Goal: Information Seeking & Learning: Learn about a topic

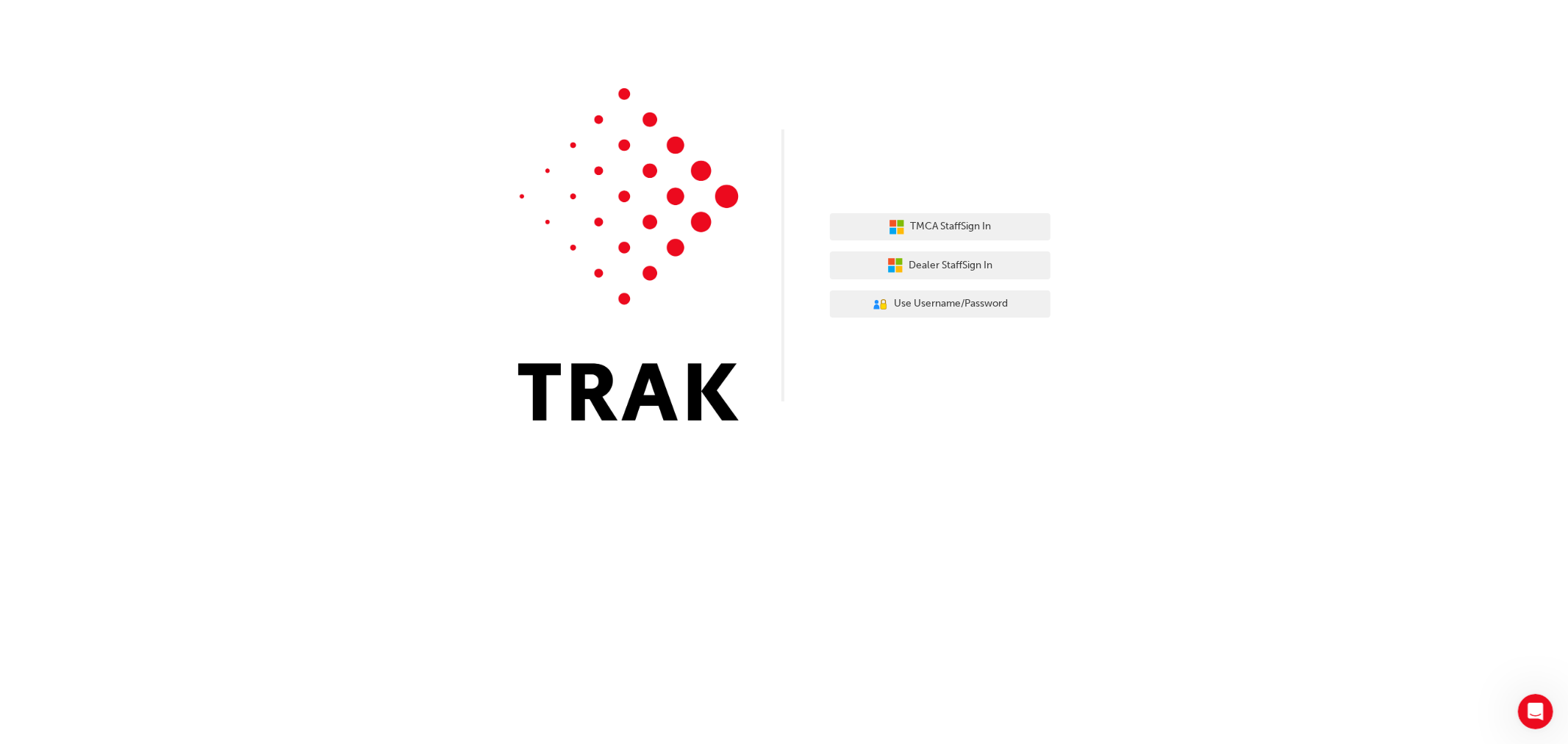
click at [1106, 356] on div "TMCA Staff Sign In Dealer Staff Sign In User Authentication Icon - Blue Person,…" at bounding box center [784, 221] width 1568 height 443
click at [934, 266] on span "Dealer Staff Sign In" at bounding box center [951, 266] width 83 height 17
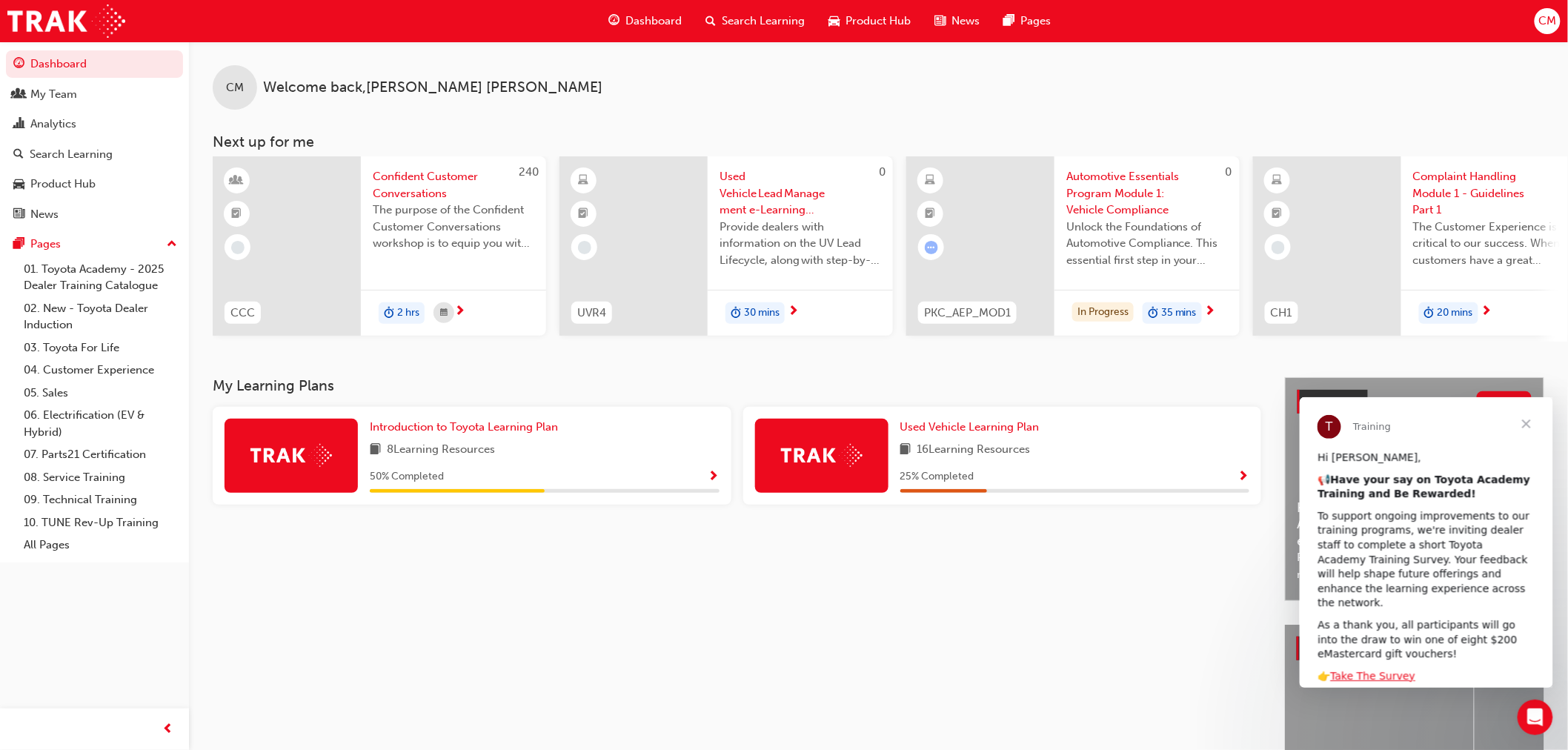
click at [754, 18] on span "Search Learning" at bounding box center [764, 21] width 83 height 17
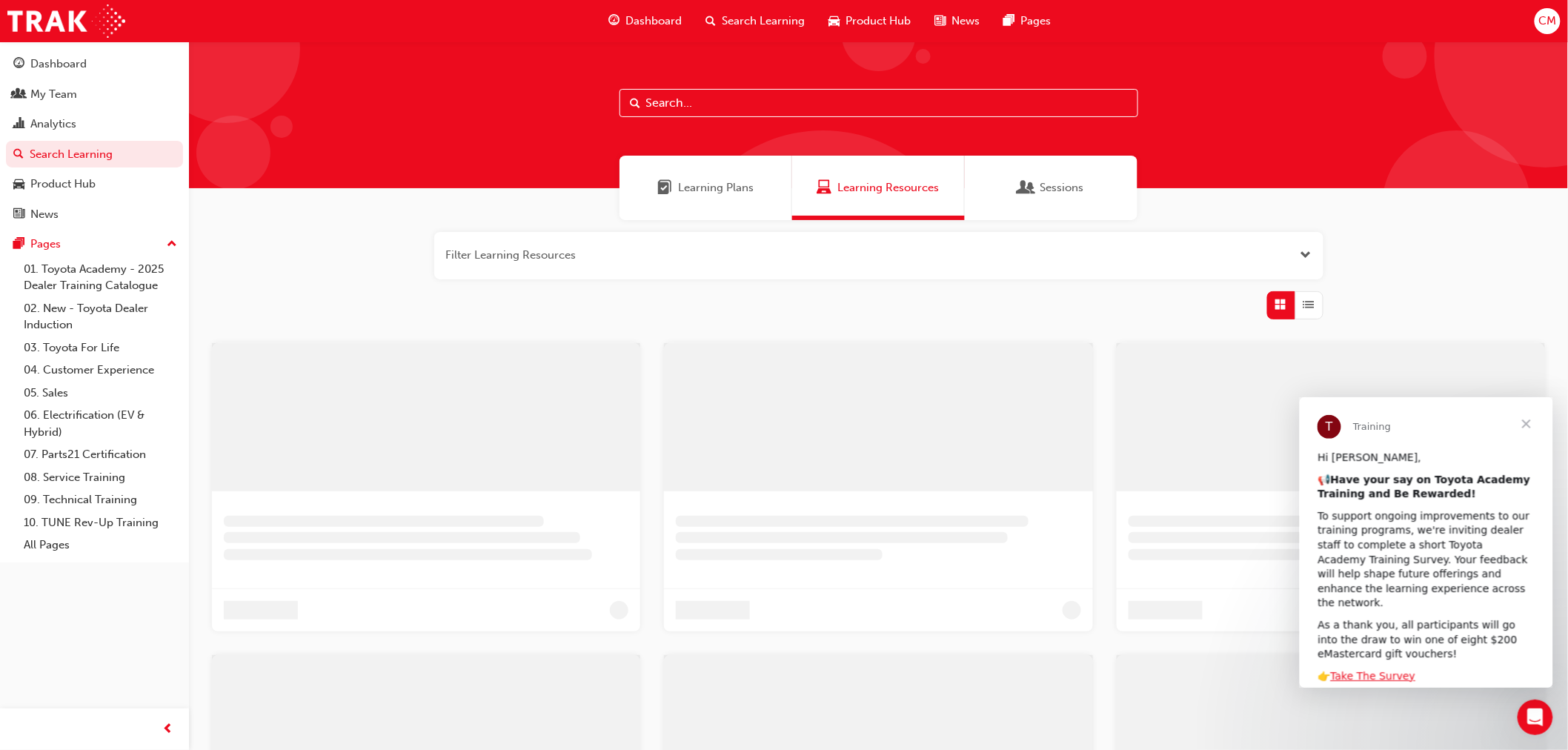
click at [675, 100] on input "text" at bounding box center [879, 103] width 519 height 28
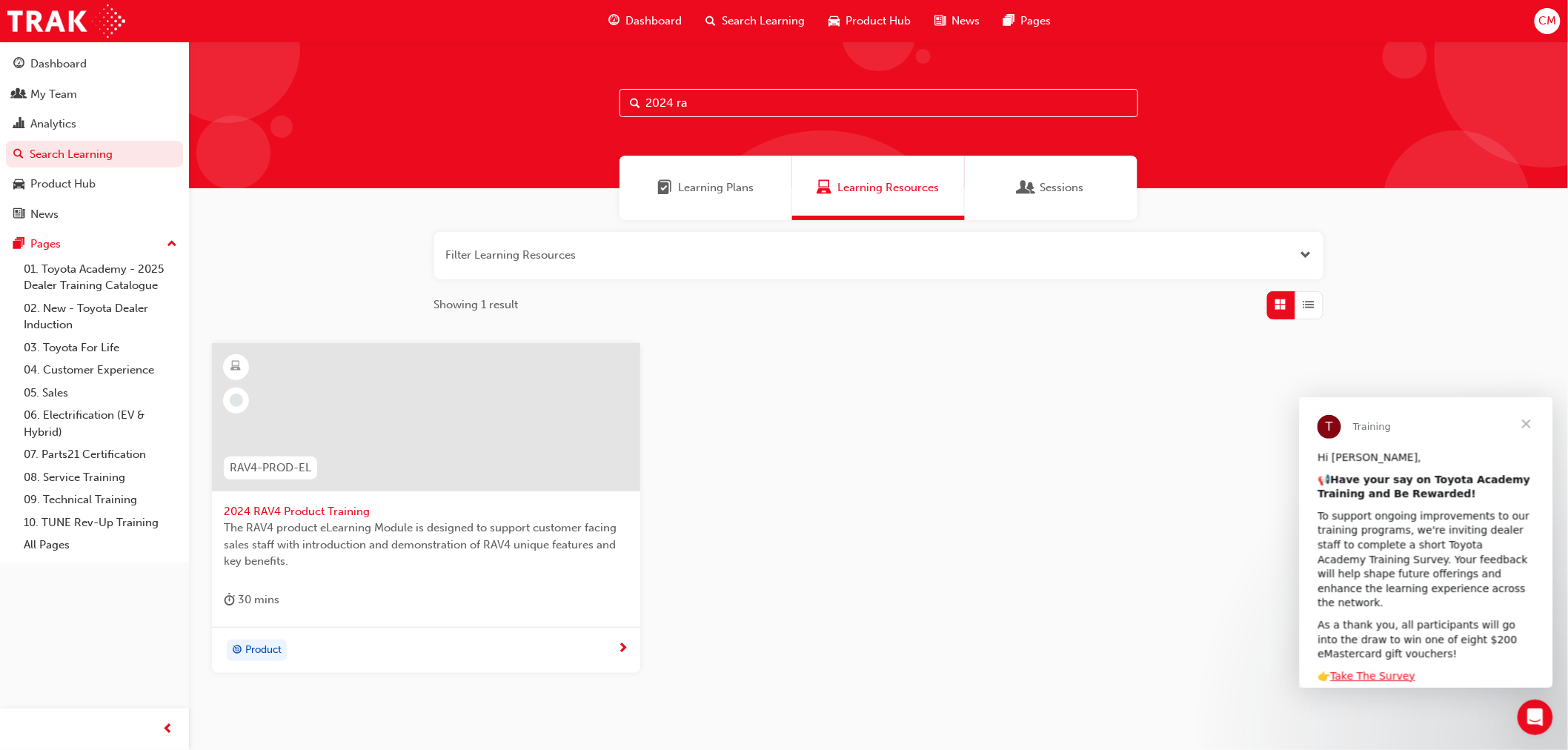
type input "2024 ra"
click at [301, 505] on span "2024 RAV4 Product Training" at bounding box center [426, 512] width 405 height 17
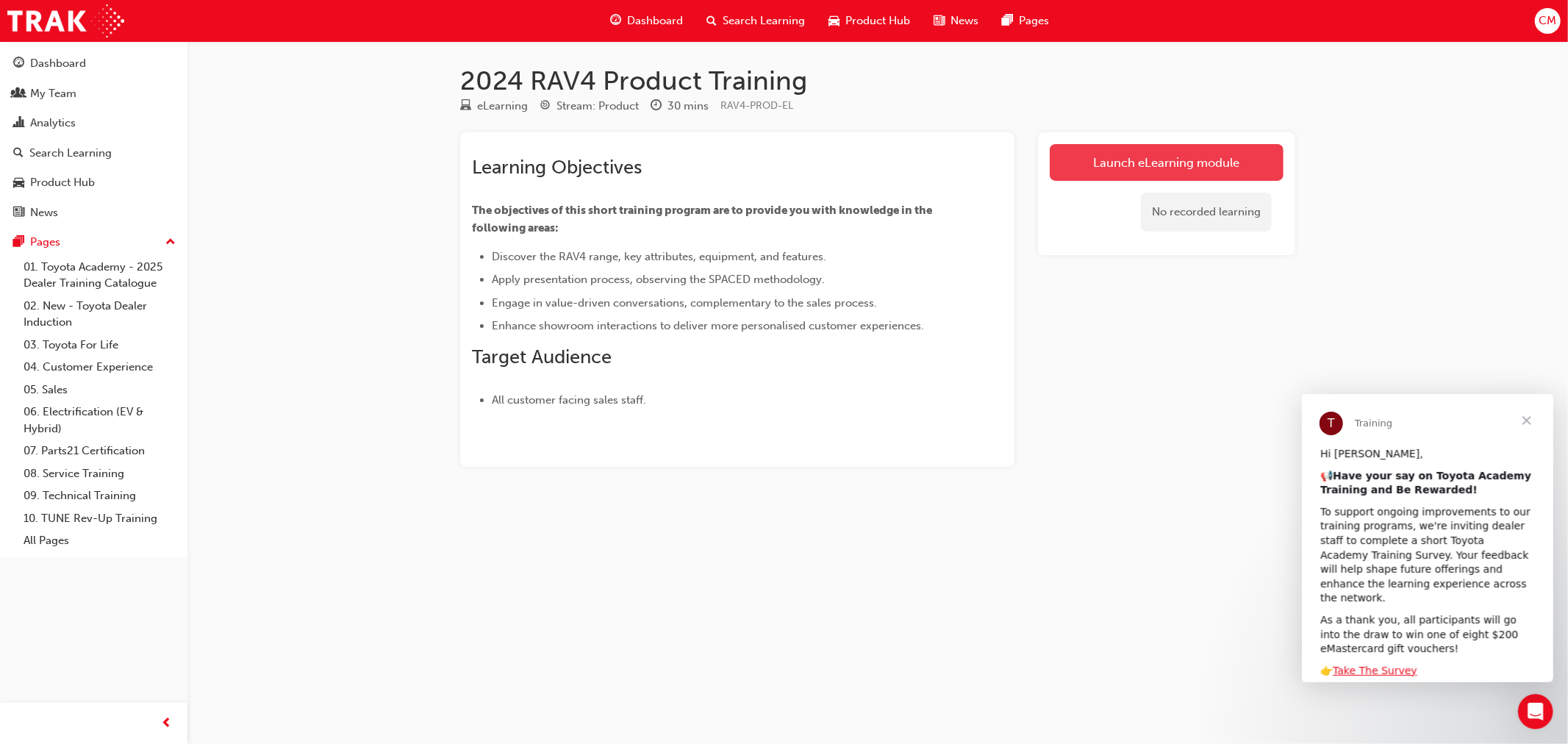
click at [1159, 155] on link "Launch eLearning module" at bounding box center [1166, 162] width 234 height 37
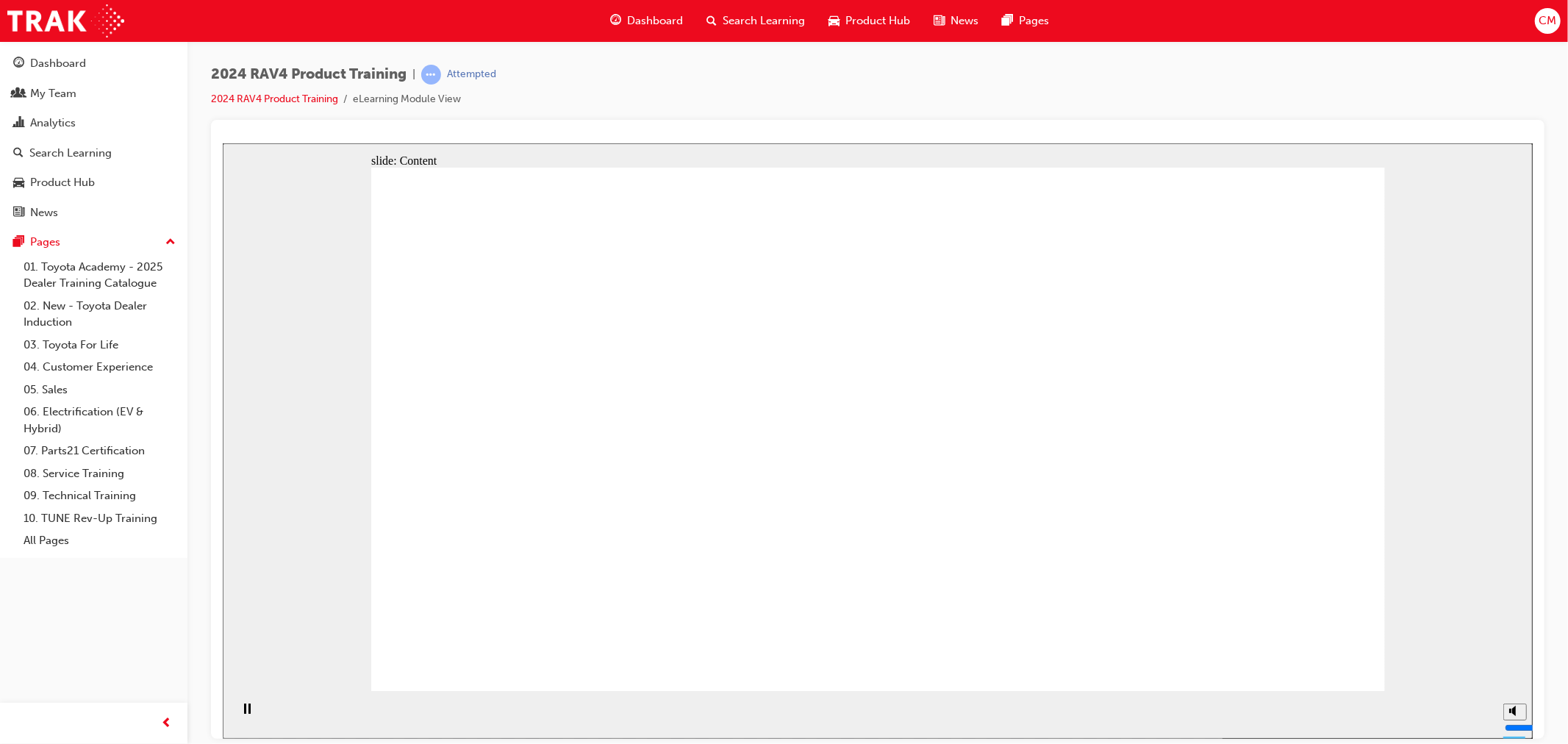
drag, startPoint x: 519, startPoint y: 484, endPoint x: 613, endPoint y: 477, distance: 94.3
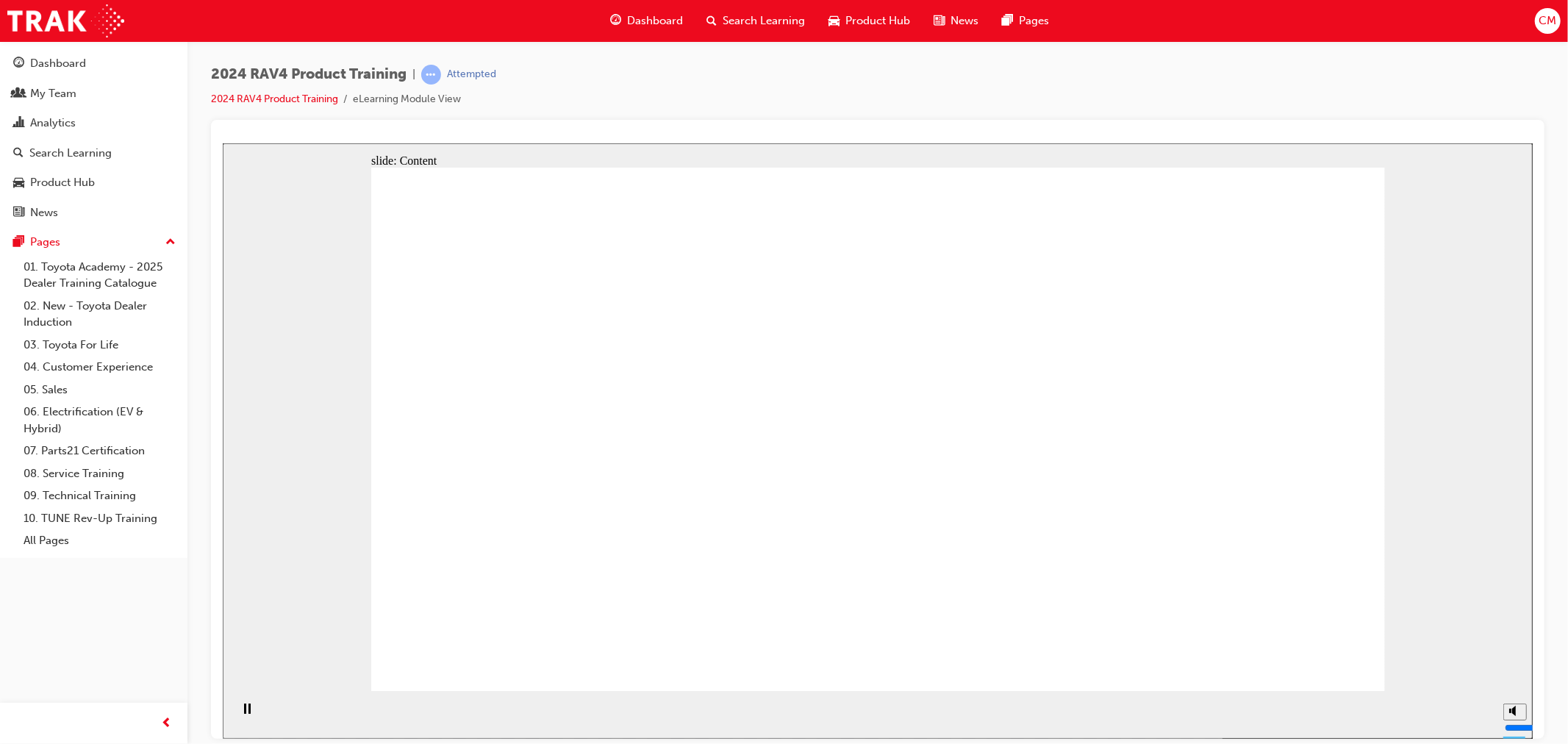
drag, startPoint x: 511, startPoint y: 493, endPoint x: 581, endPoint y: 477, distance: 71.8
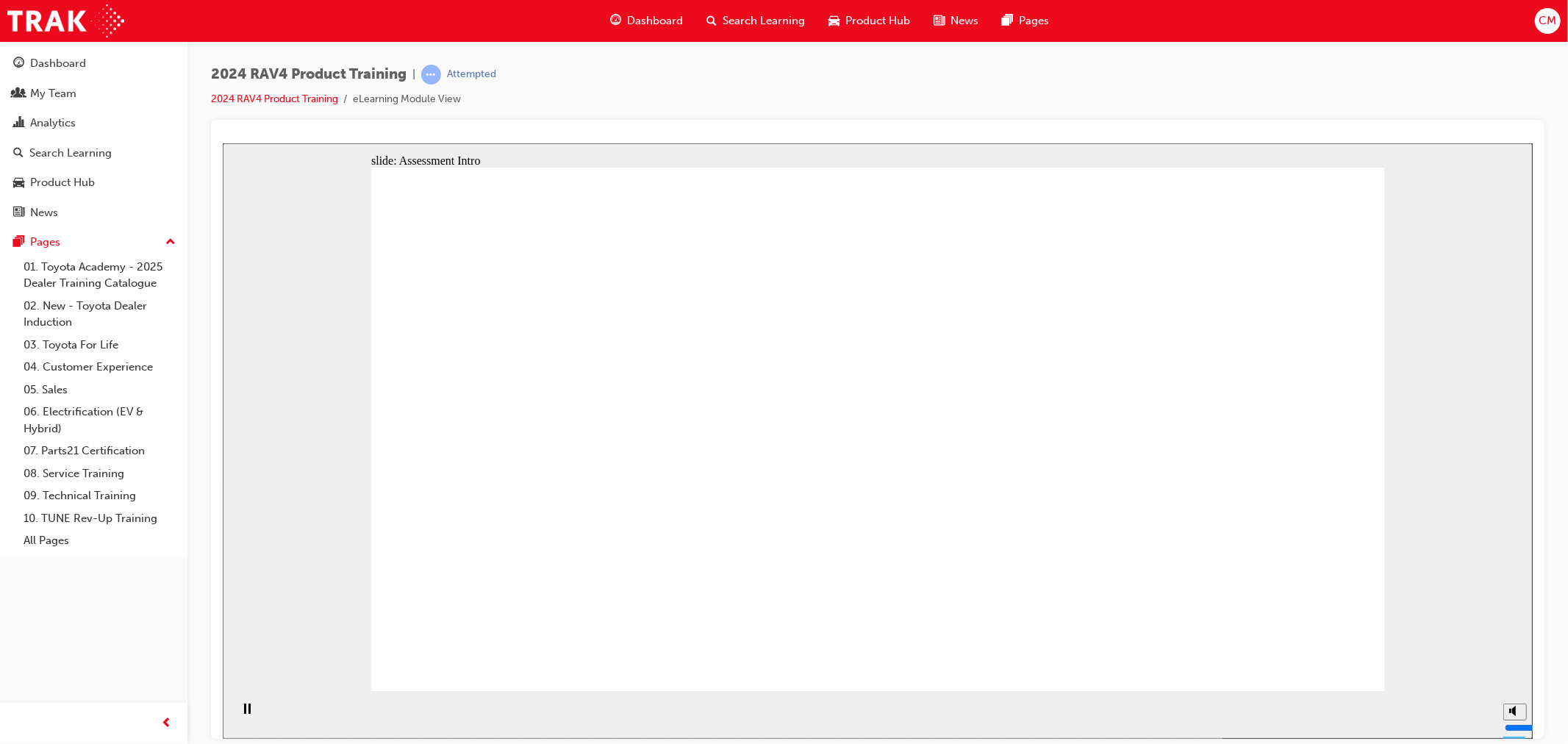
radio input "true"
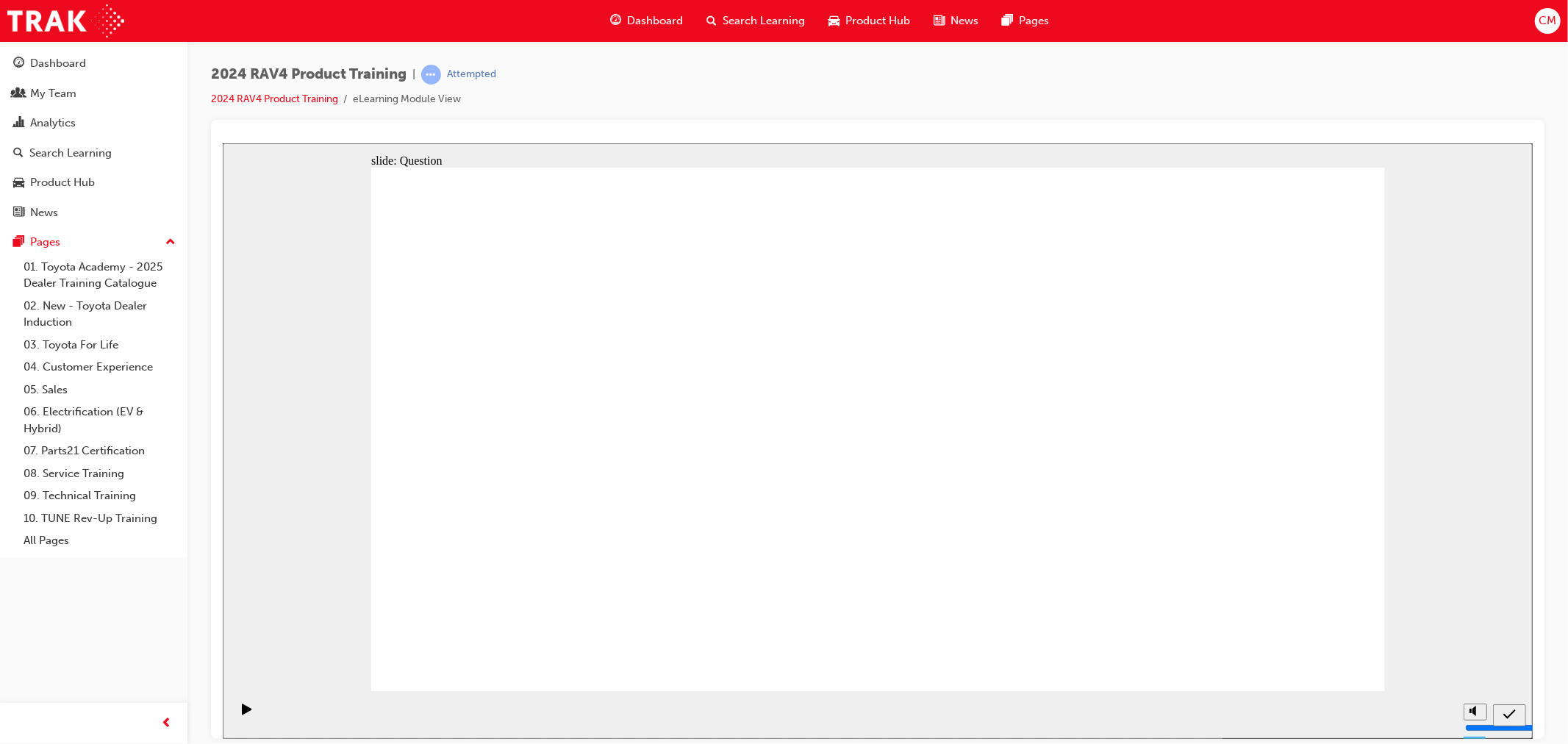
radio input "true"
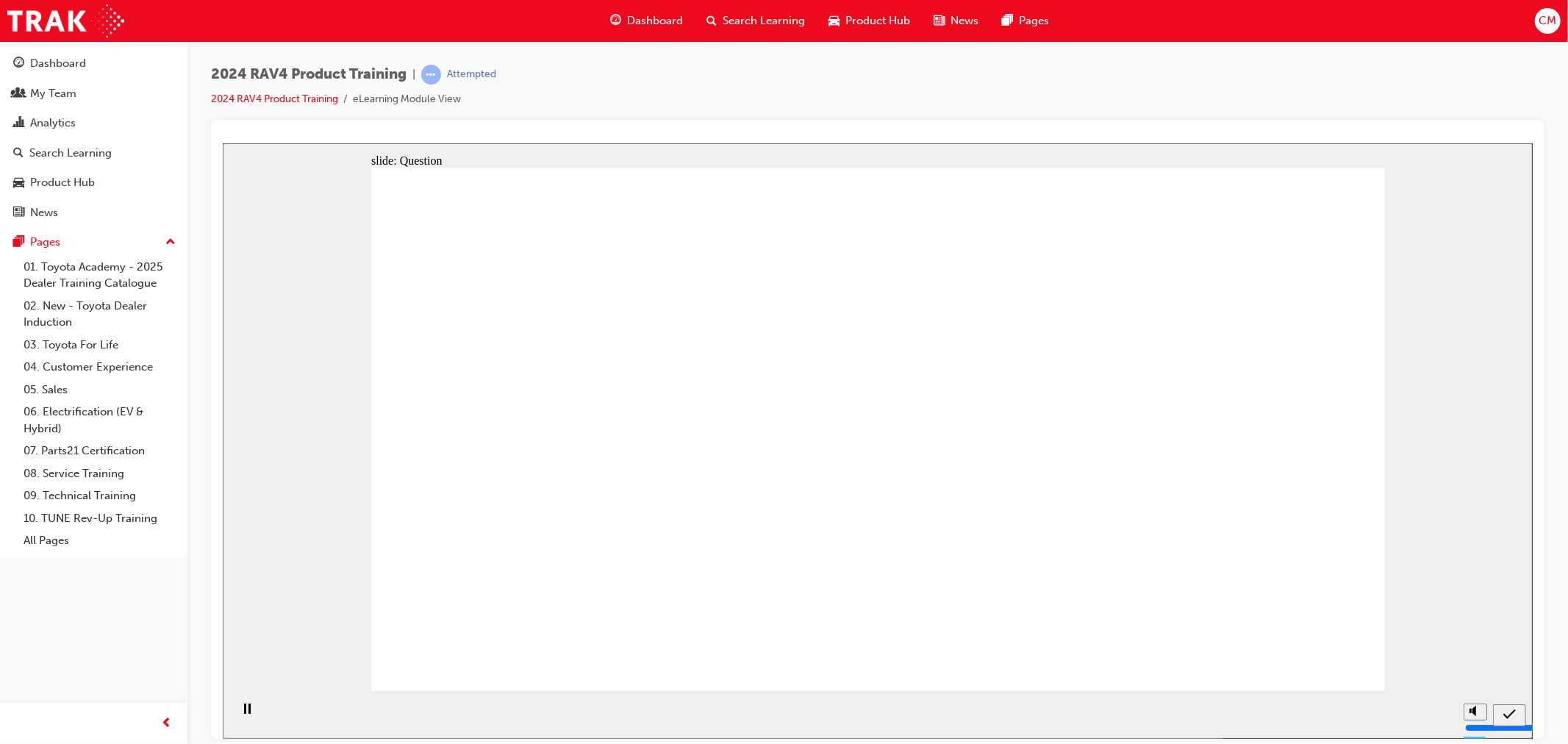
radio input "true"
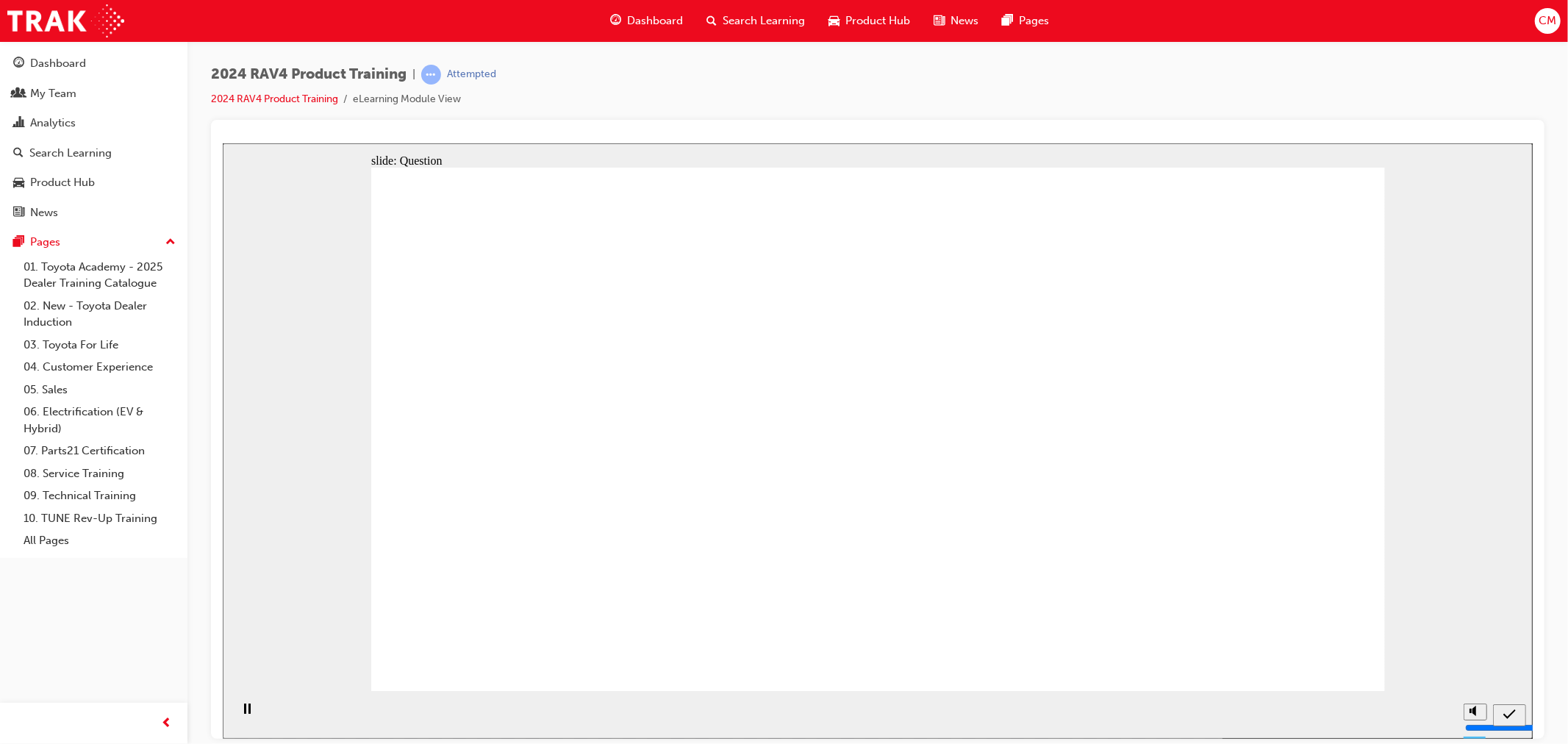
radio input "true"
drag, startPoint x: 1173, startPoint y: 399, endPoint x: 773, endPoint y: 567, distance: 433.8
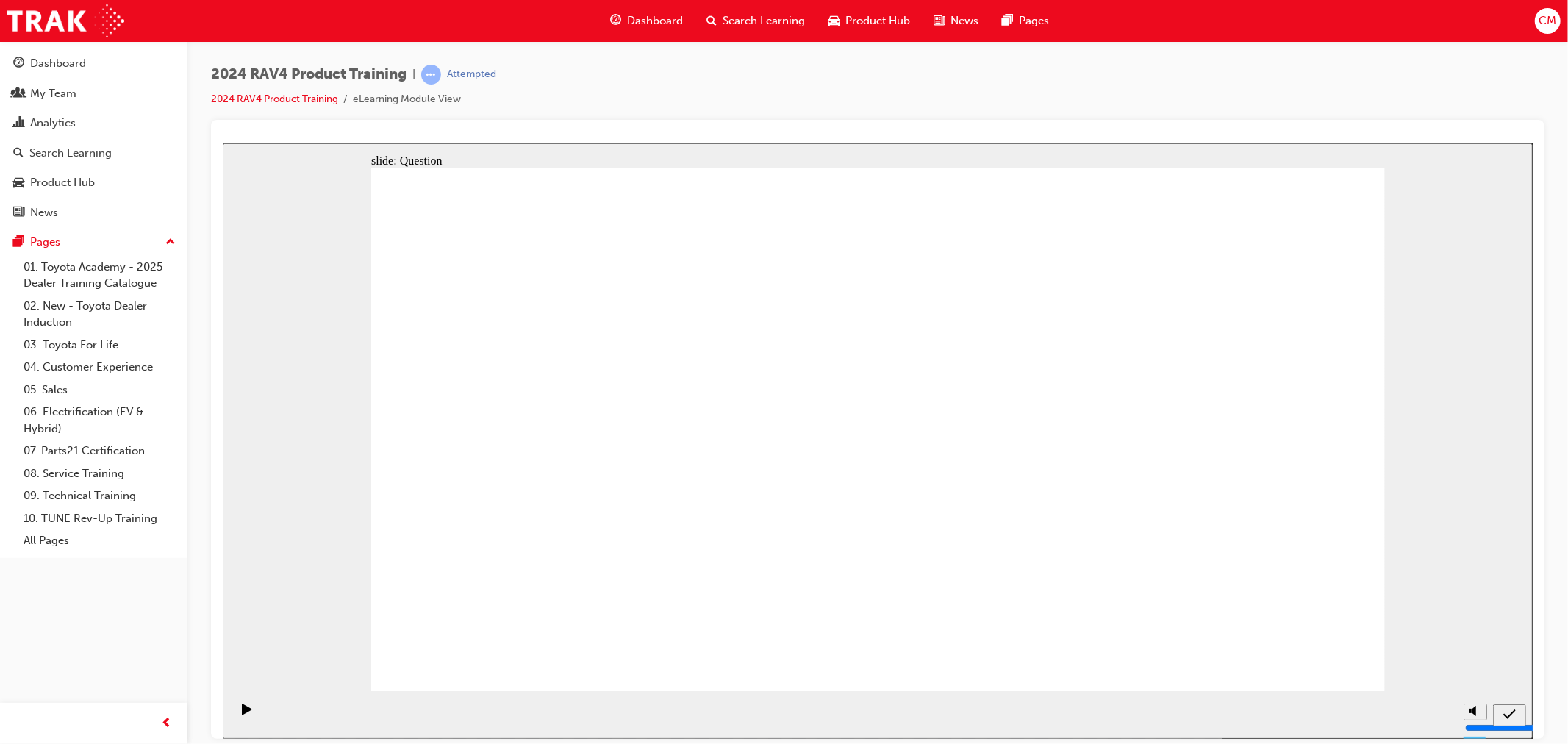
drag, startPoint x: 742, startPoint y: 404, endPoint x: 1135, endPoint y: 584, distance: 432.3
drag, startPoint x: 936, startPoint y: 403, endPoint x: 522, endPoint y: 572, distance: 447.2
drag, startPoint x: 521, startPoint y: 413, endPoint x: 1044, endPoint y: 603, distance: 556.4
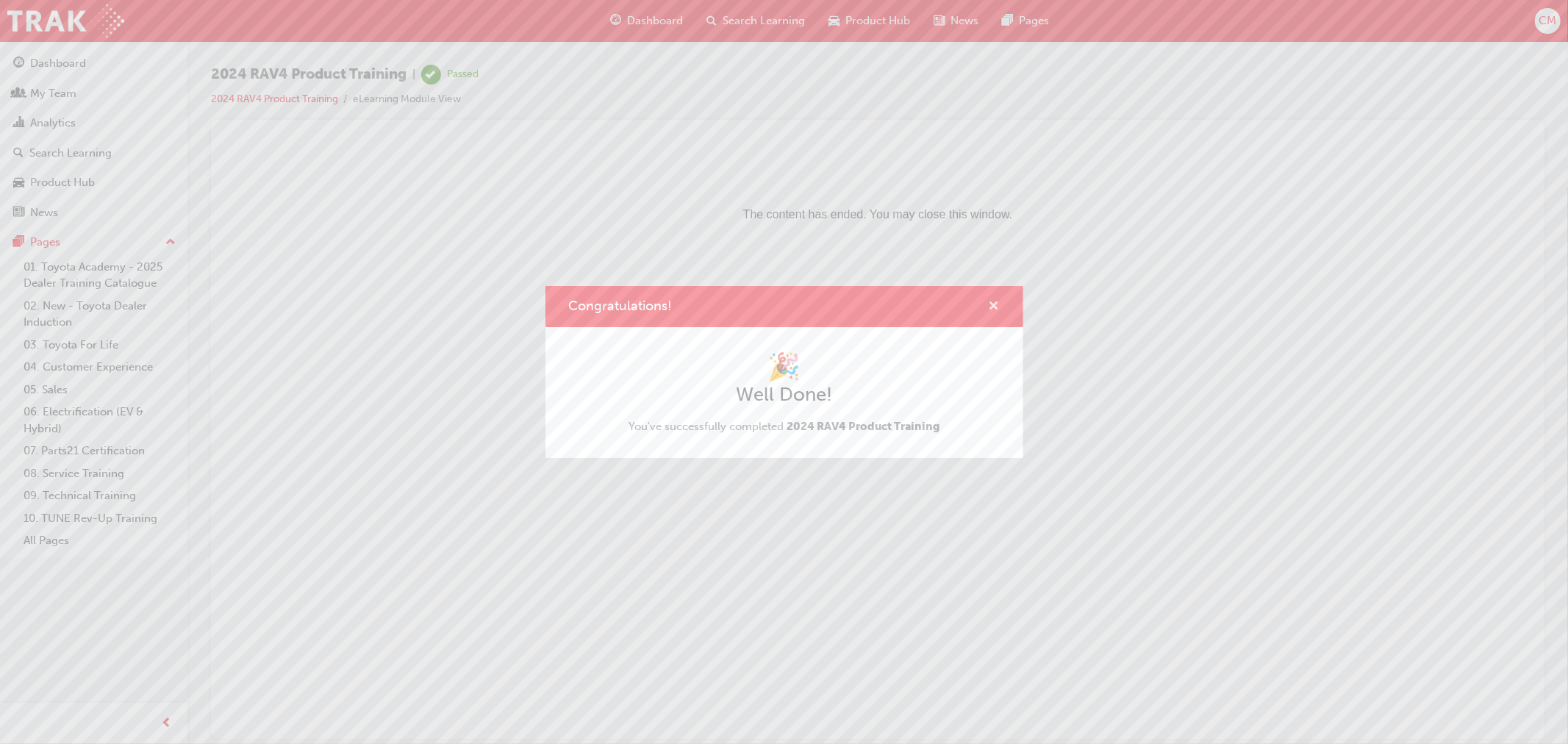
click at [995, 303] on span "cross-icon" at bounding box center [994, 307] width 11 height 13
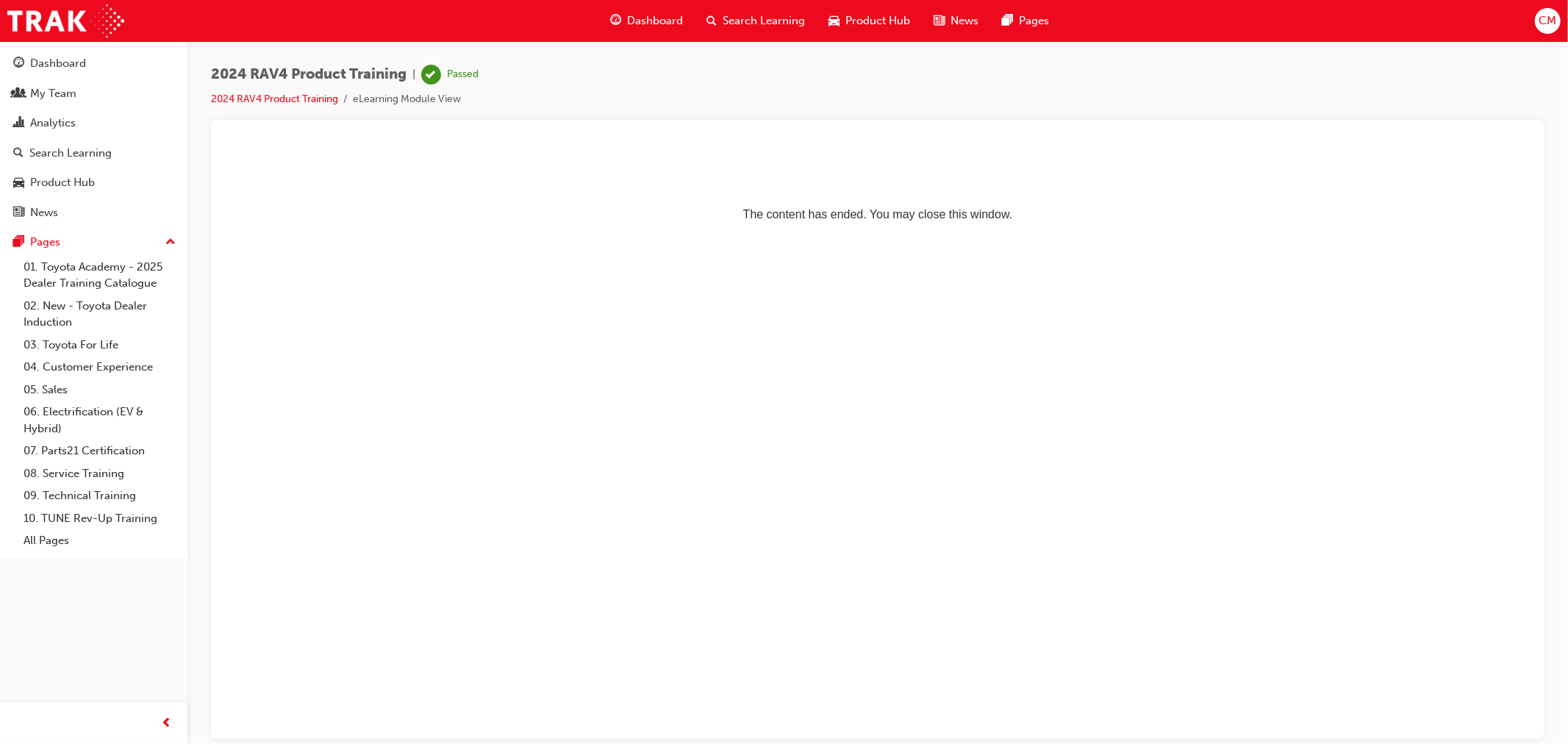
click at [718, 16] on div "Search Learning" at bounding box center [755, 21] width 122 height 30
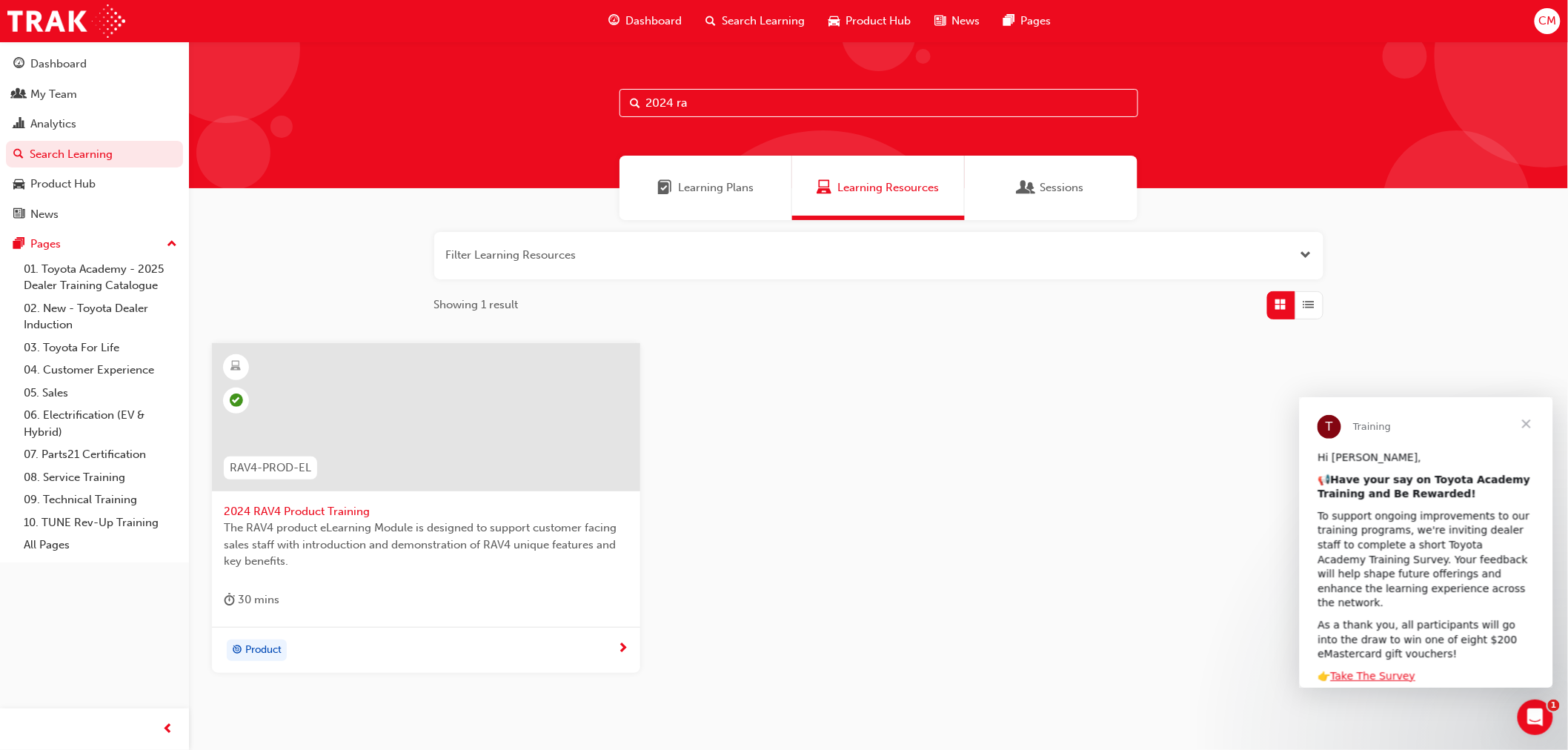
drag, startPoint x: 722, startPoint y: 101, endPoint x: 530, endPoint y: 100, distance: 192.0
click at [530, 100] on div "2024 ra" at bounding box center [879, 114] width 1379 height 146
type input "hilux pr"
click at [274, 510] on span "2024 HiLux Product eLearning" at bounding box center [426, 512] width 405 height 17
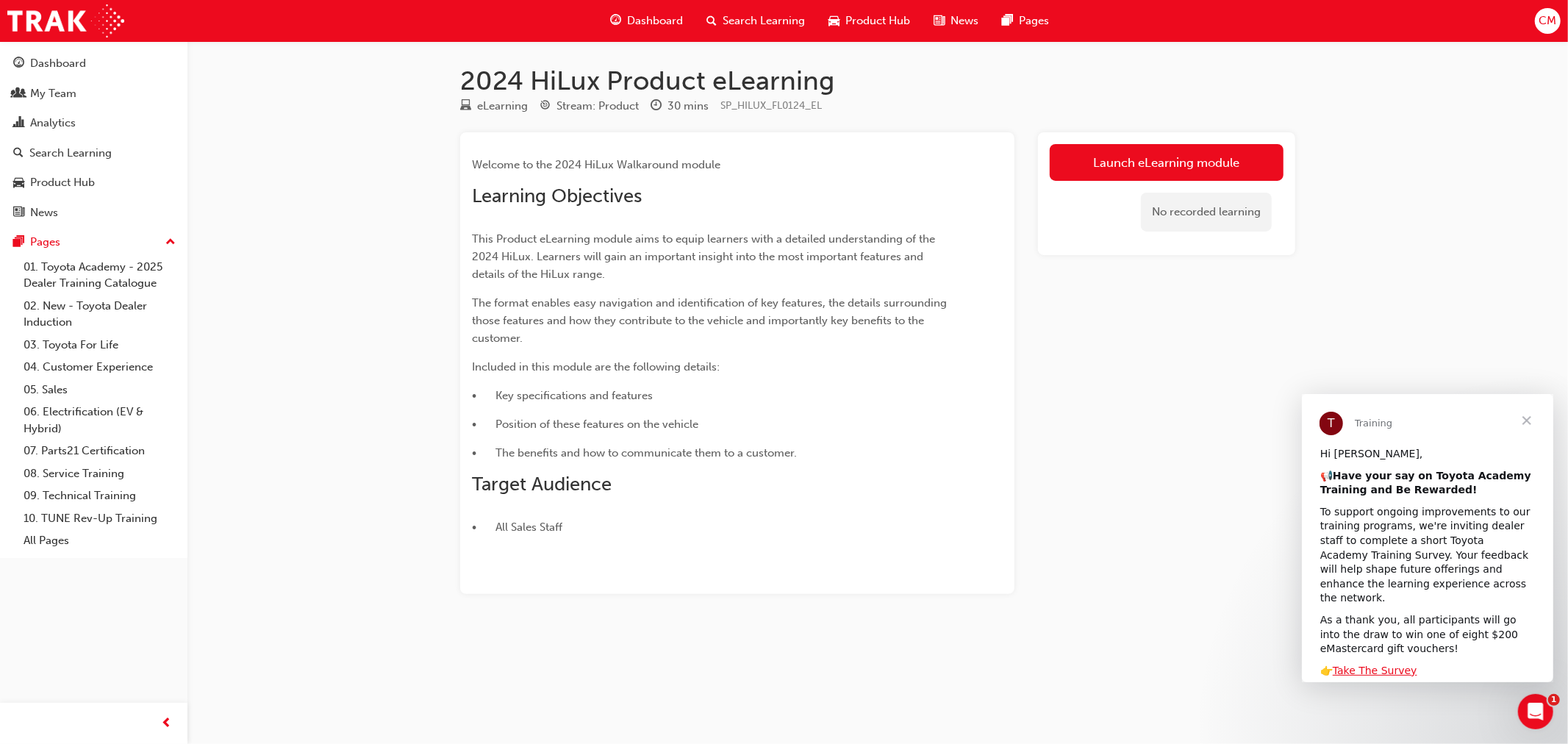
click at [1527, 419] on span "Close" at bounding box center [1526, 420] width 53 height 53
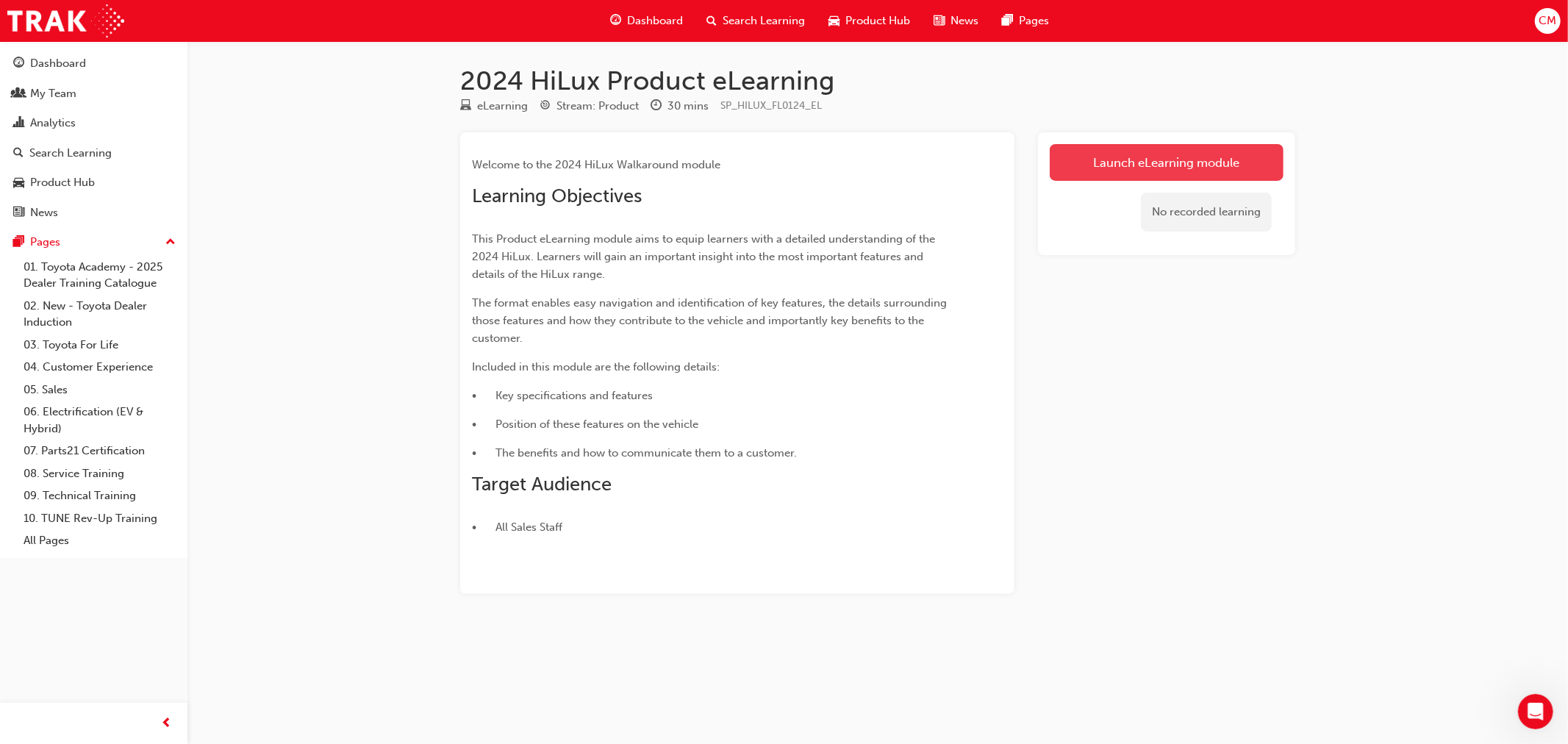
click at [1089, 164] on link "Launch eLearning module" at bounding box center [1166, 162] width 234 height 37
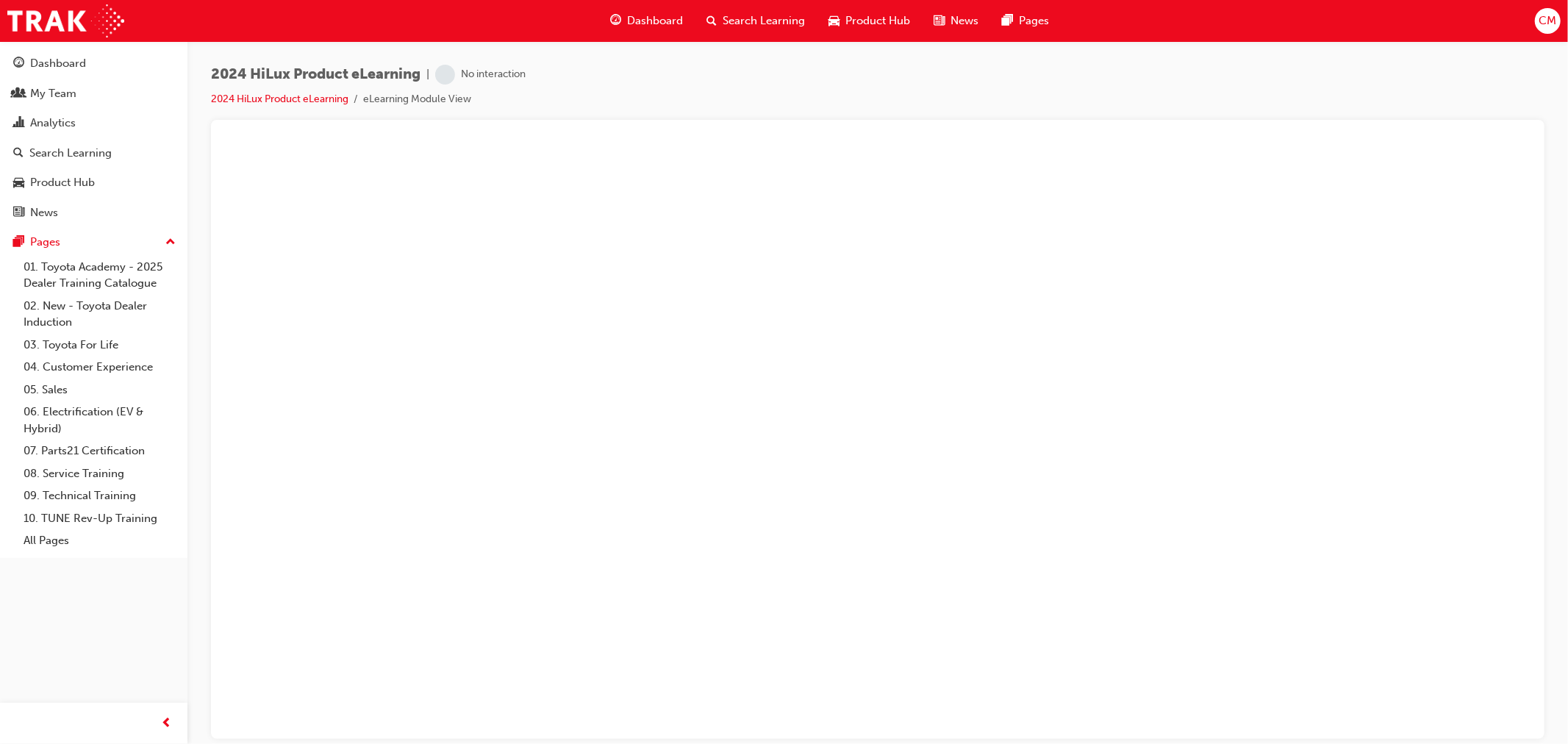
drag, startPoint x: 817, startPoint y: 70, endPoint x: 1023, endPoint y: 45, distance: 207.5
click at [819, 70] on div "2024 HiLux Product eLearning | No interaction 2024 HiLux Product eLearning eLea…" at bounding box center [877, 92] width 1333 height 55
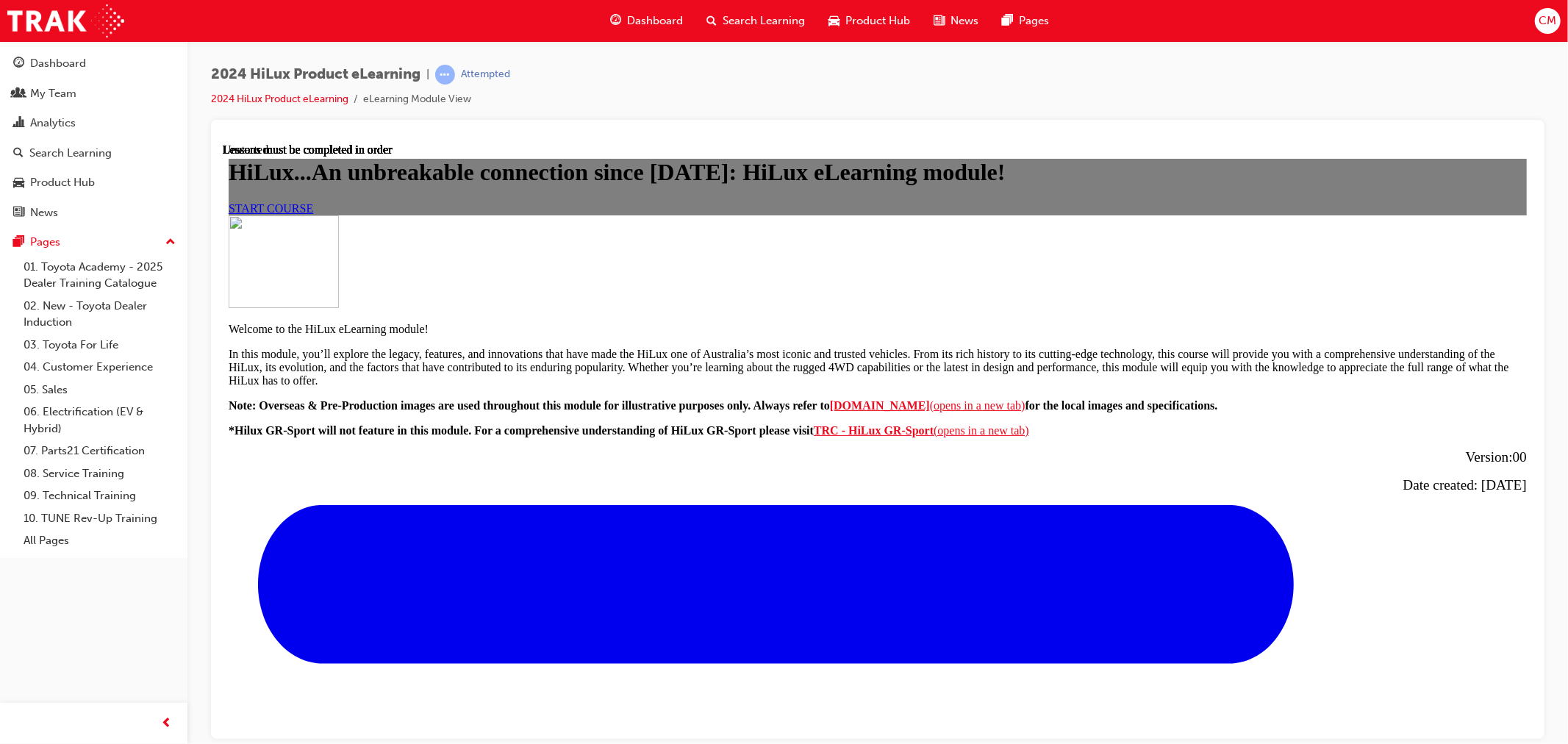
click at [312, 214] on span "START COURSE" at bounding box center [270, 208] width 84 height 12
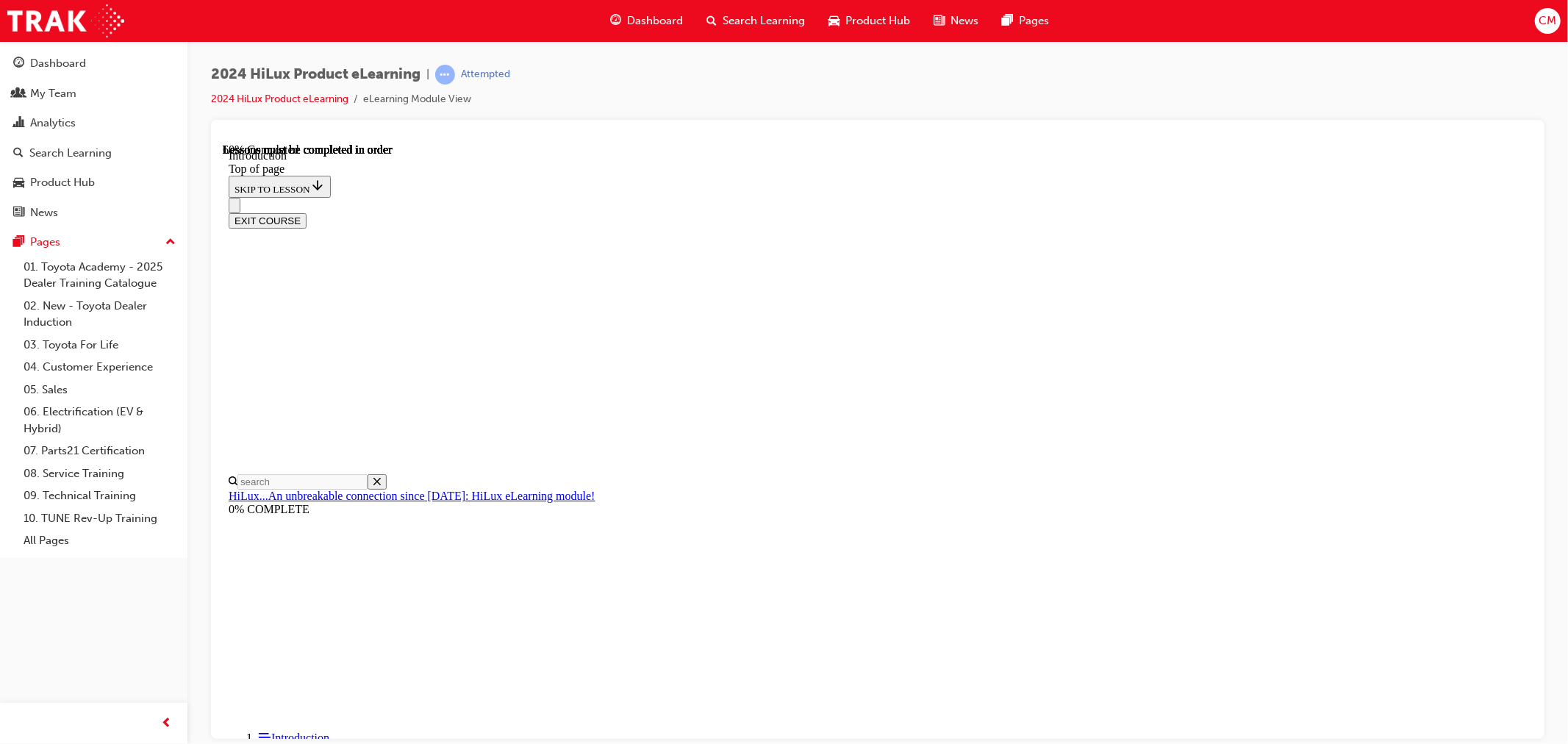
scroll to position [617, 0]
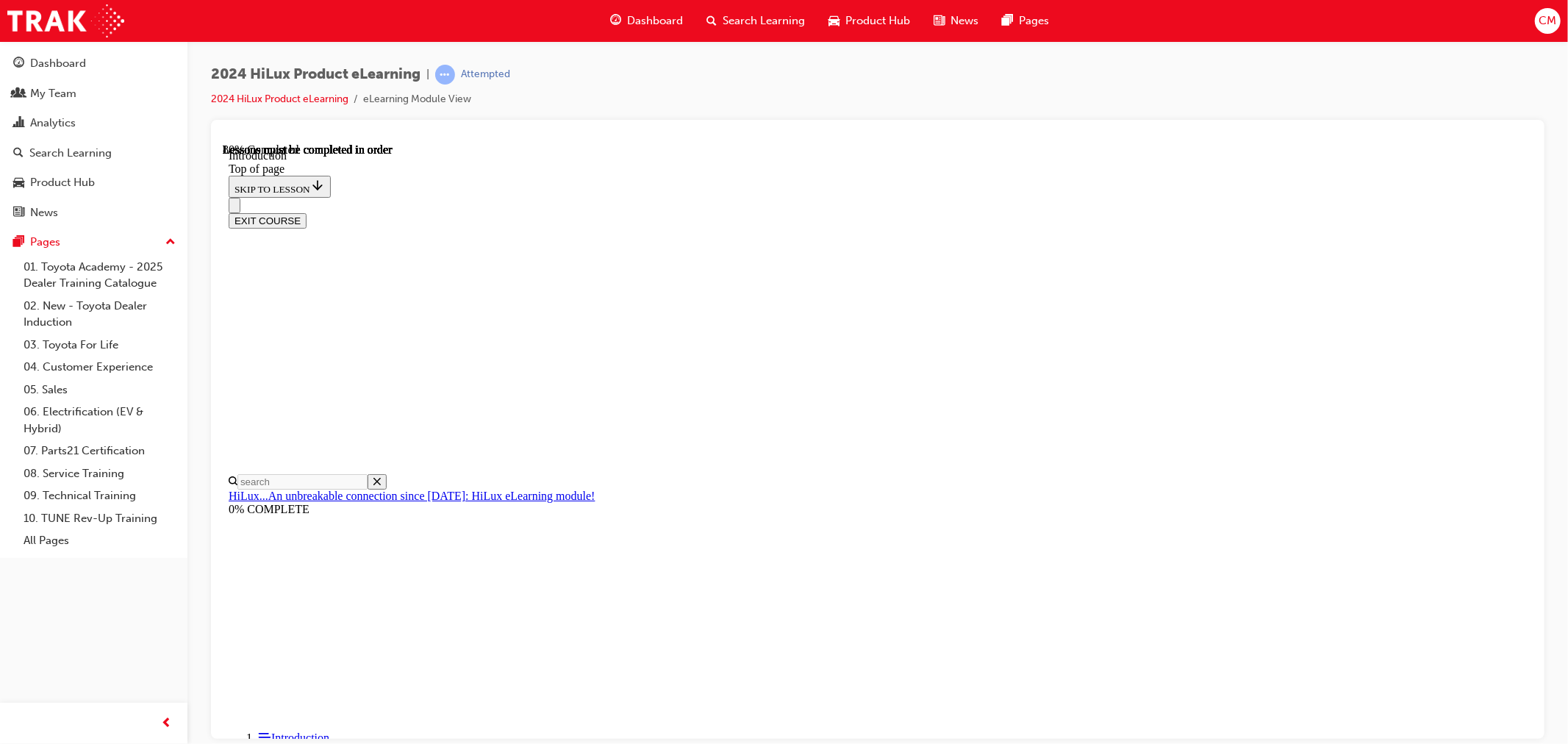
scroll to position [2162, 0]
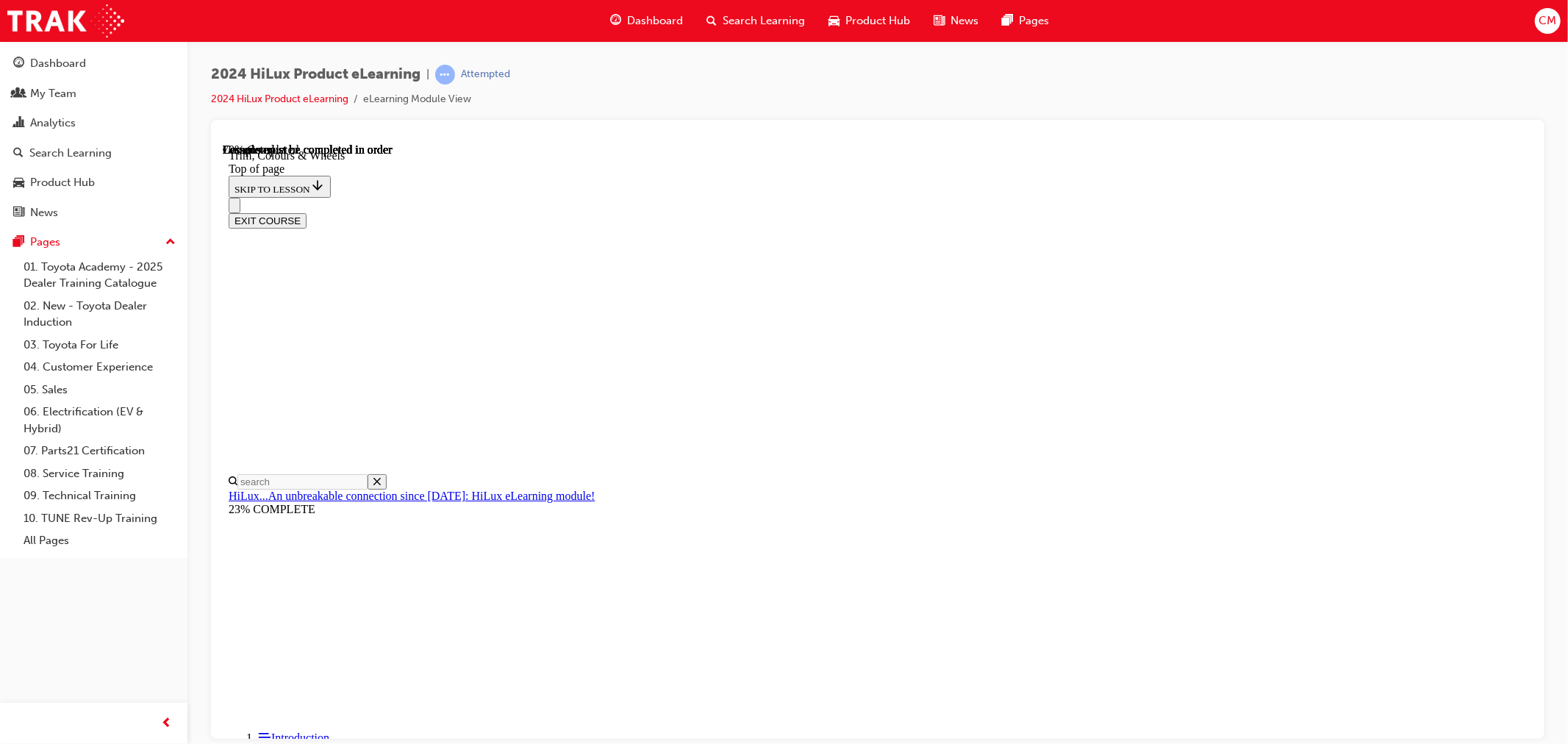
scroll to position [2006, 0]
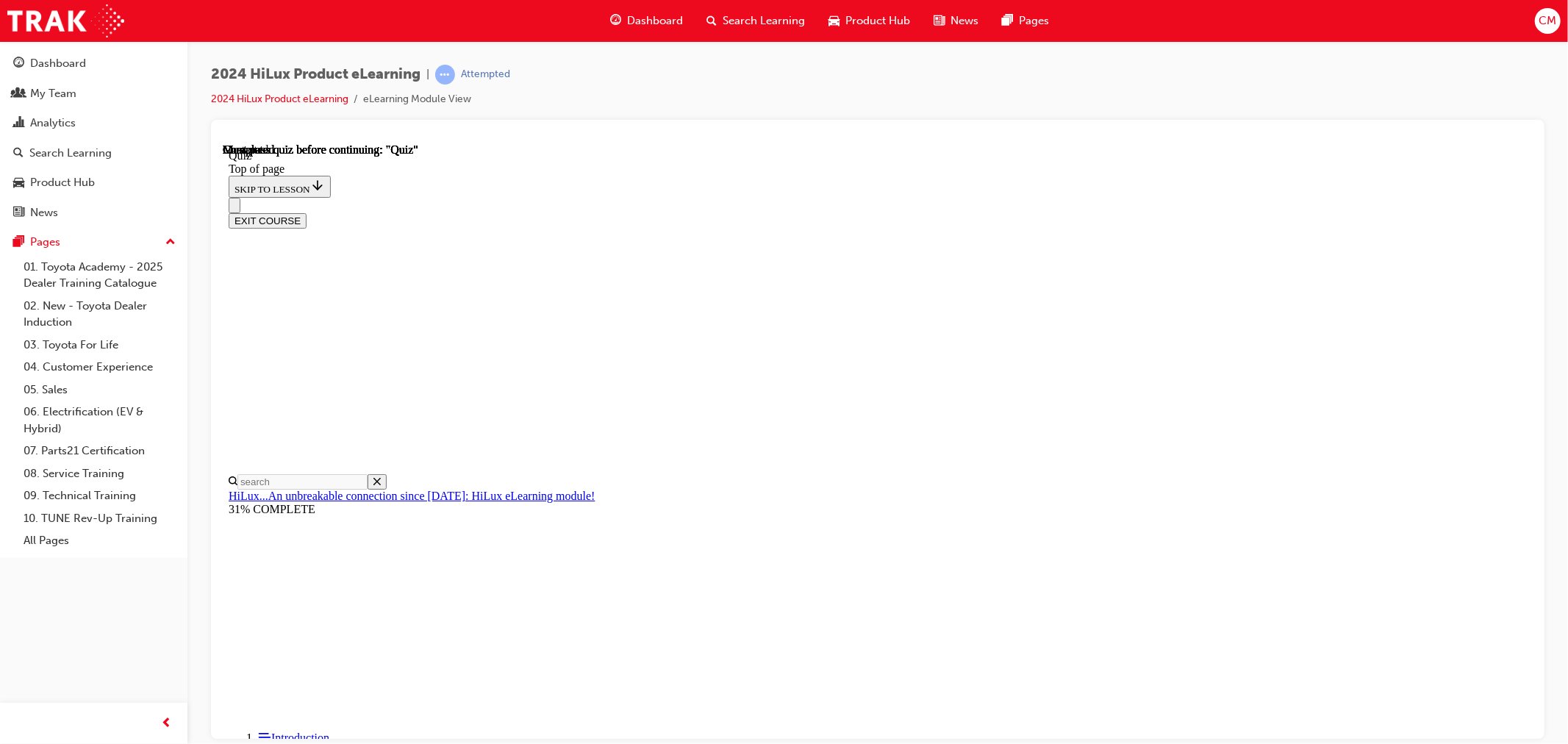
drag, startPoint x: 924, startPoint y: 670, endPoint x: 929, endPoint y: 649, distance: 21.6
drag, startPoint x: 904, startPoint y: 589, endPoint x: 1033, endPoint y: 620, distance: 132.7
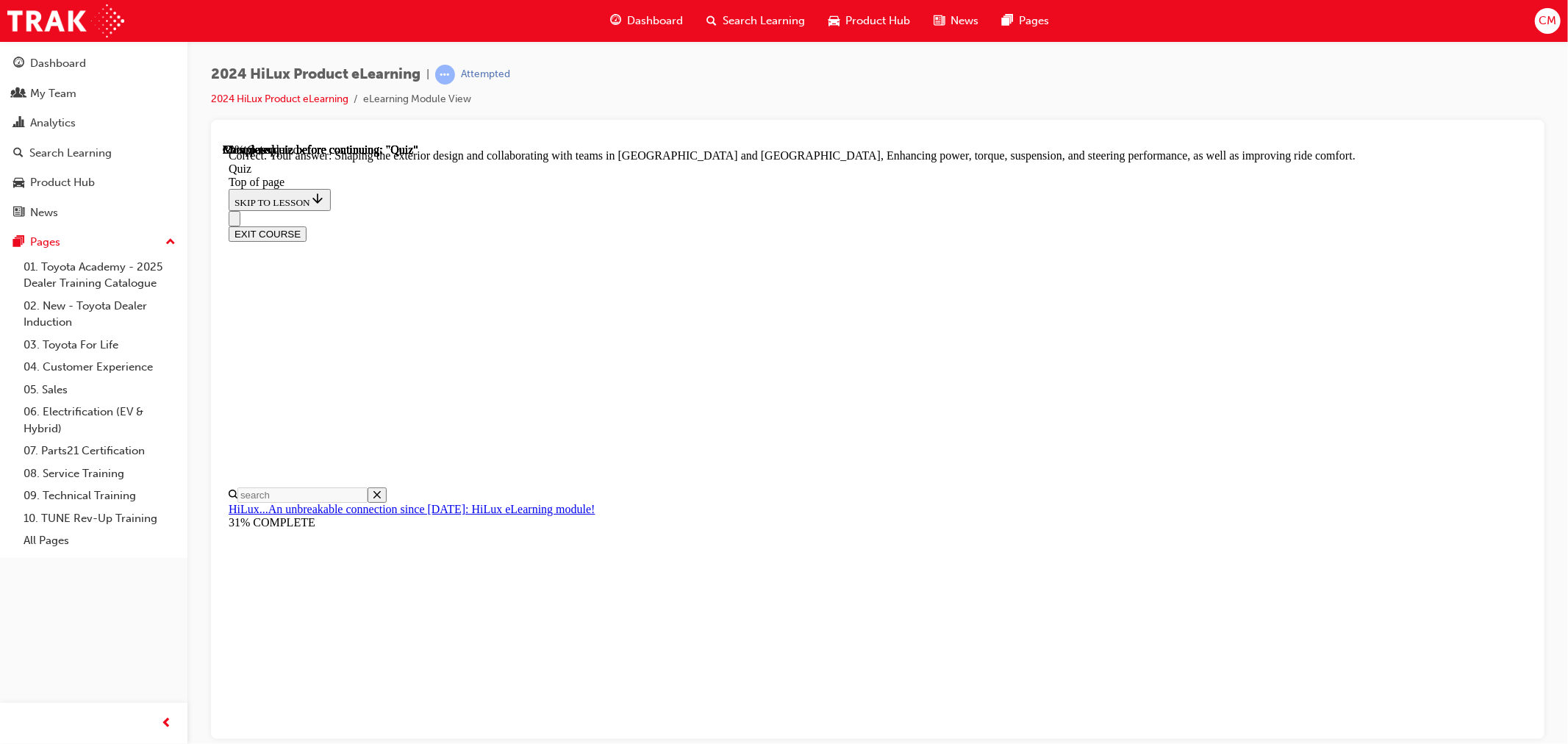
scroll to position [266, 0]
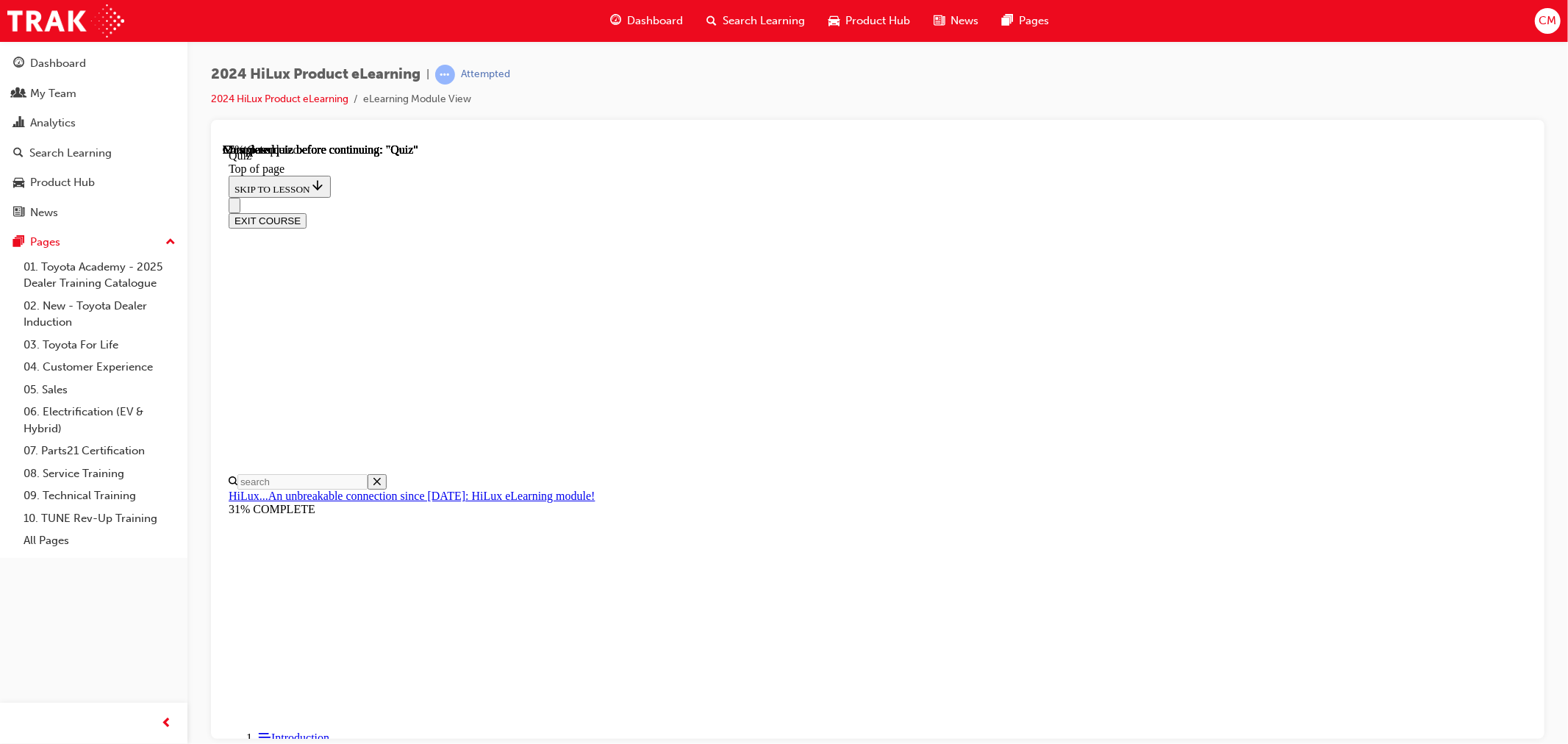
scroll to position [151, 0]
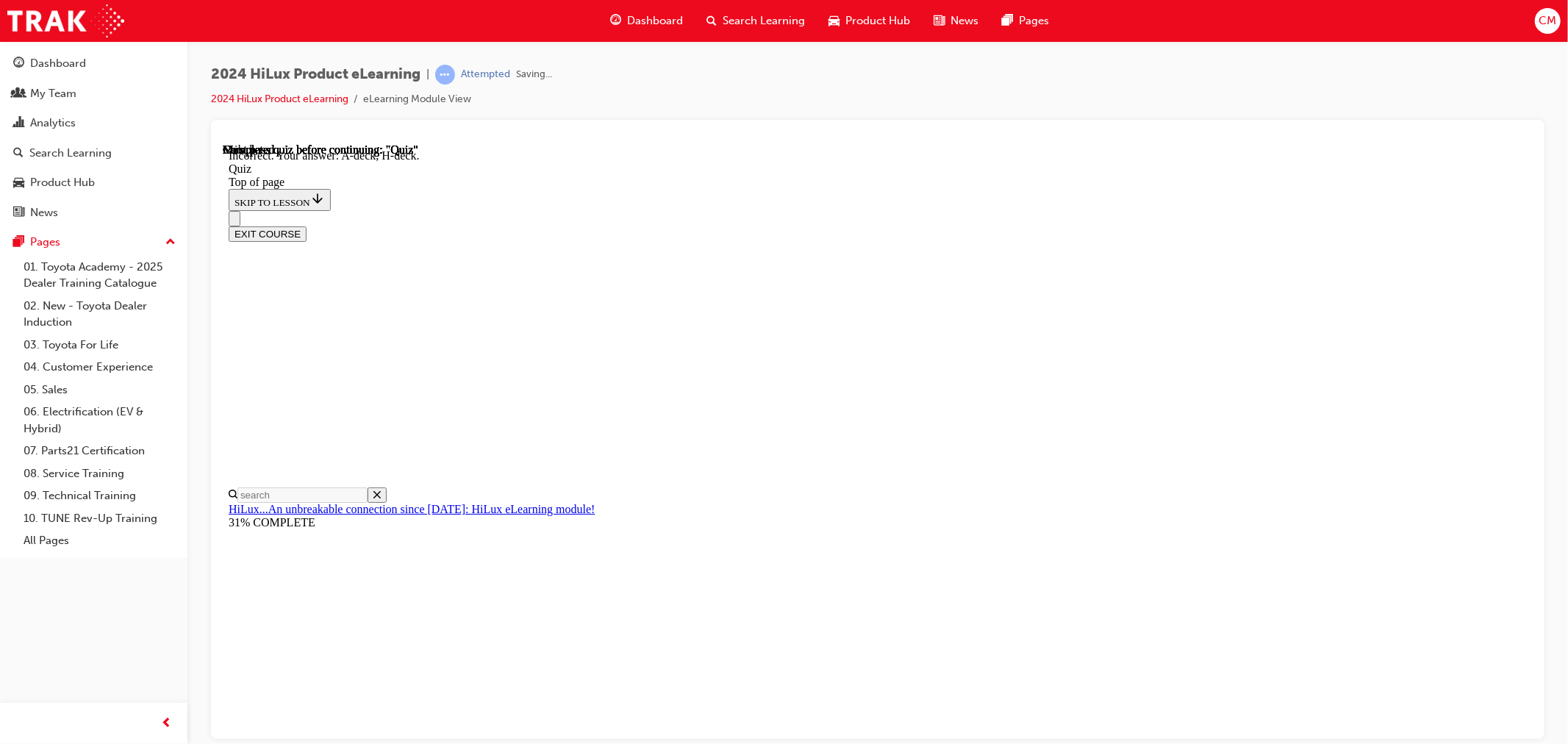
scroll to position [196, 0]
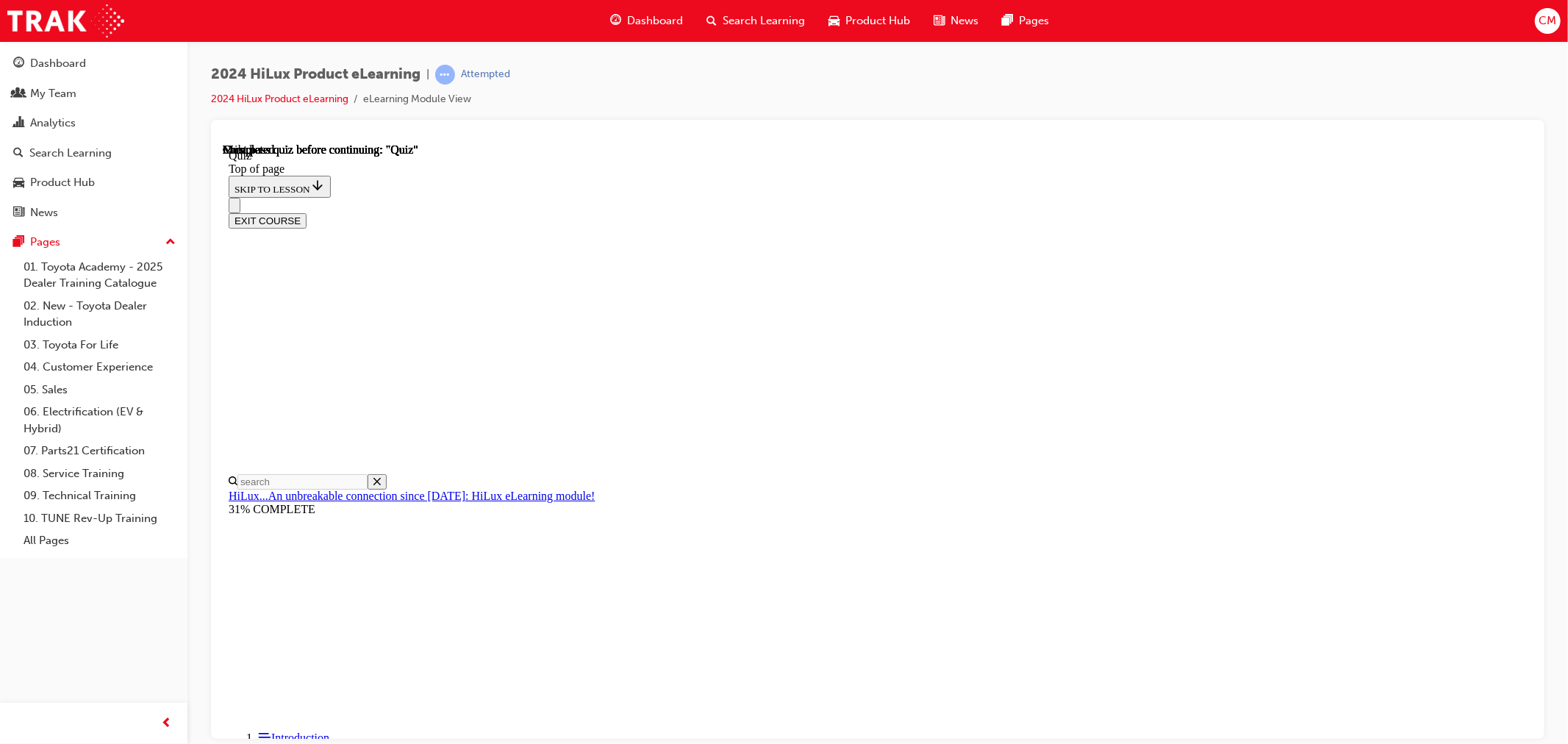
scroll to position [202, 0]
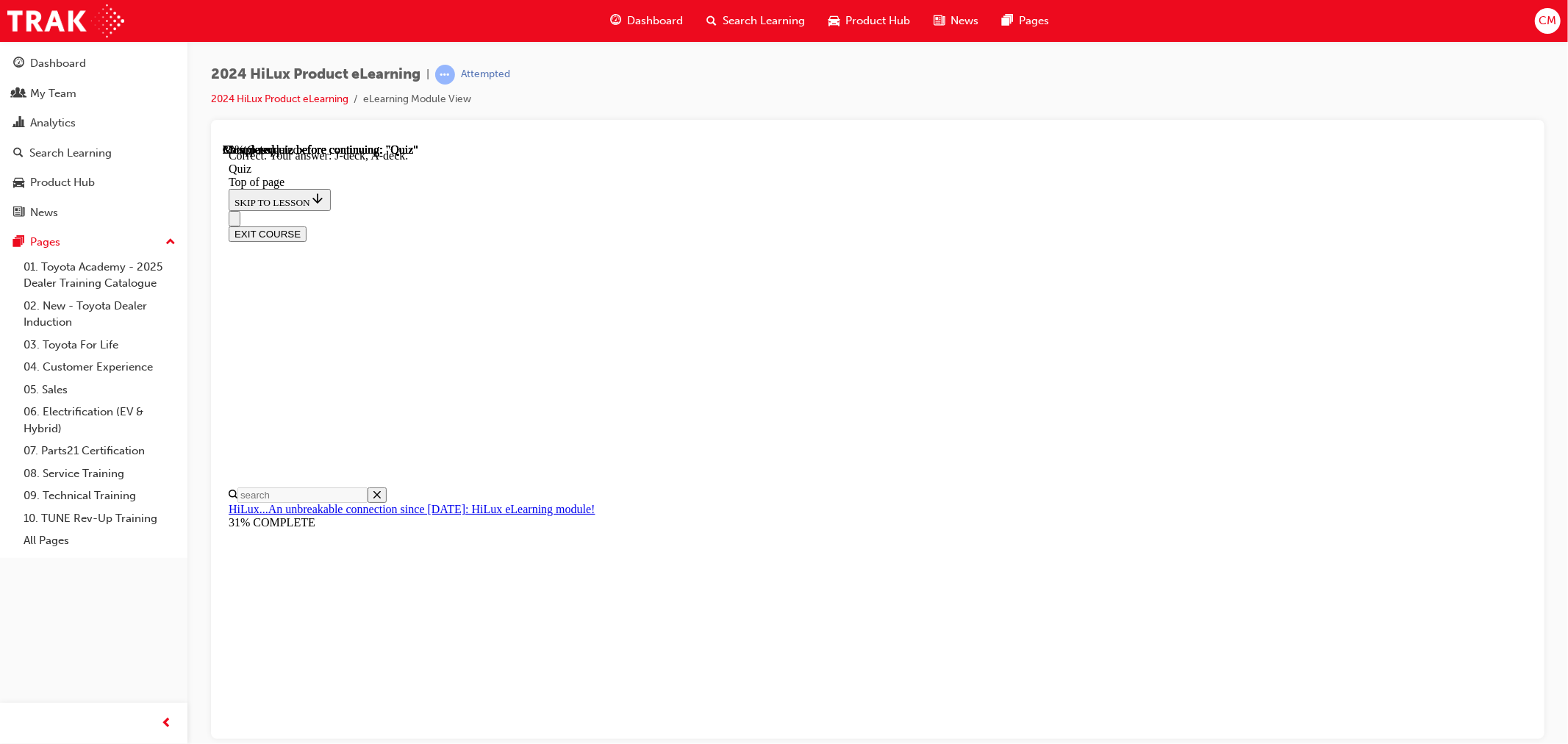
scroll to position [196, 0]
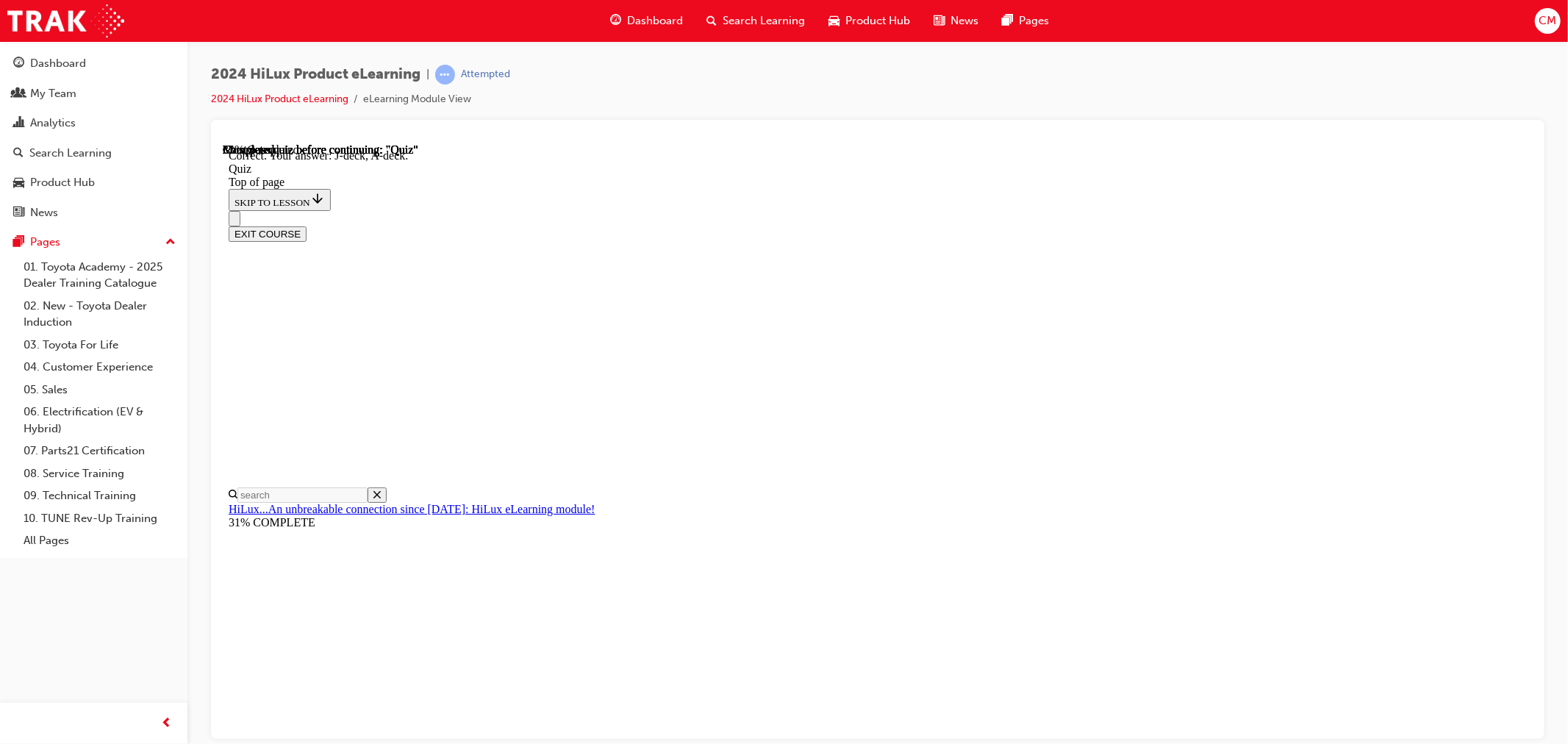
scroll to position [82, 0]
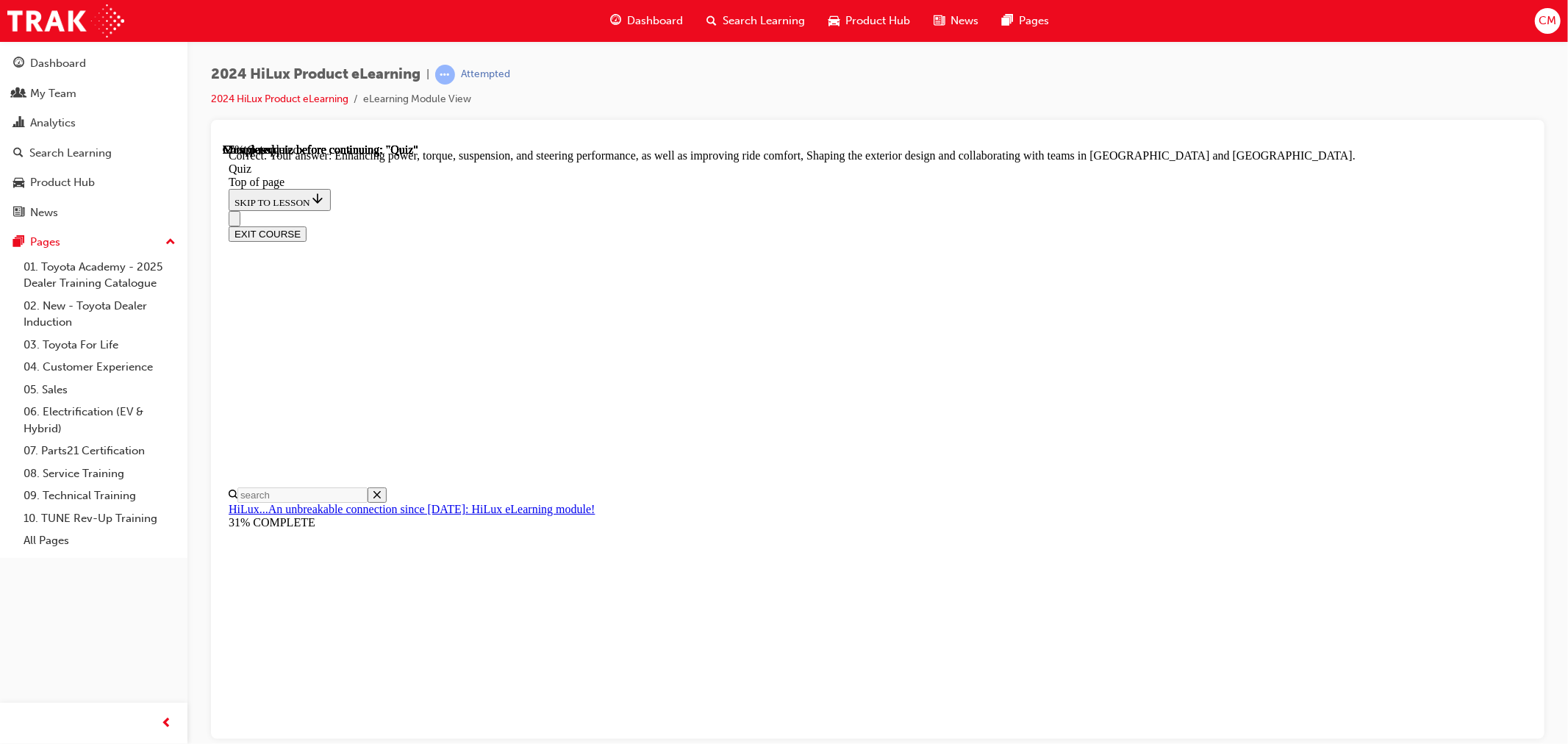
scroll to position [266, 0]
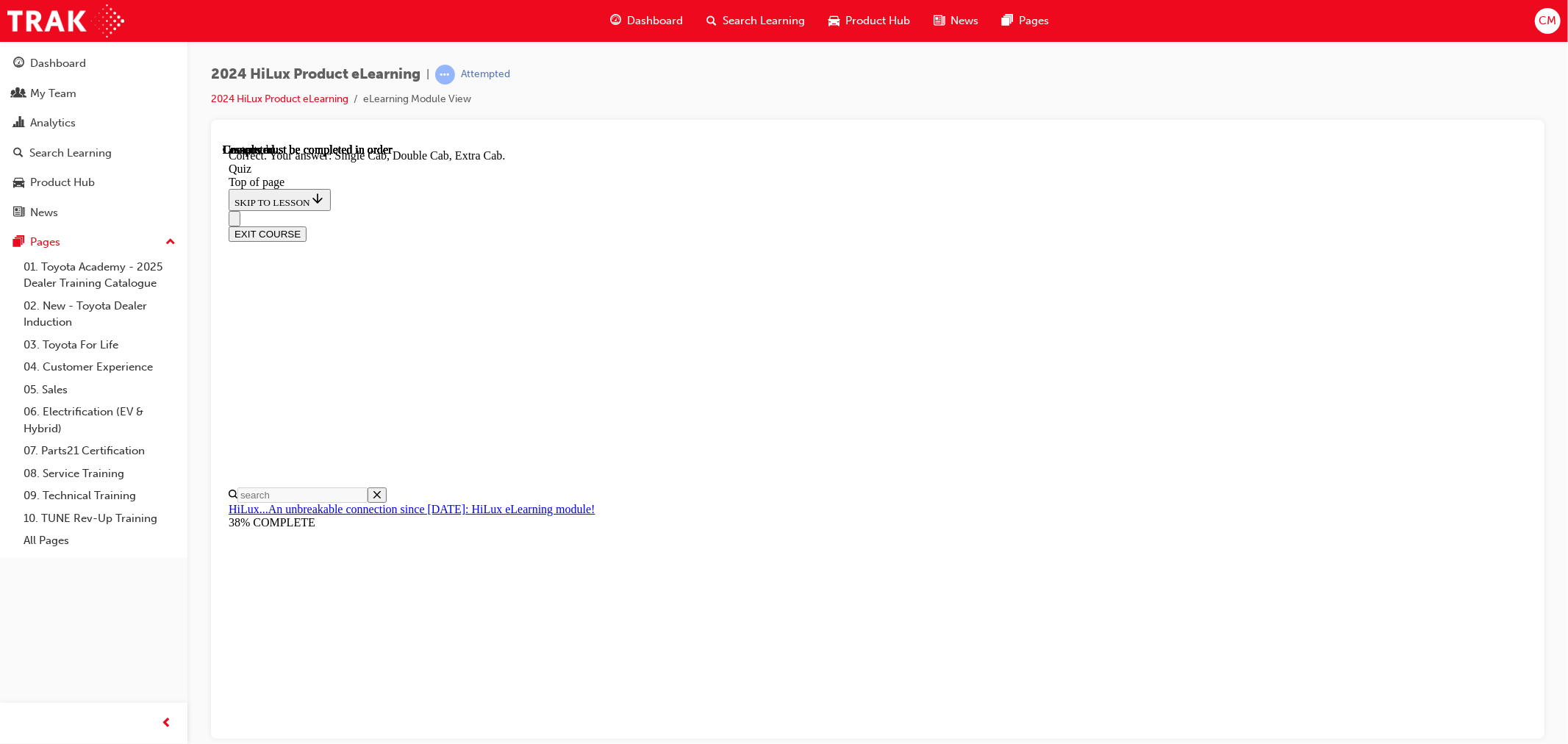
scroll to position [305, 0]
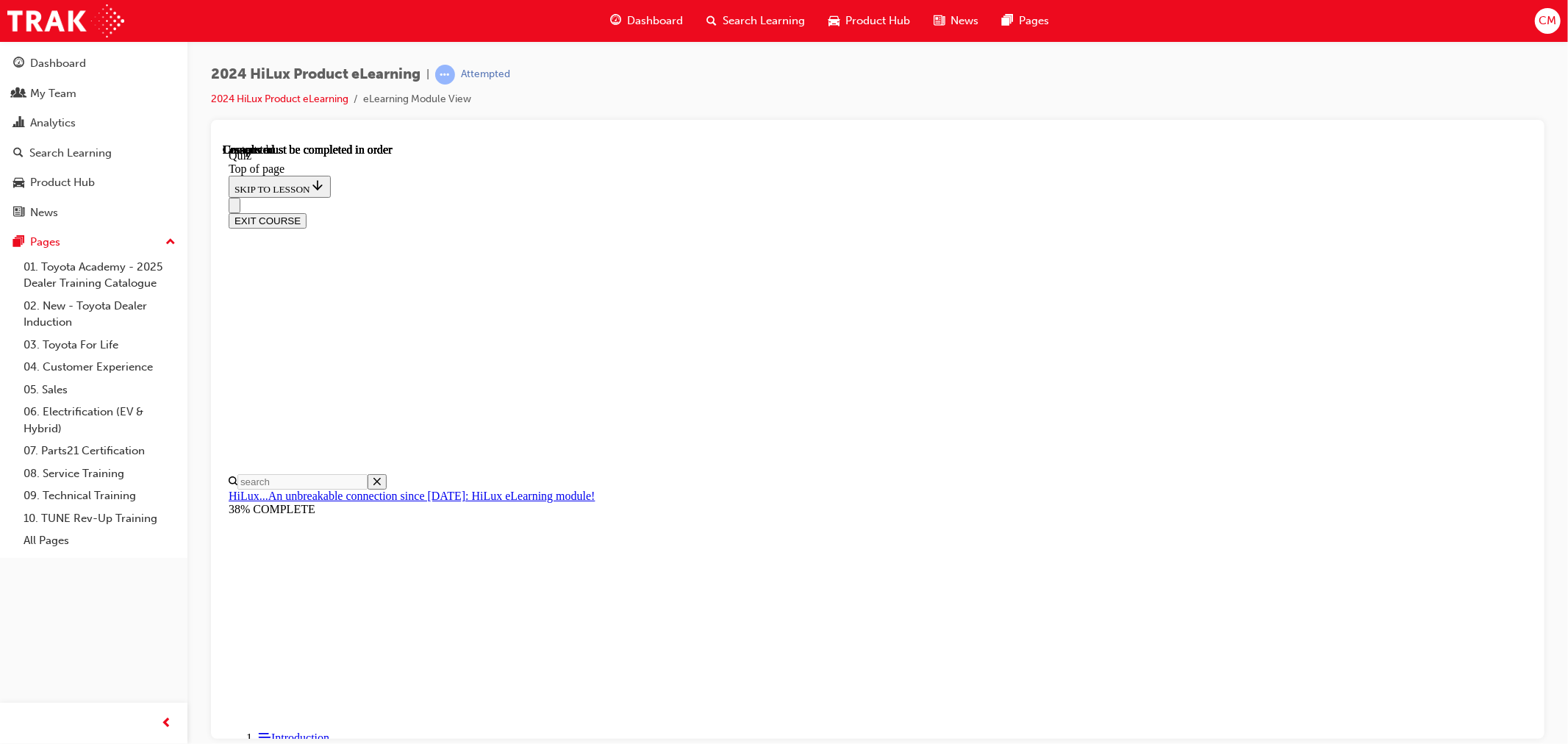
scroll to position [202, 0]
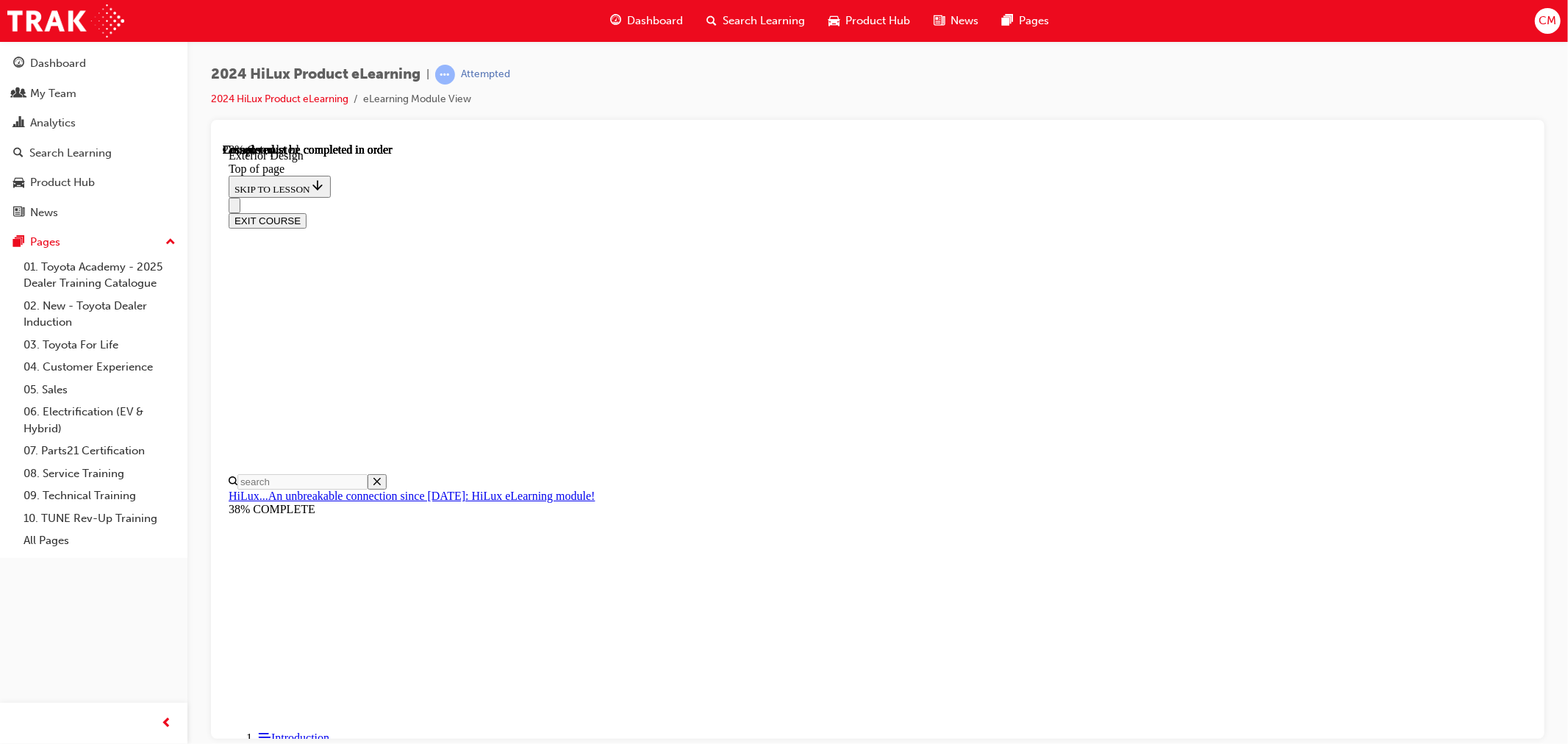
drag, startPoint x: 1126, startPoint y: 327, endPoint x: 1149, endPoint y: 326, distance: 23.0
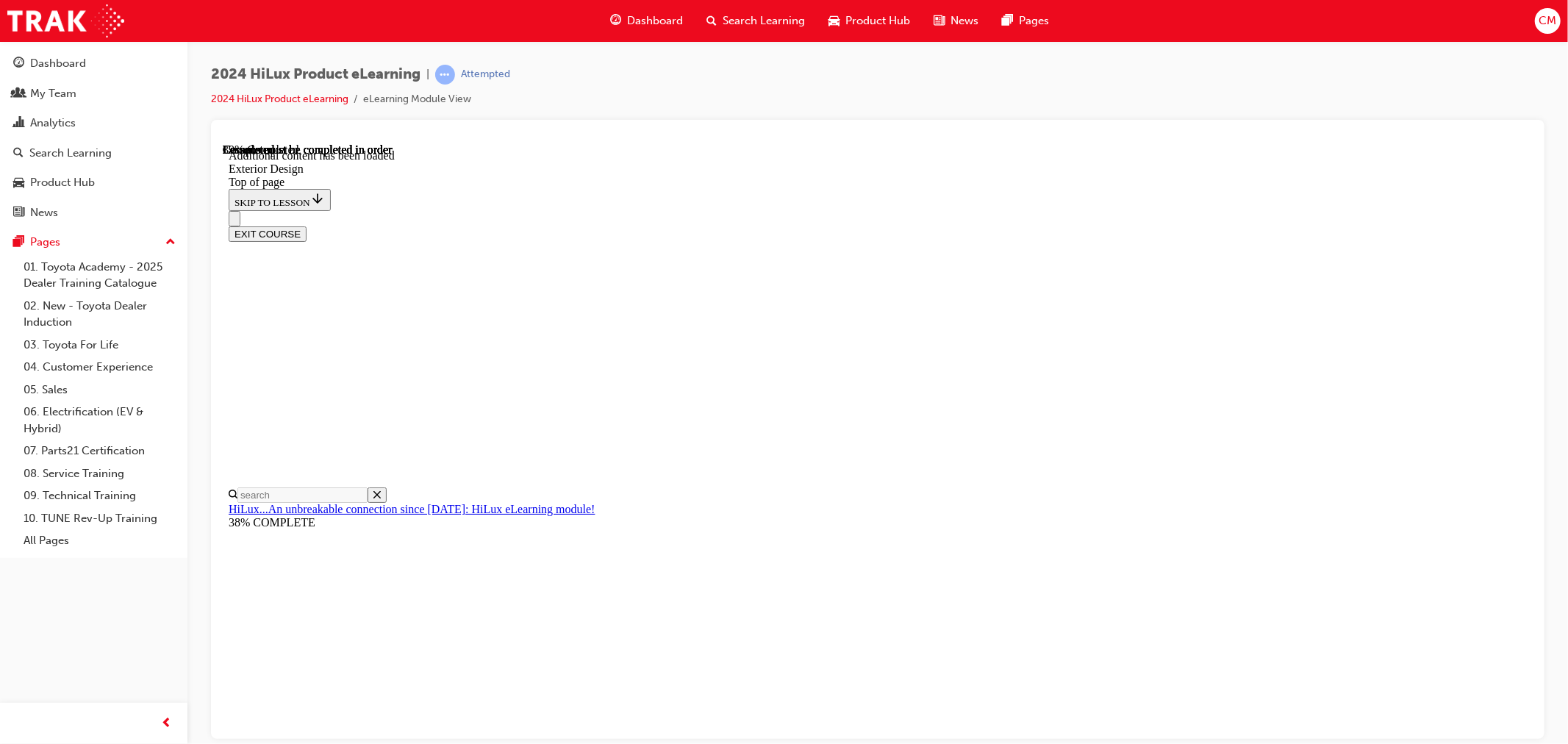
scroll to position [2648, 0]
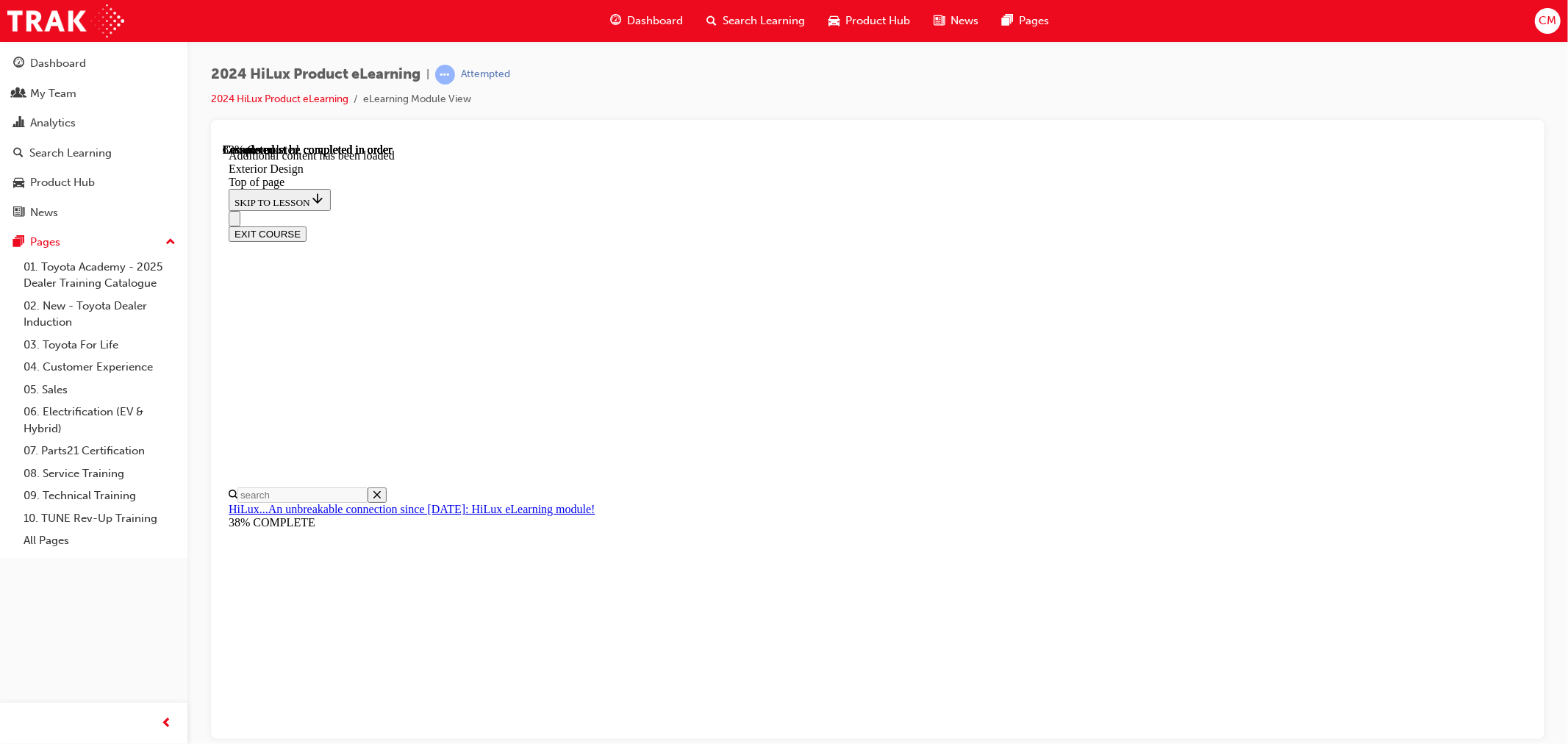
scroll to position [5151, 0]
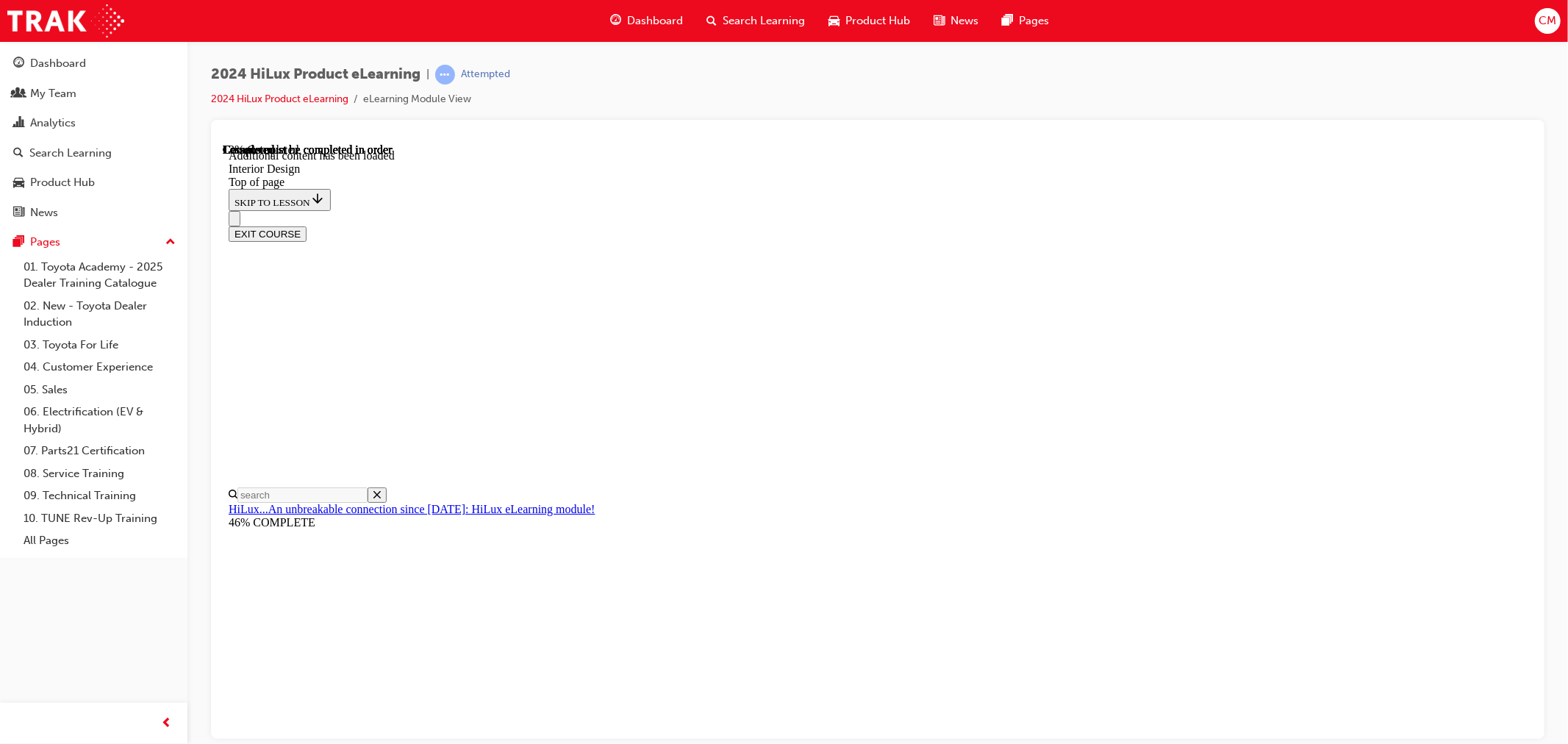
scroll to position [49, 0]
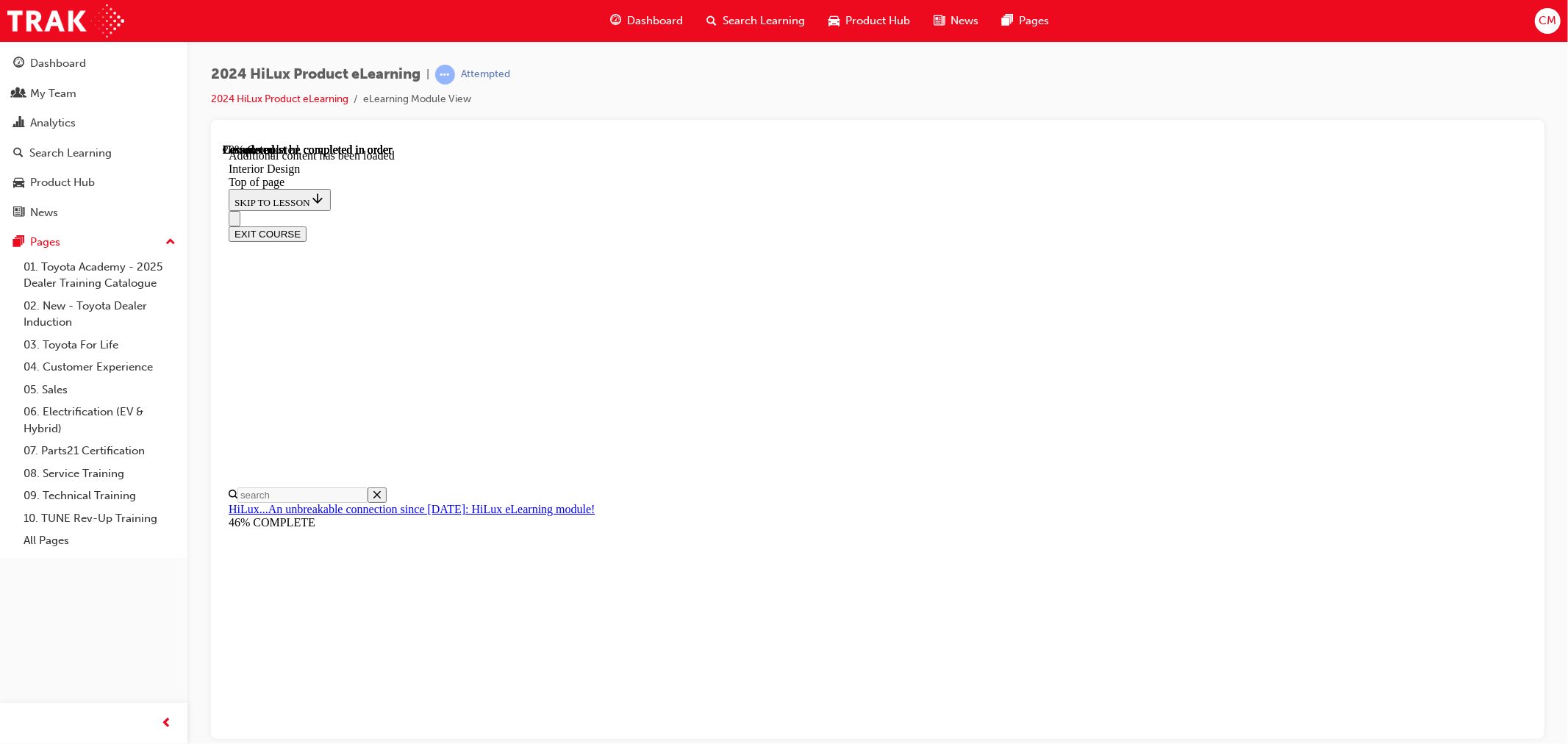
drag, startPoint x: 924, startPoint y: 382, endPoint x: 949, endPoint y: 382, distance: 25.0
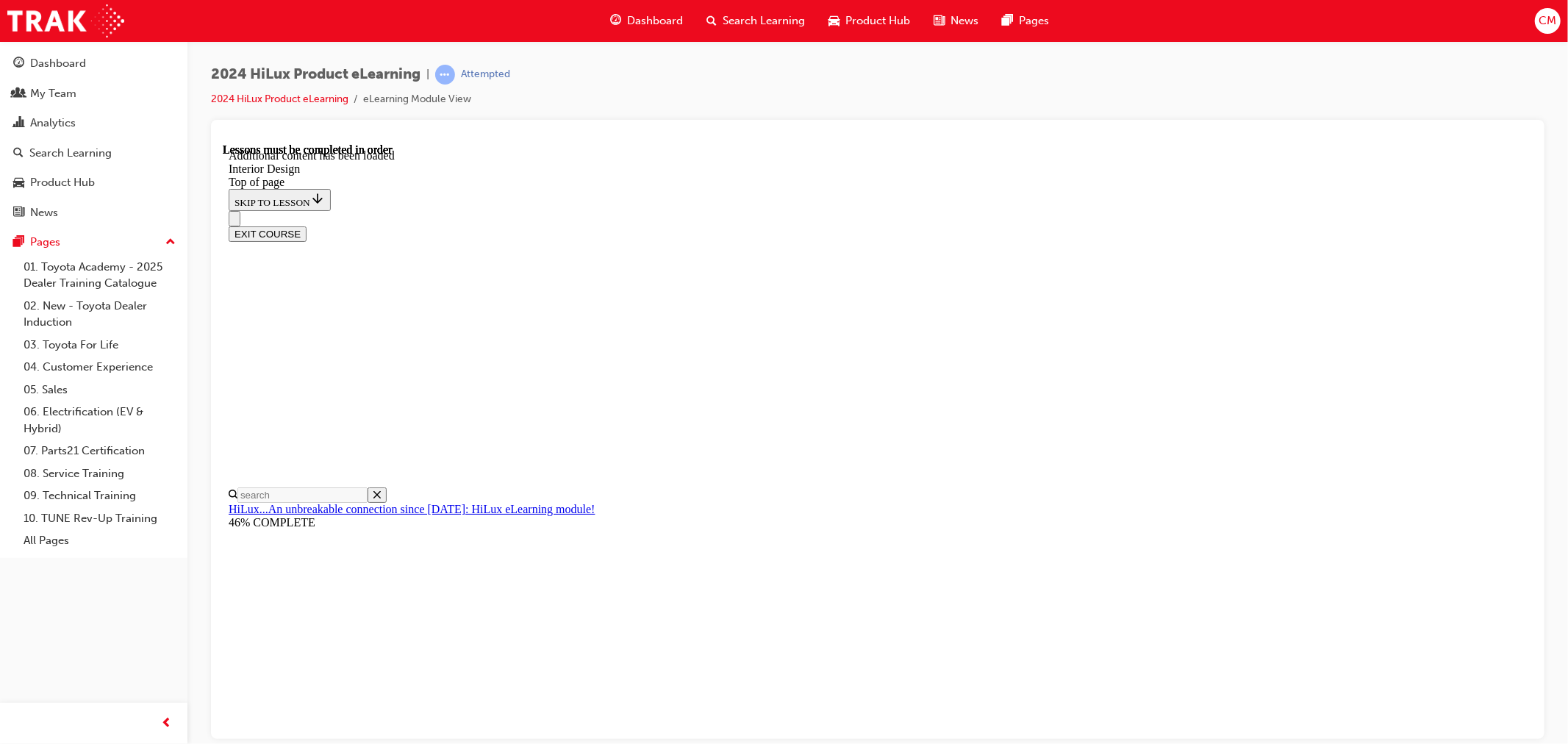
click at [1020, 140] on div at bounding box center [877, 137] width 1310 height 12
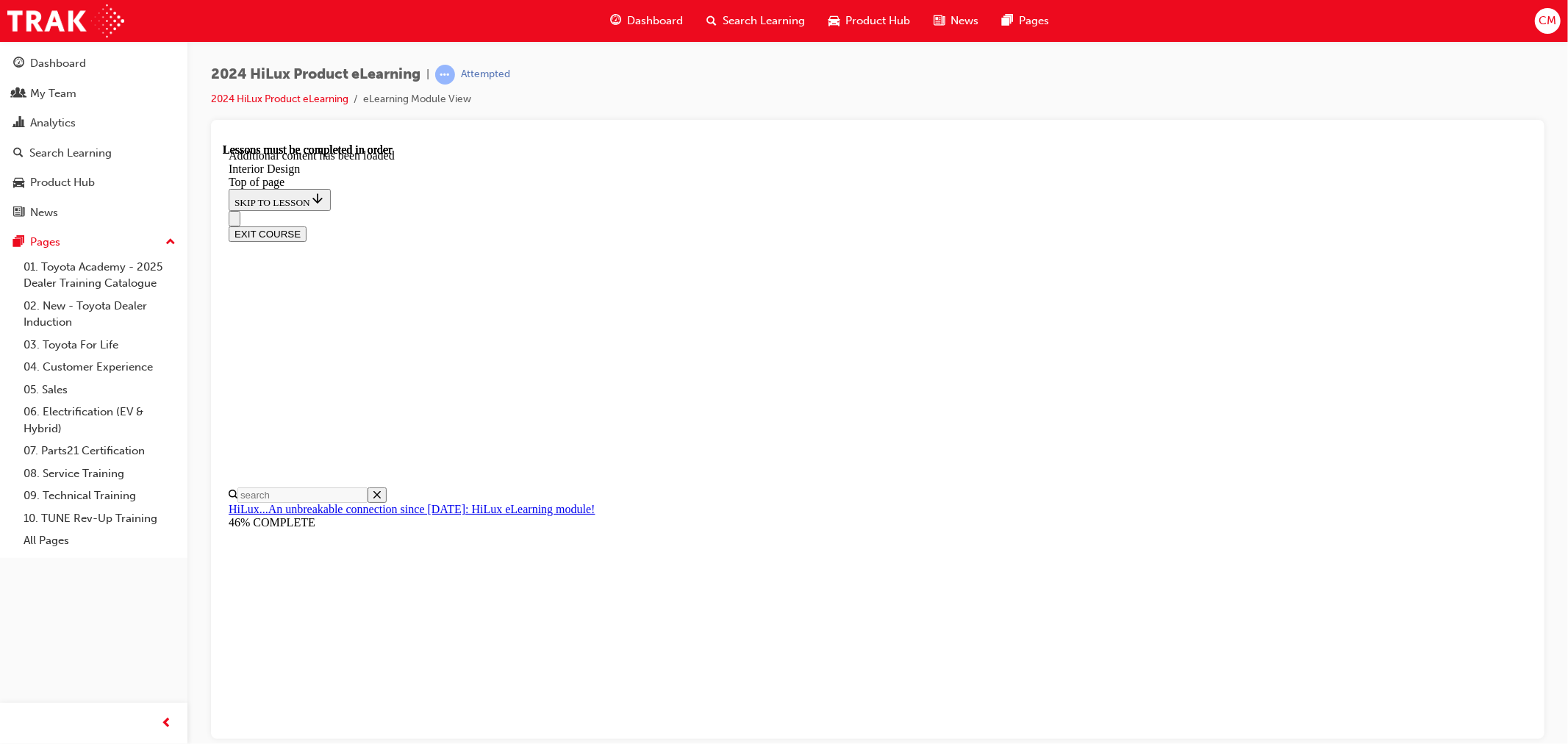
scroll to position [917, 0]
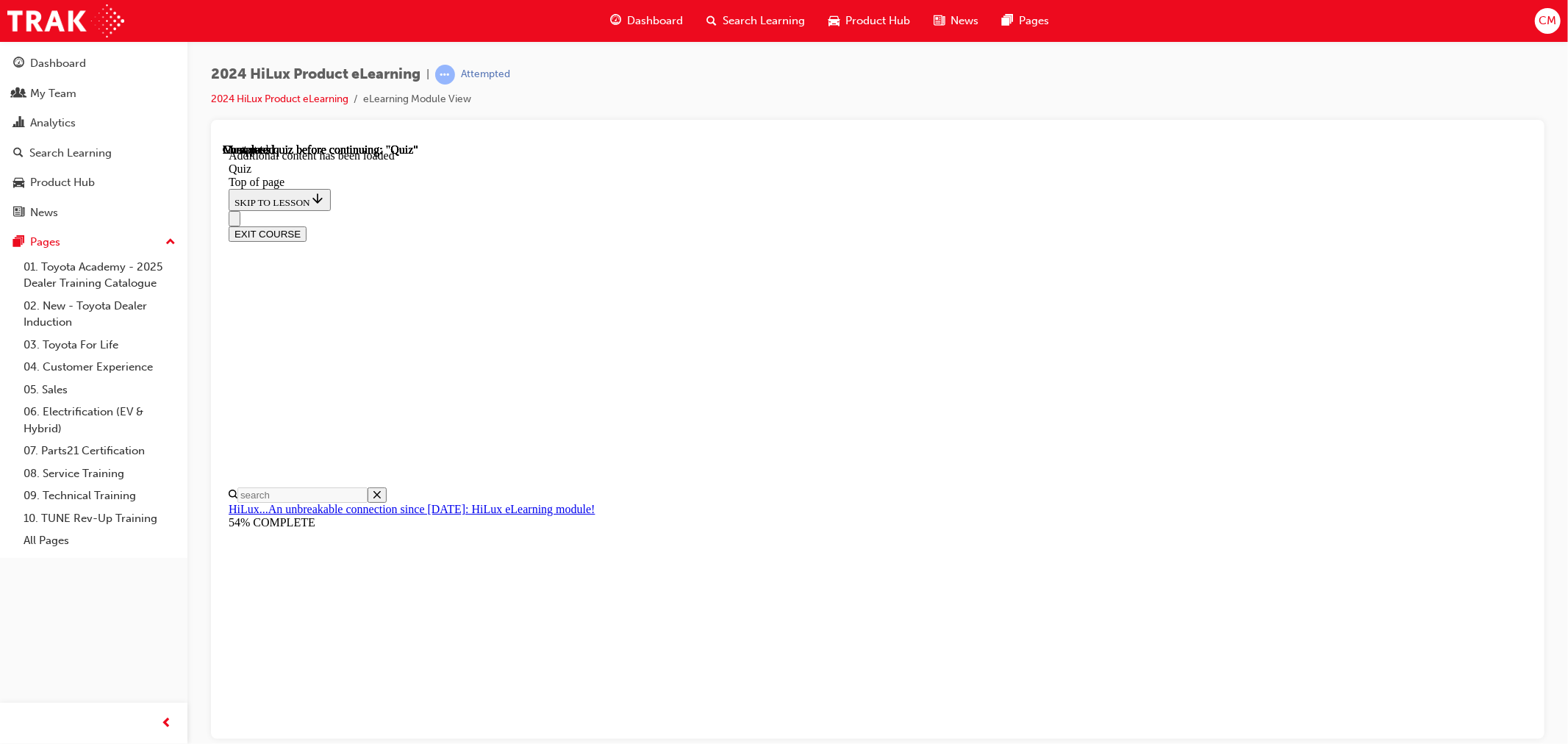
drag, startPoint x: 958, startPoint y: 354, endPoint x: 1223, endPoint y: 375, distance: 265.8
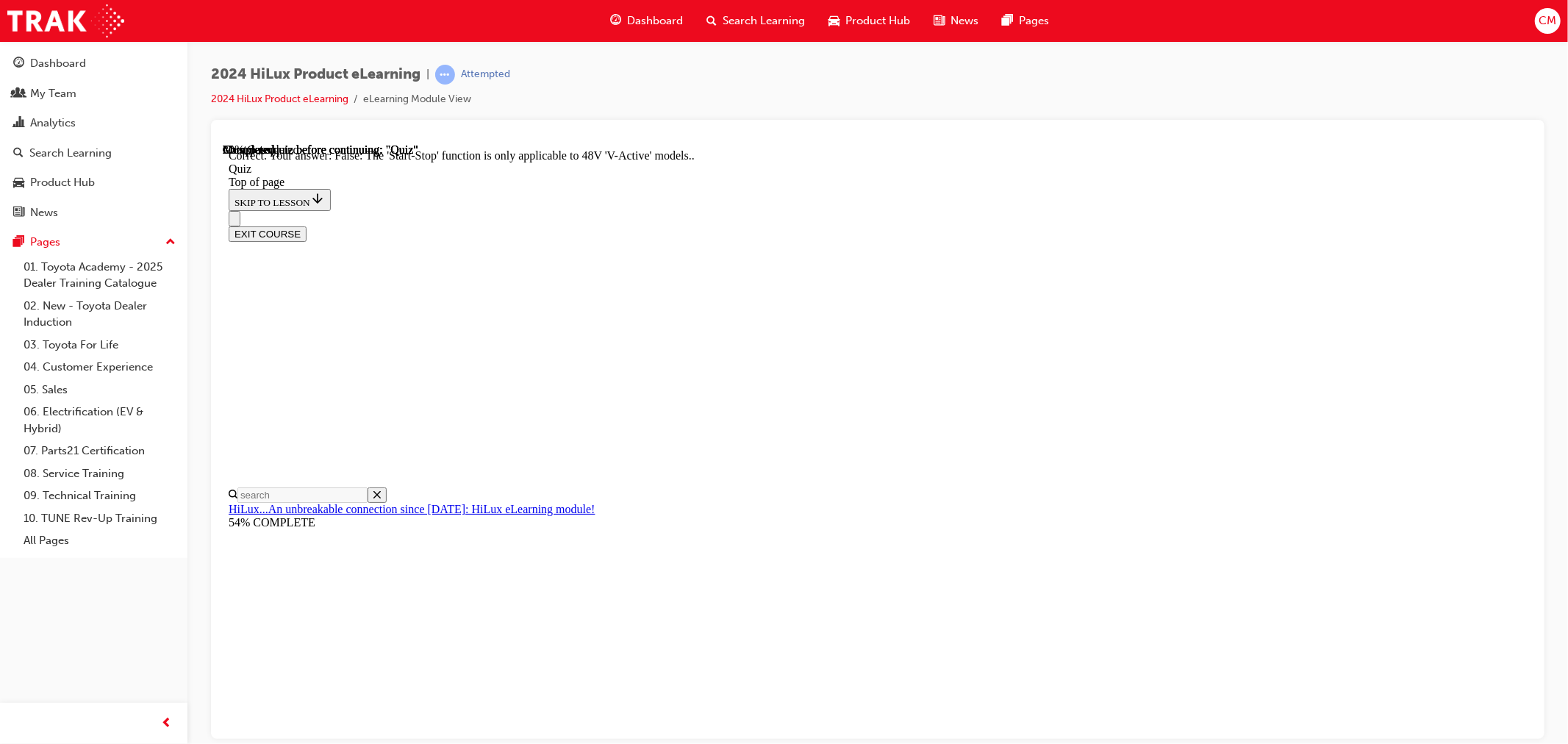
drag, startPoint x: 725, startPoint y: 366, endPoint x: 1288, endPoint y: 380, distance: 563.2
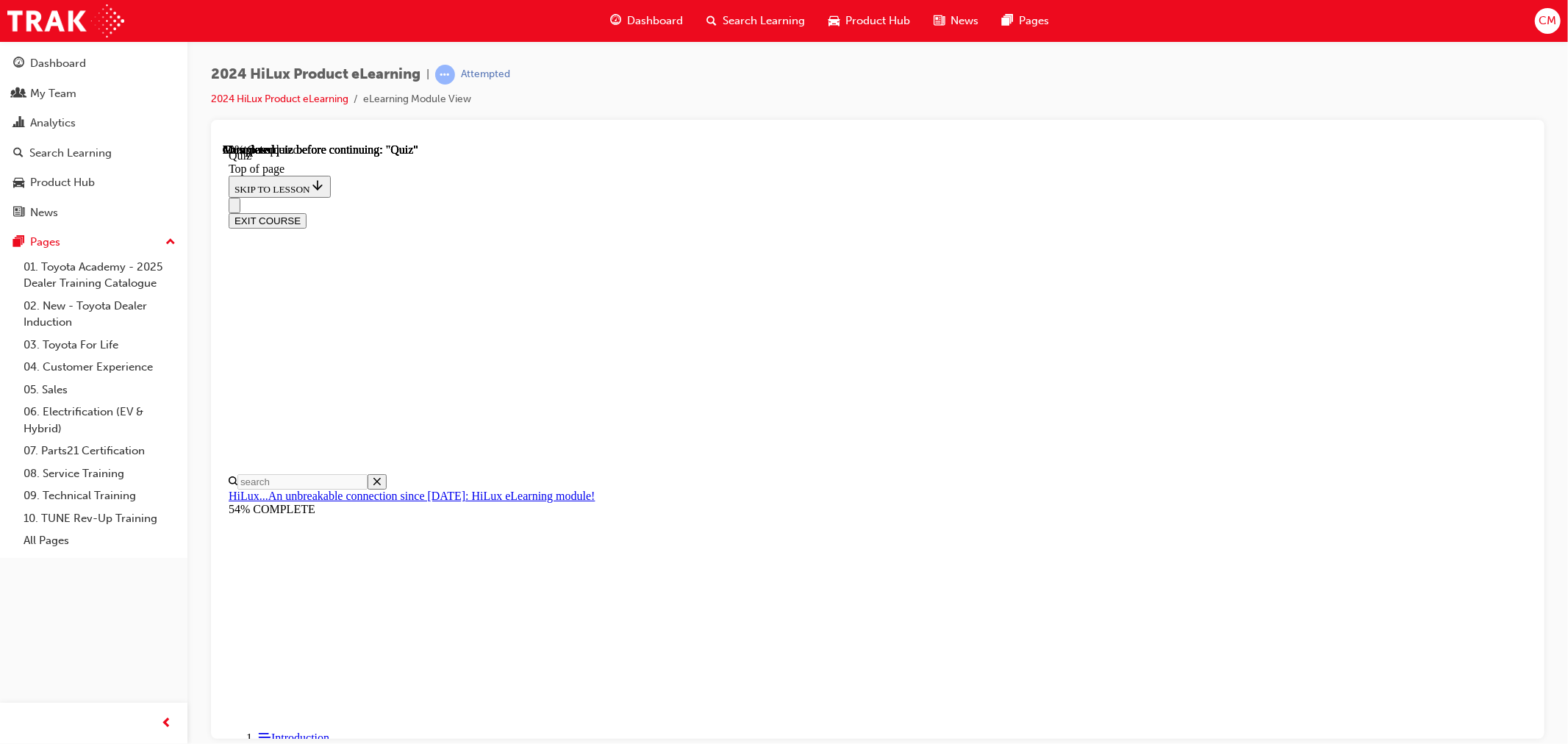
scroll to position [100, 0]
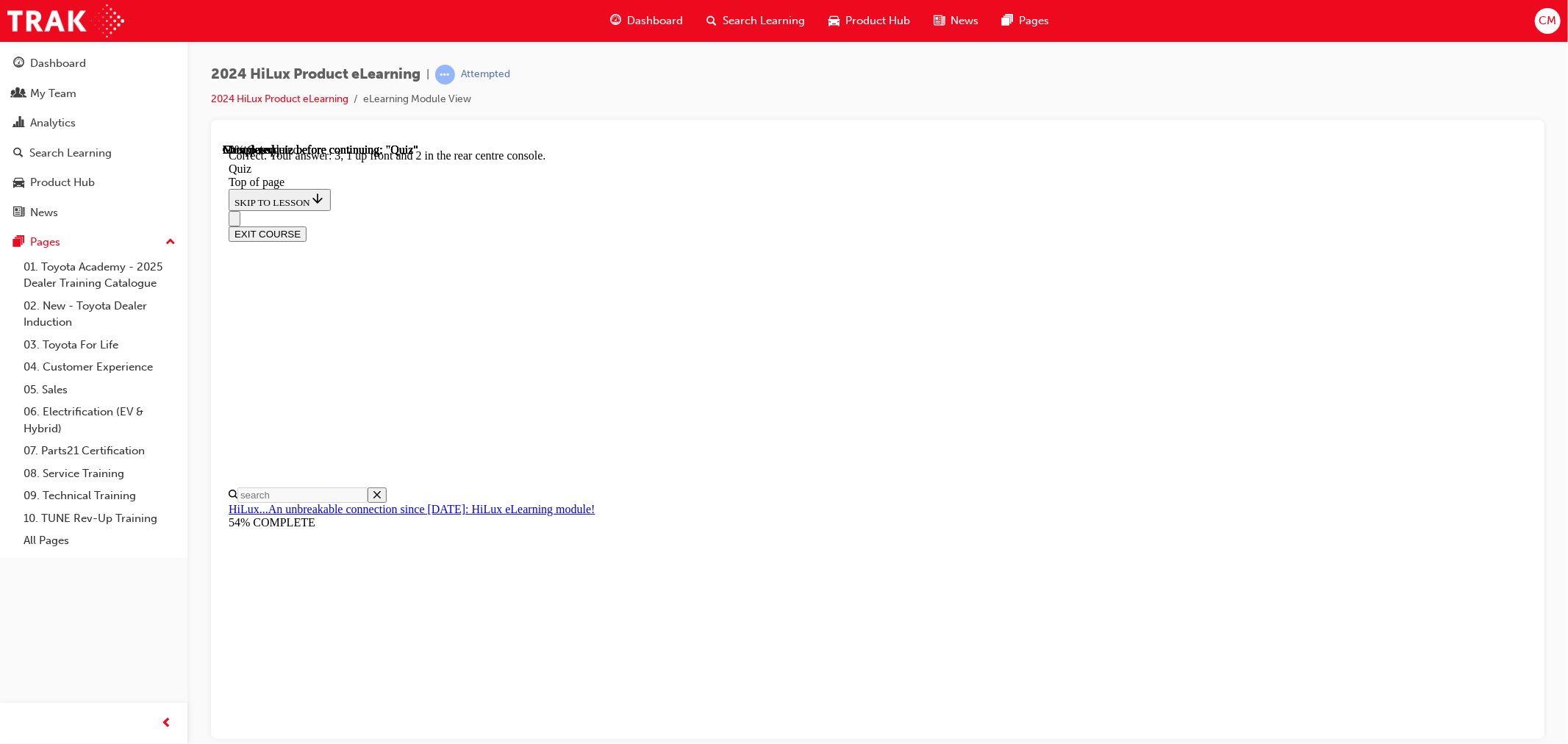
scroll to position [163, 0]
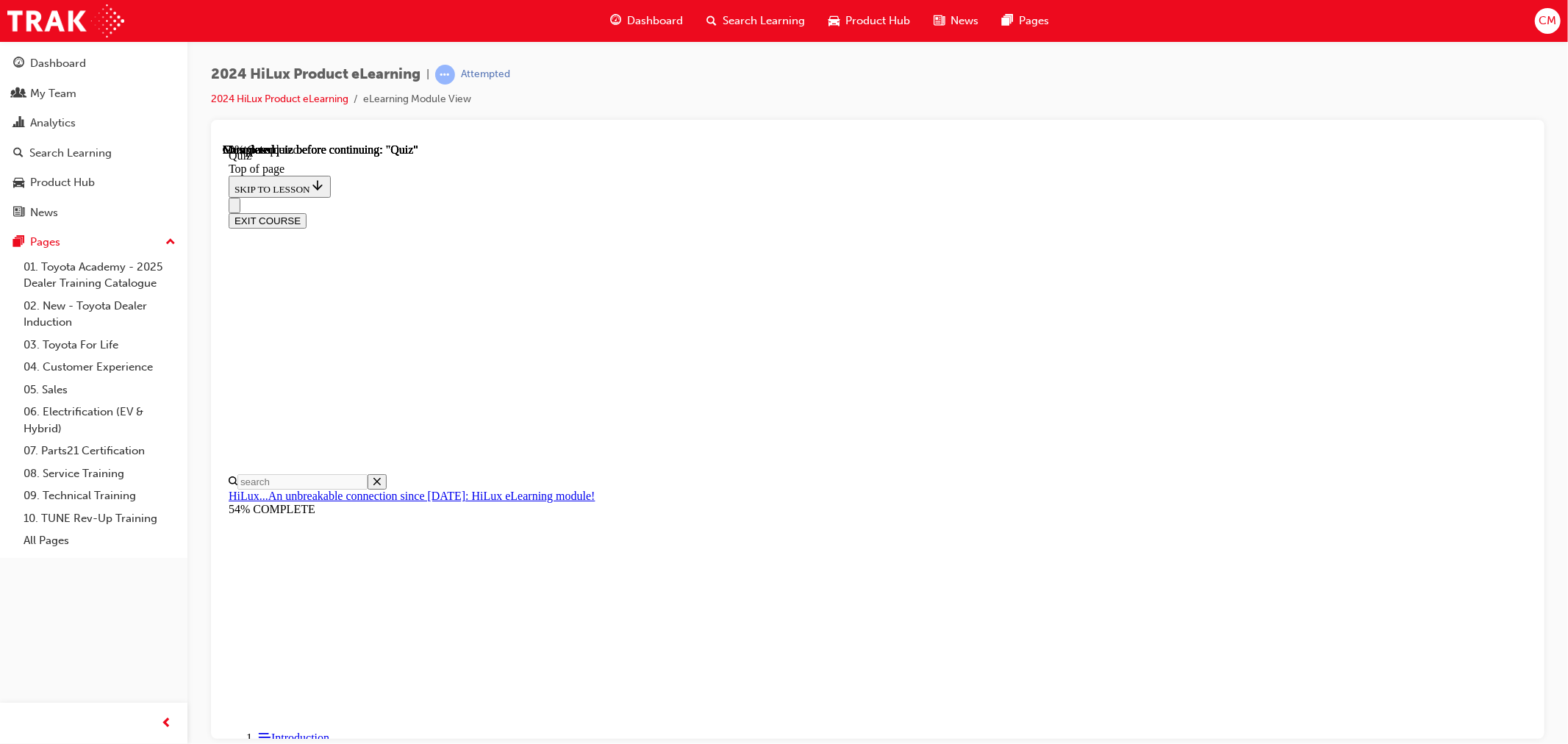
scroll to position [135, 0]
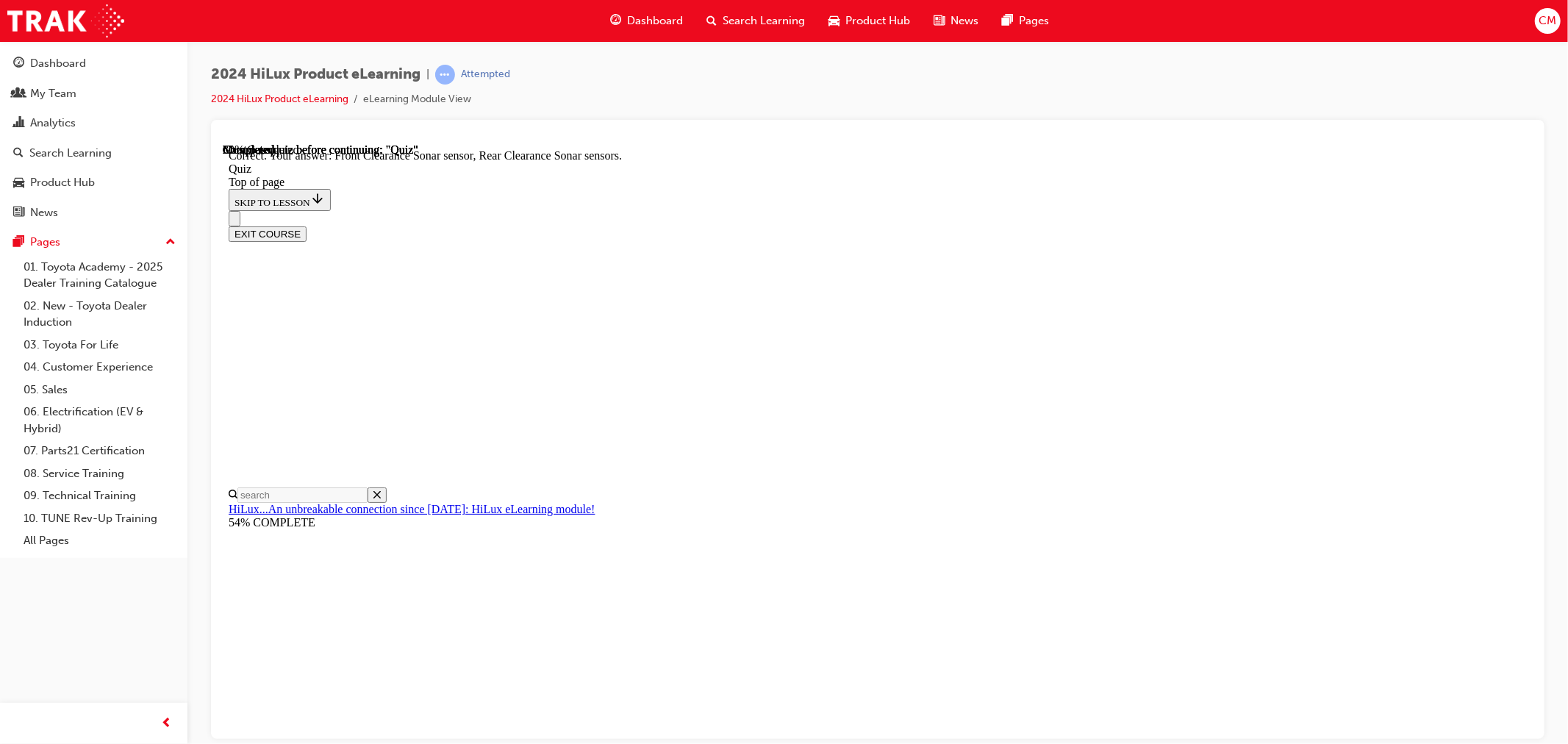
scroll to position [196, 0]
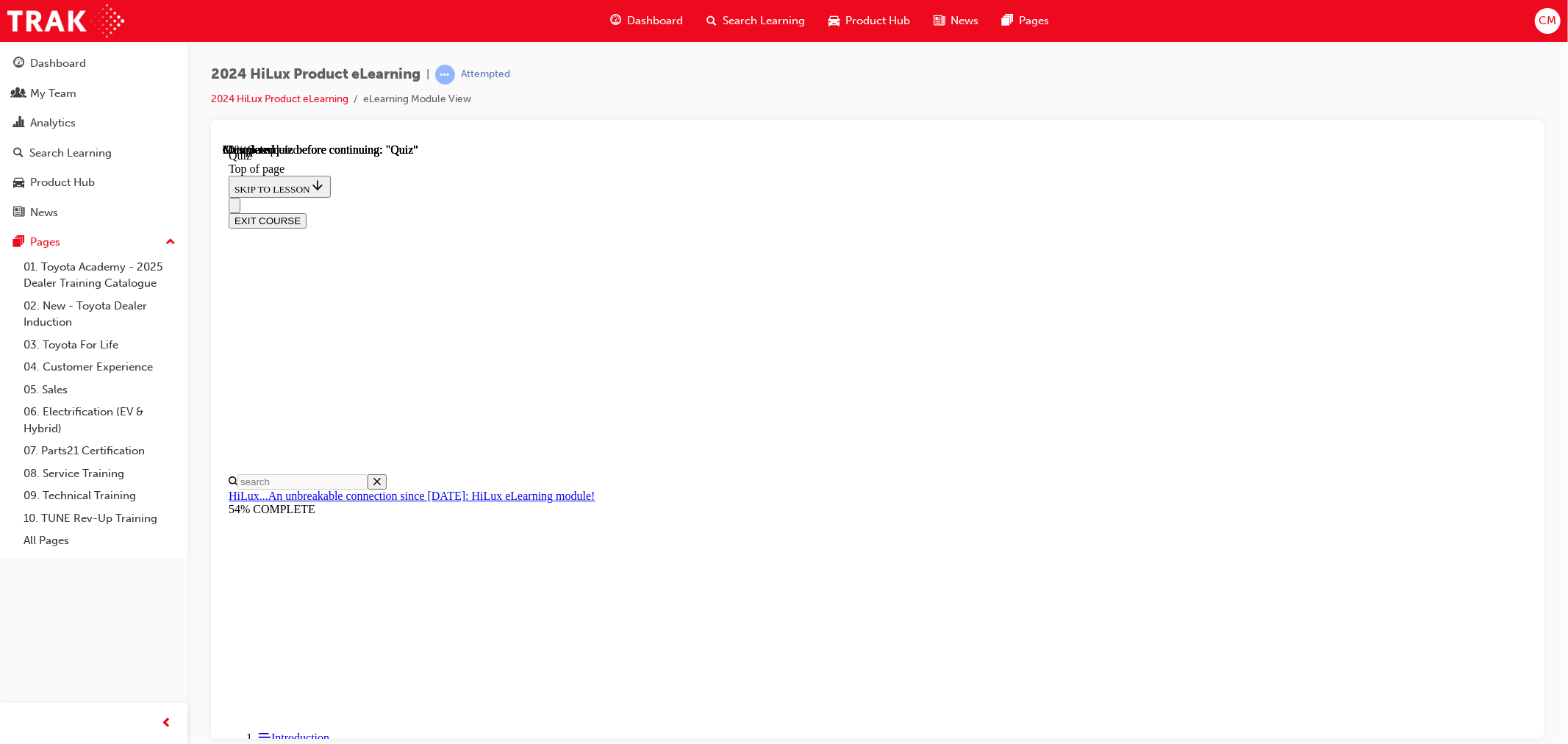
drag, startPoint x: 781, startPoint y: 443, endPoint x: 830, endPoint y: 452, distance: 49.8
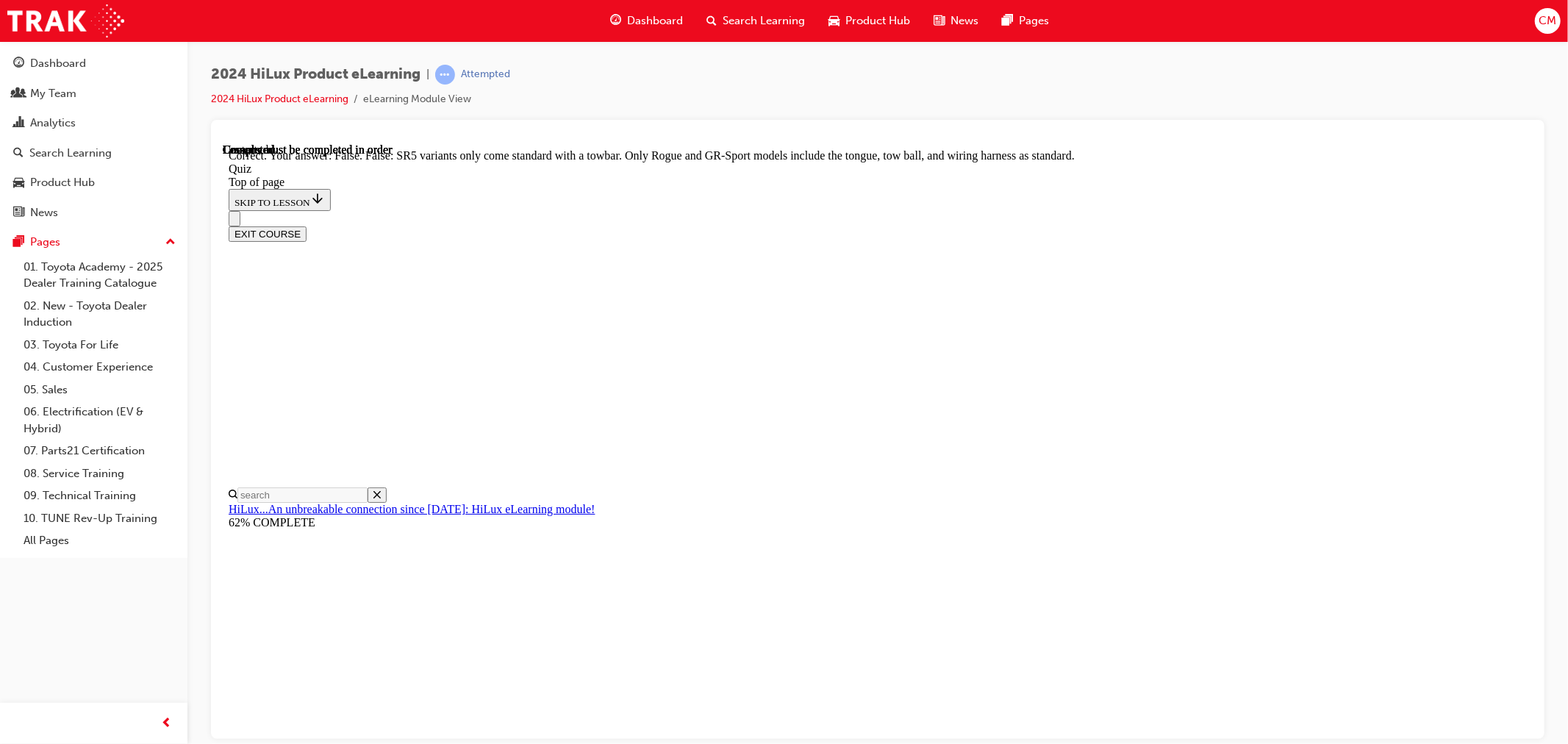
scroll to position [194, 0]
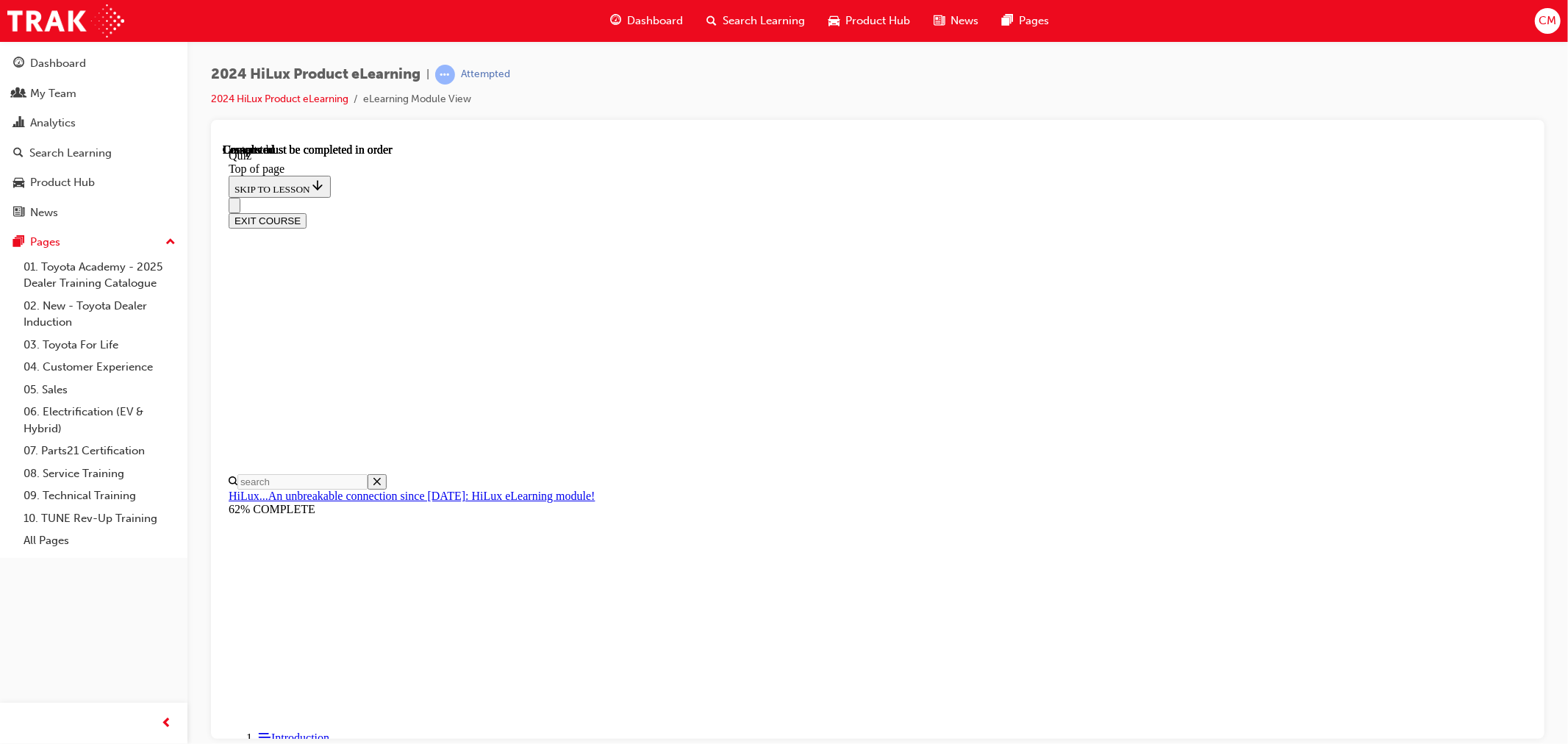
scroll to position [202, 0]
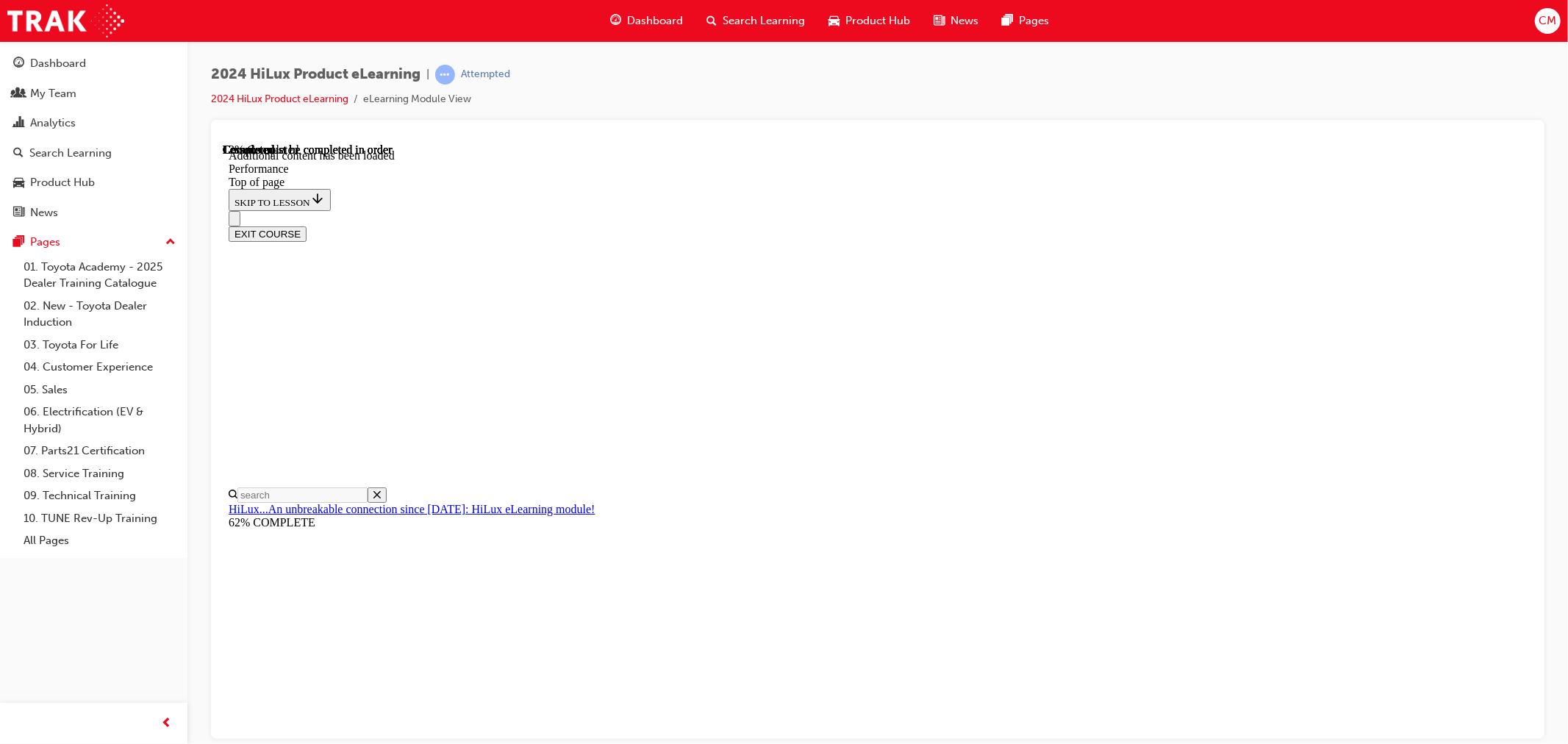
scroll to position [1247, 0]
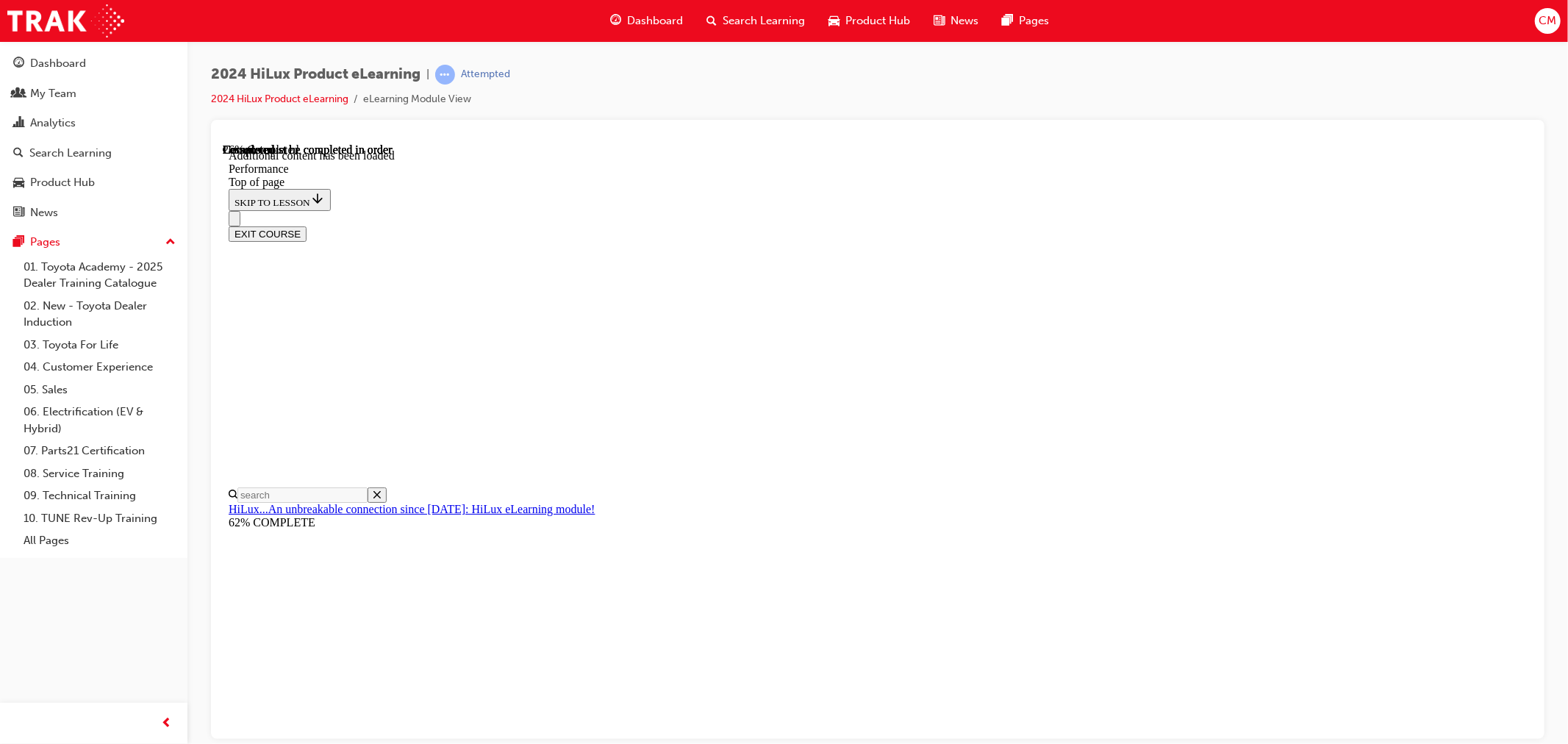
scroll to position [4129, 0]
drag, startPoint x: 930, startPoint y: 317, endPoint x: 934, endPoint y: 324, distance: 8.1
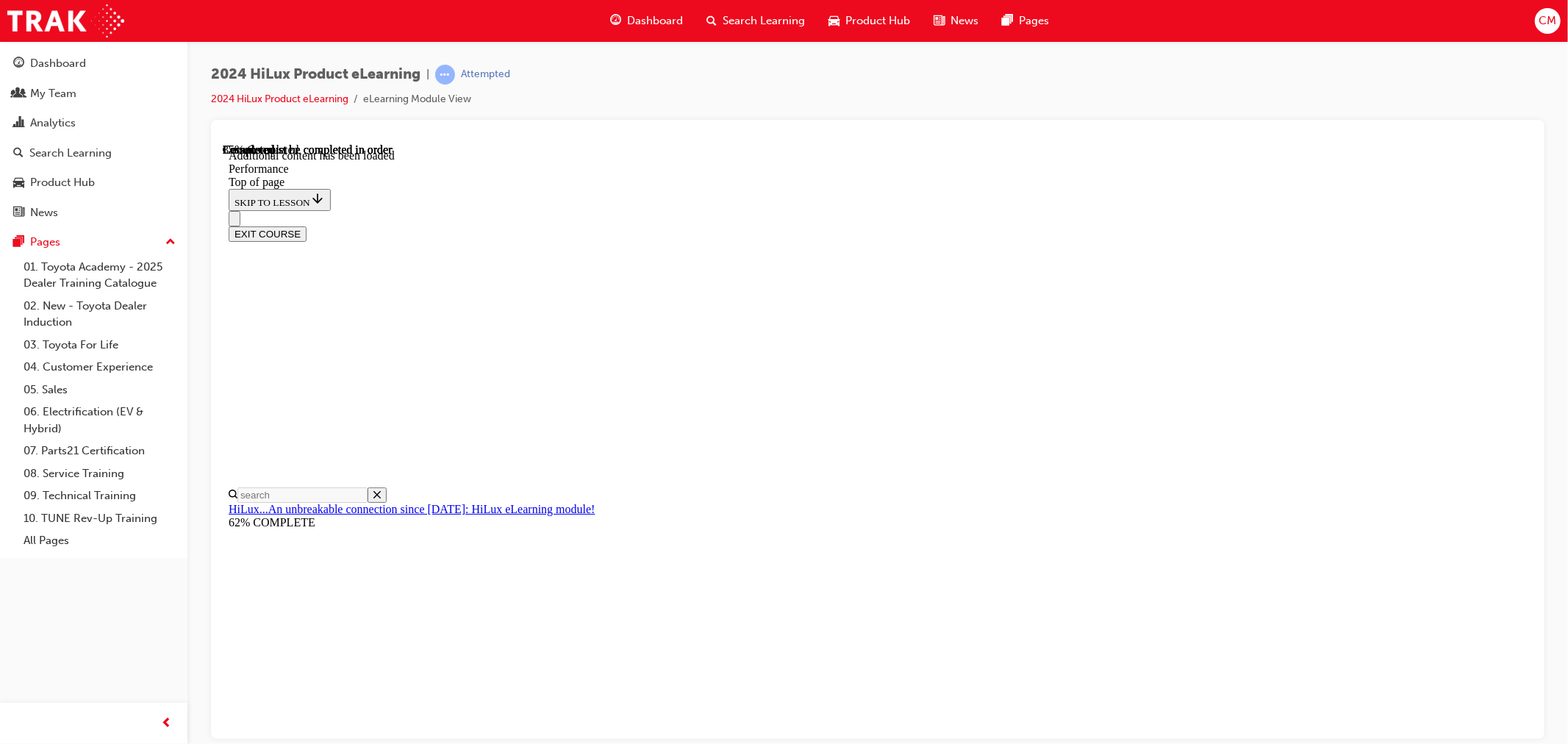
drag, startPoint x: 949, startPoint y: 362, endPoint x: 976, endPoint y: 362, distance: 27.0
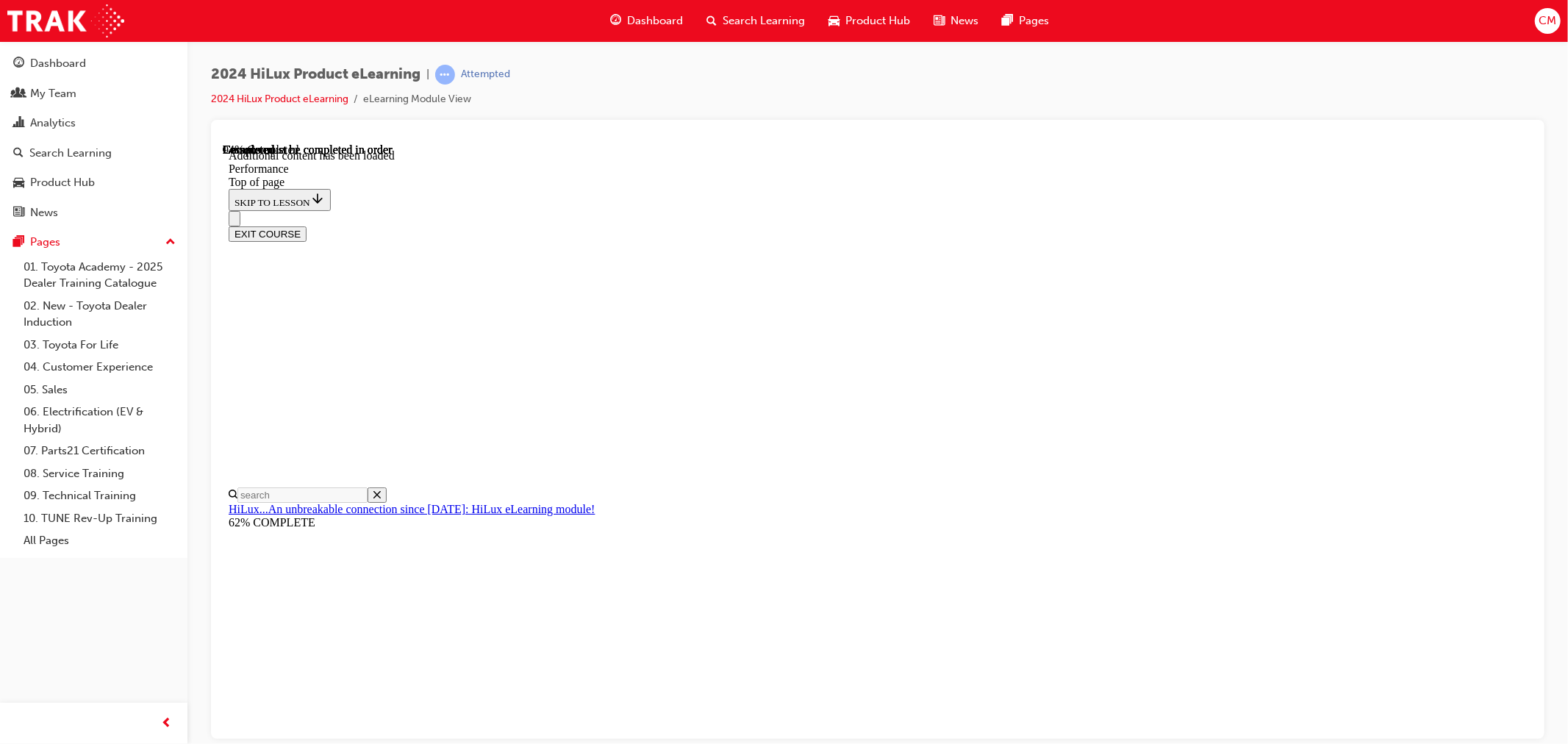
scroll to position [10358, 0]
drag, startPoint x: 980, startPoint y: 706, endPoint x: 1007, endPoint y: 698, distance: 28.2
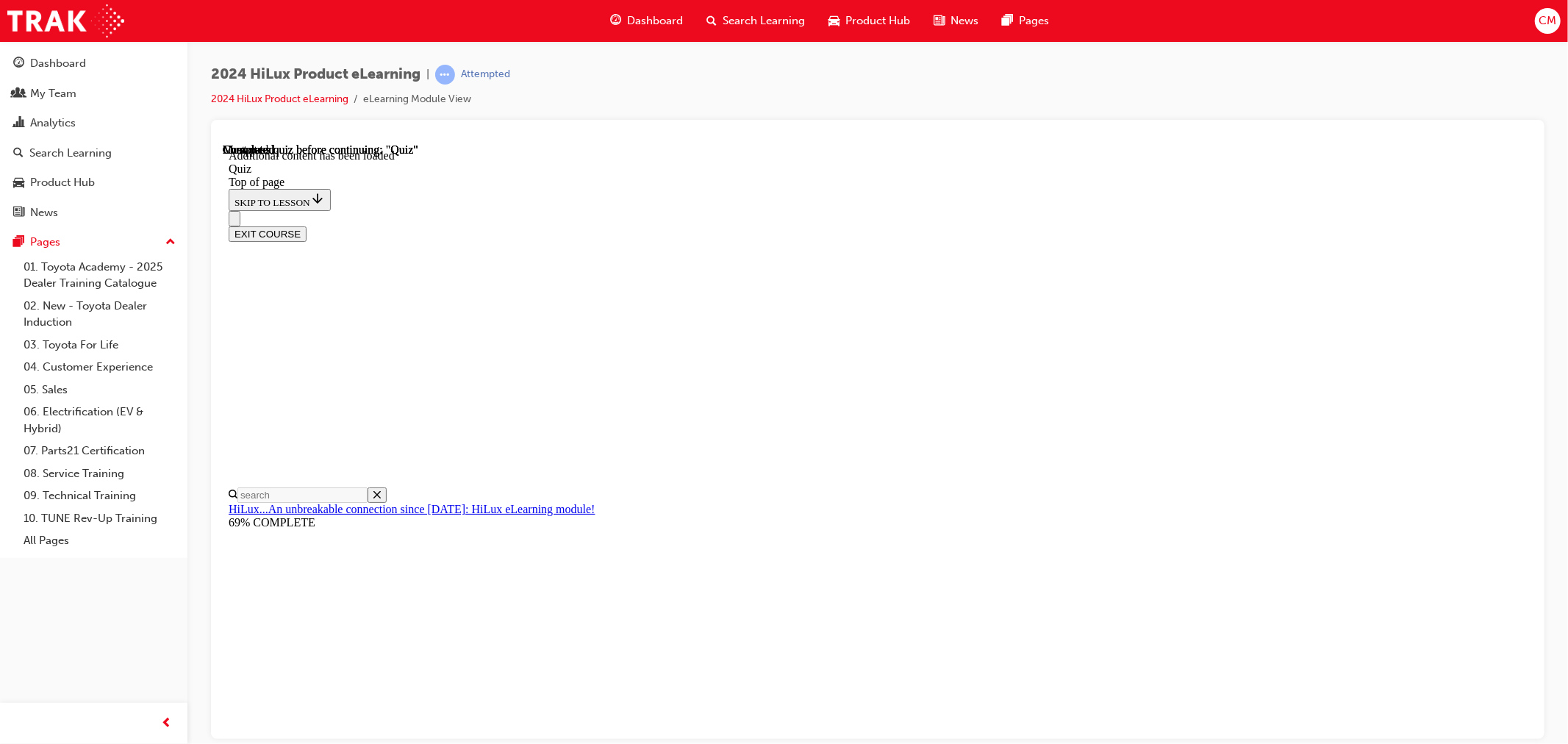
scroll to position [46, 0]
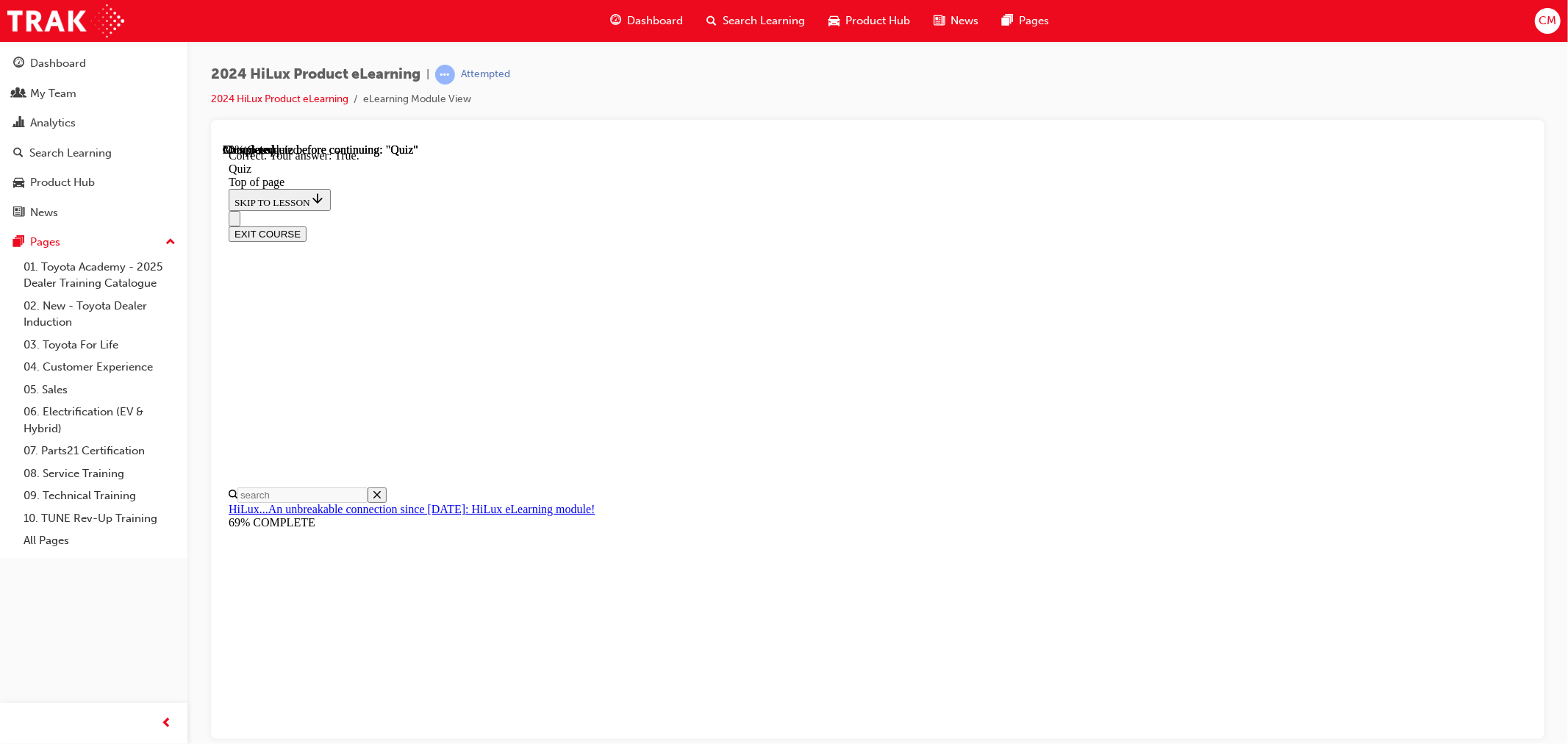
scroll to position [104, 0]
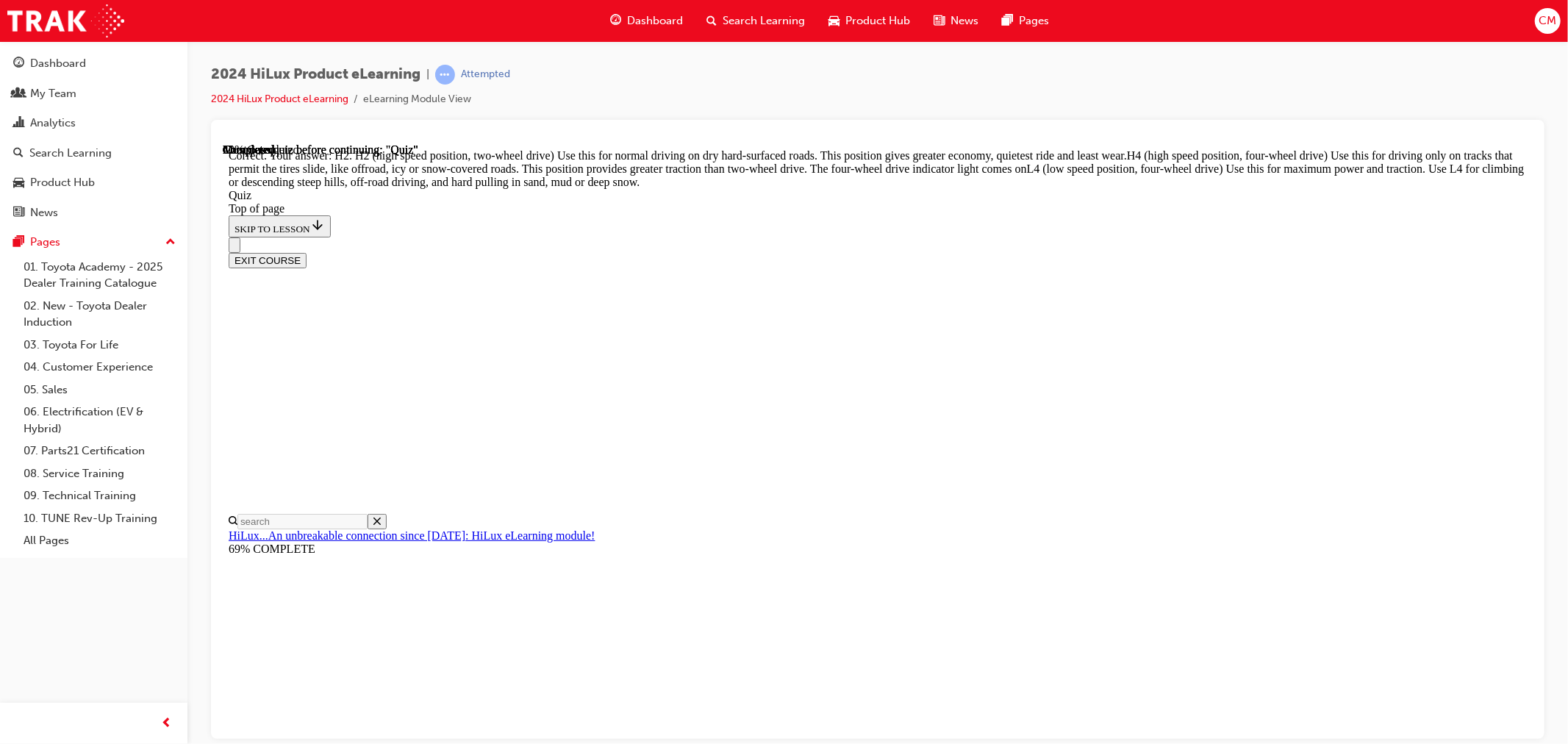
scroll to position [450, 0]
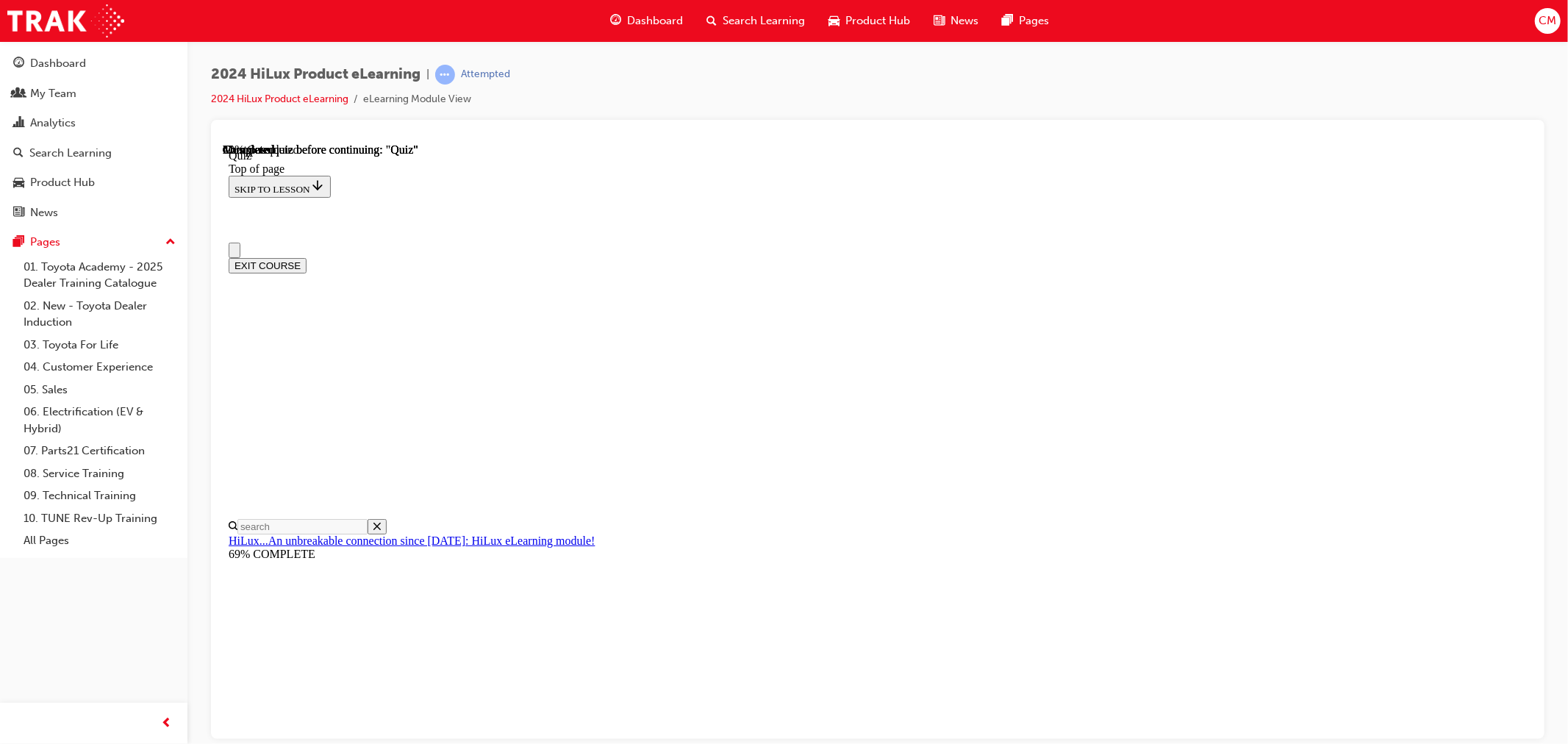
scroll to position [82, 0]
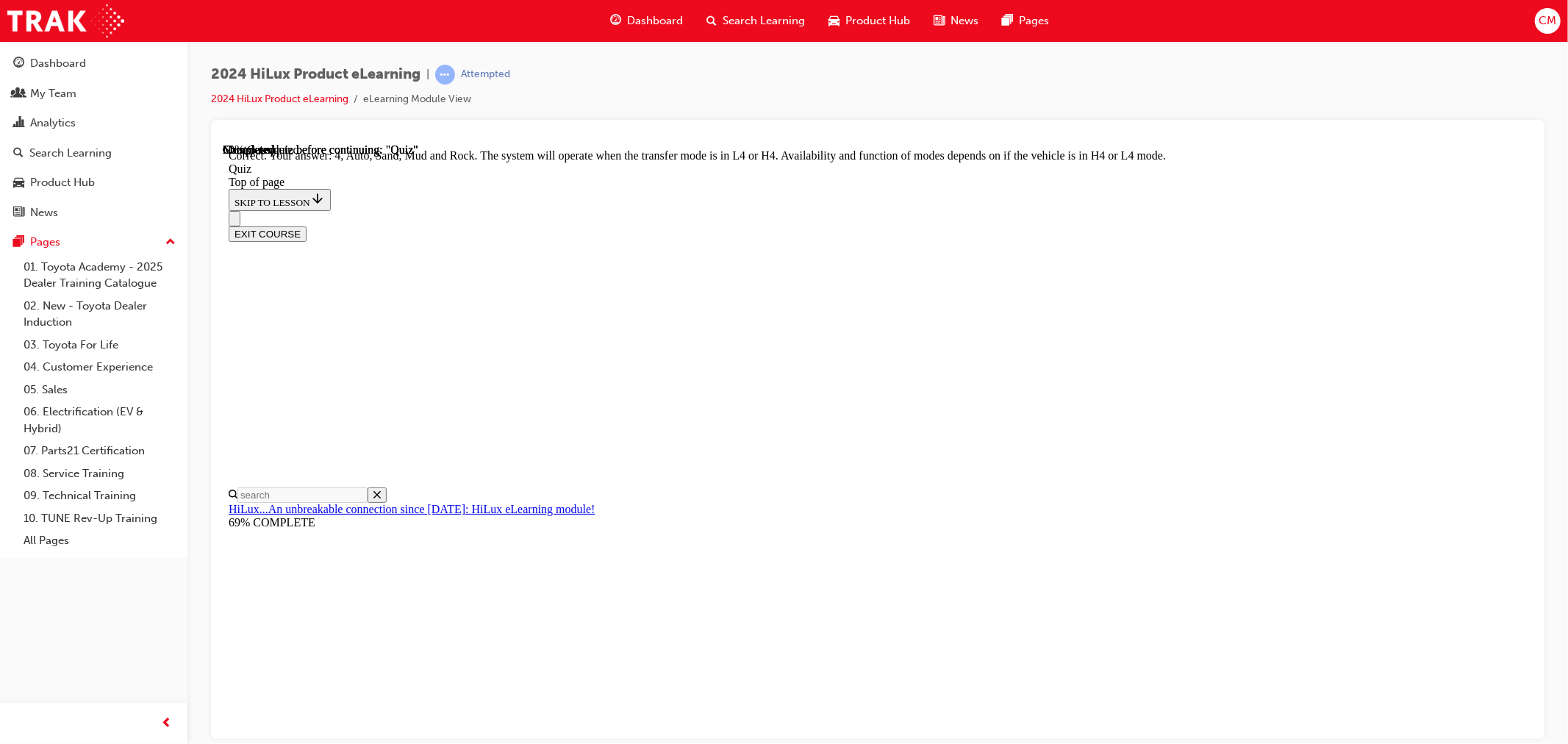
scroll to position [329, 0]
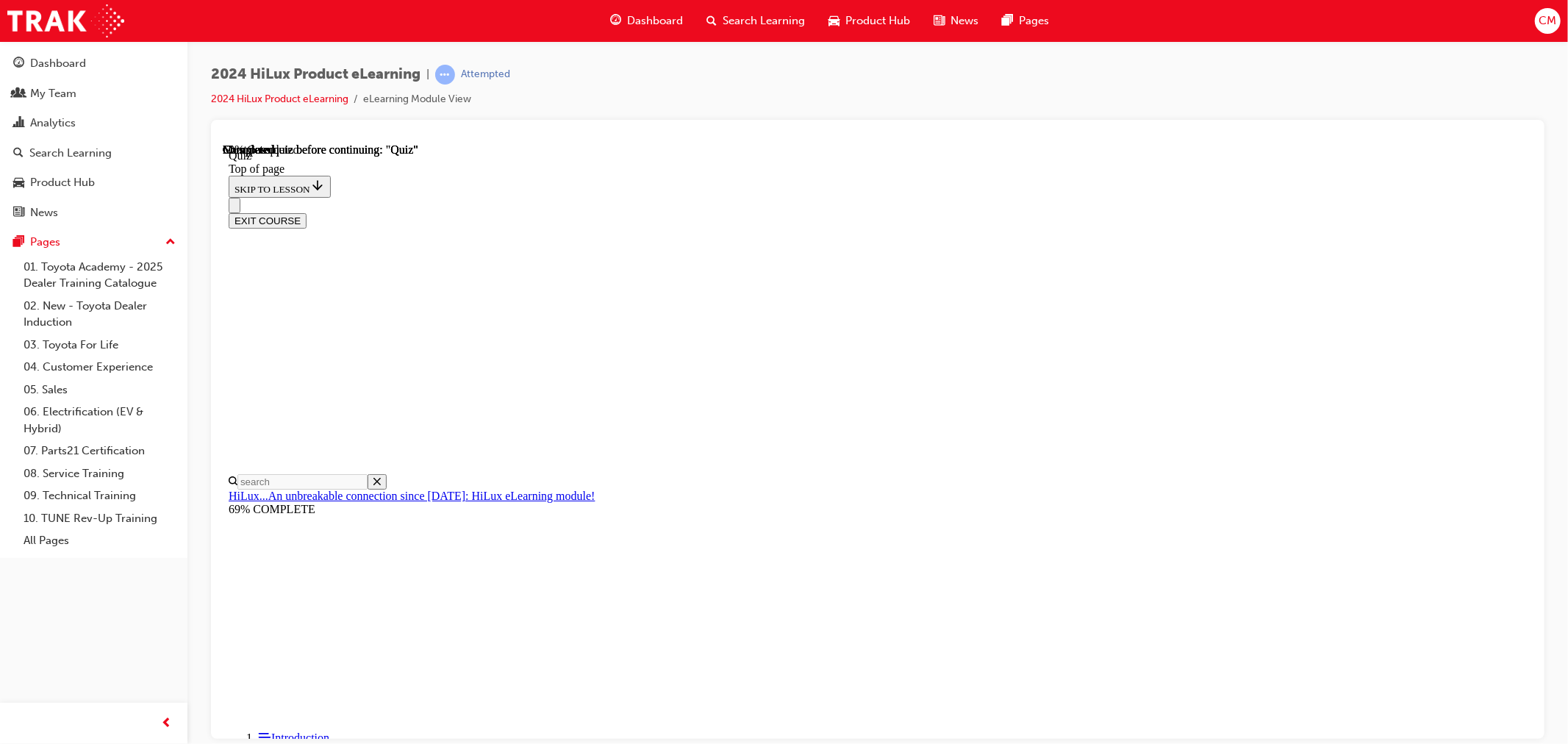
scroll to position [281, 0]
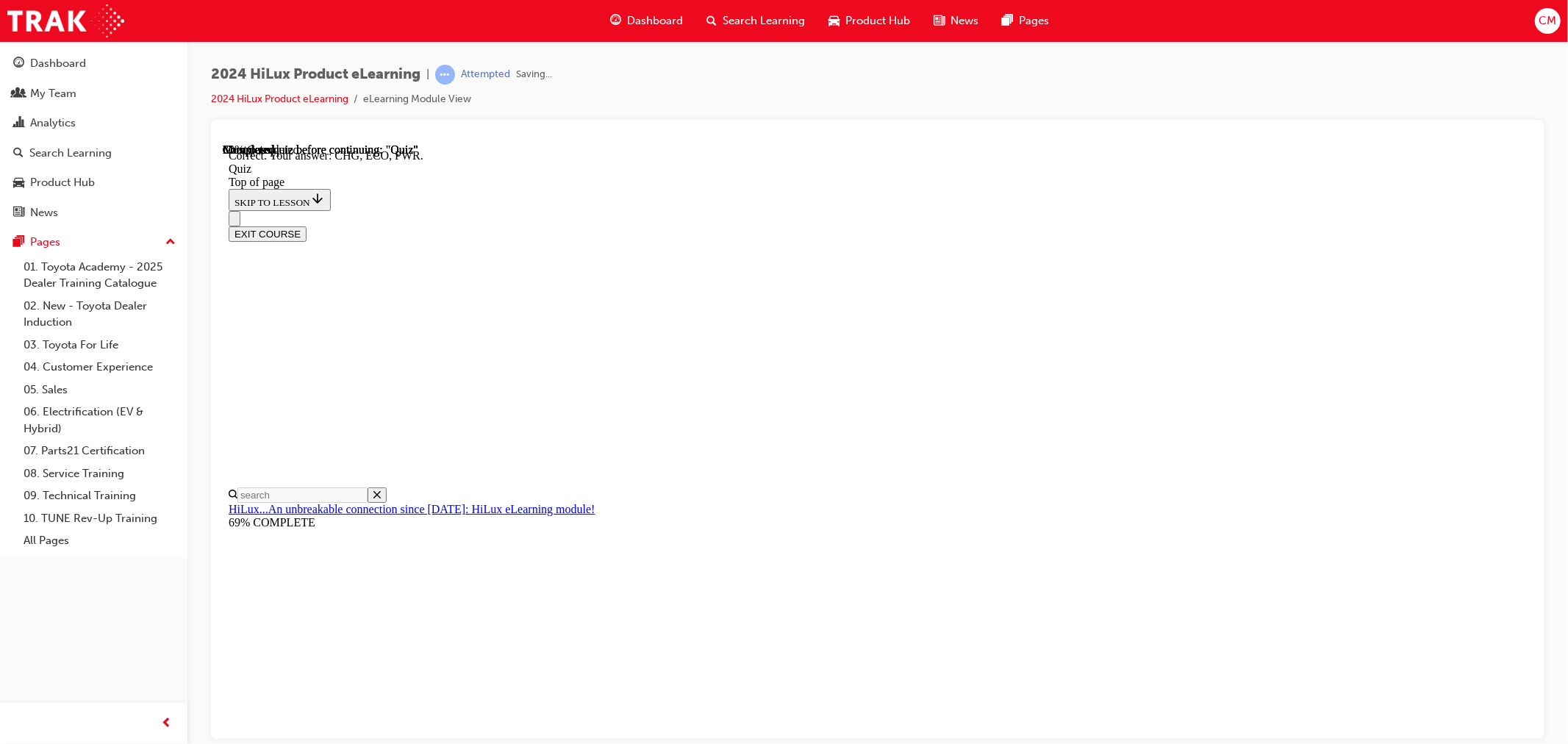
scroll to position [409, 0]
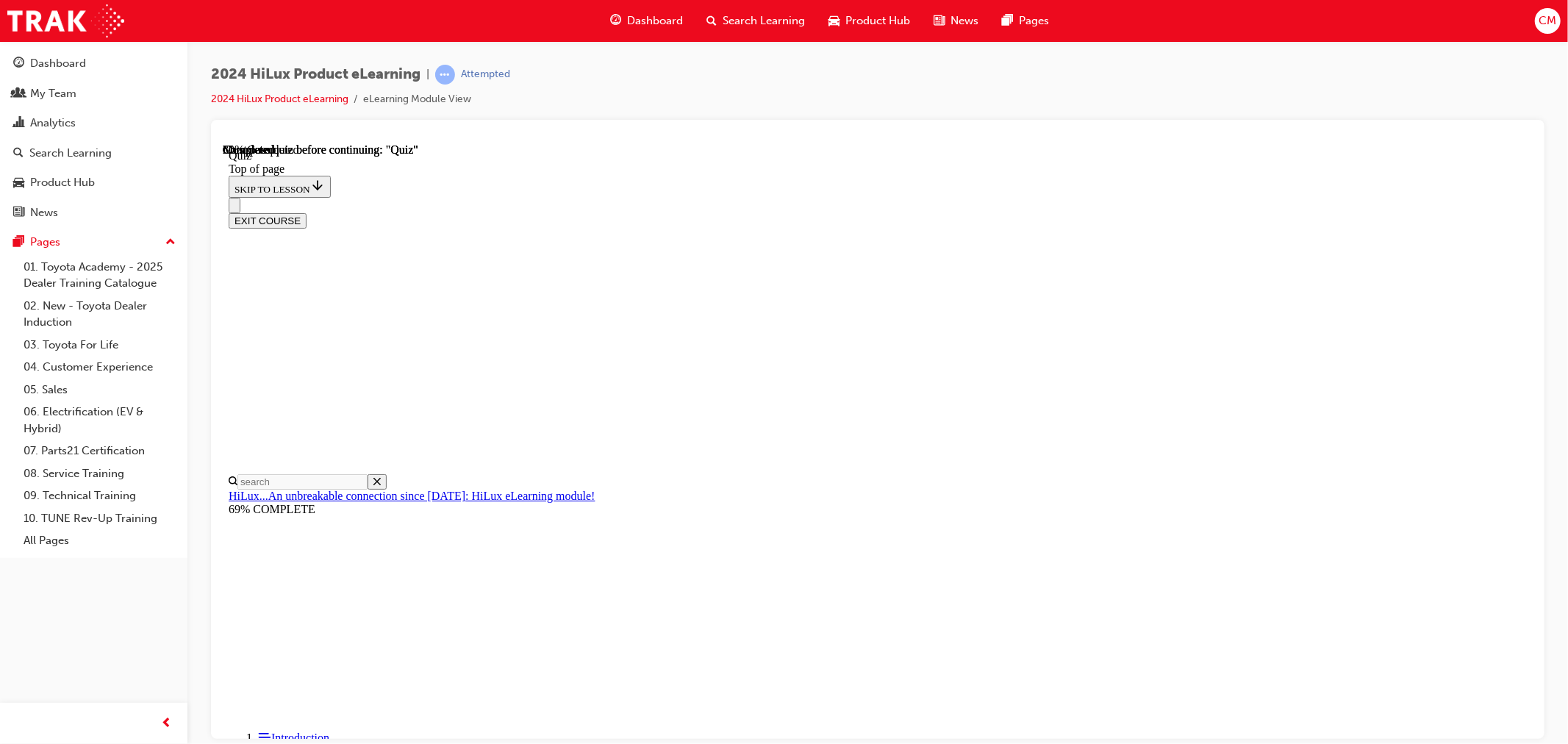
scroll to position [0, 0]
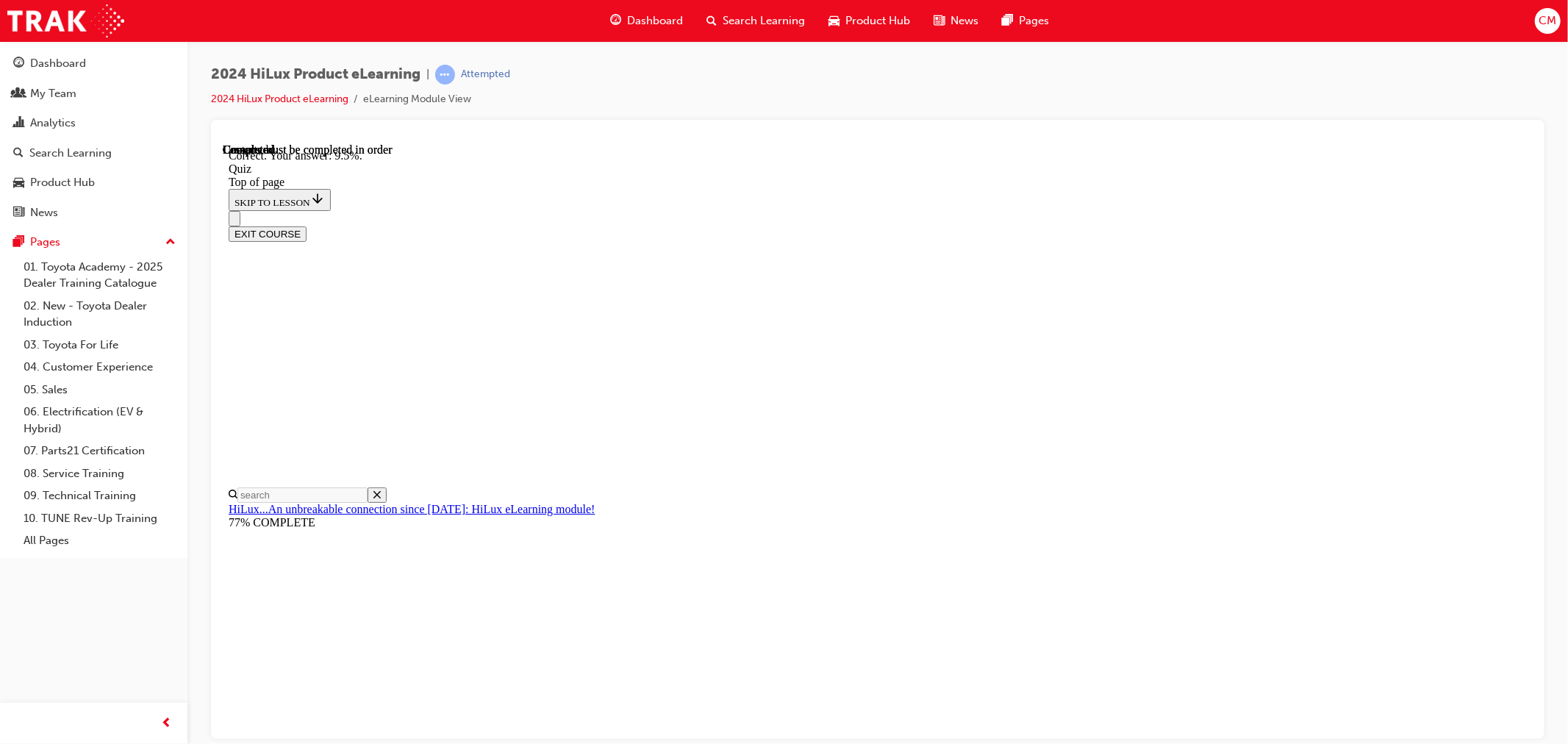
scroll to position [272, 0]
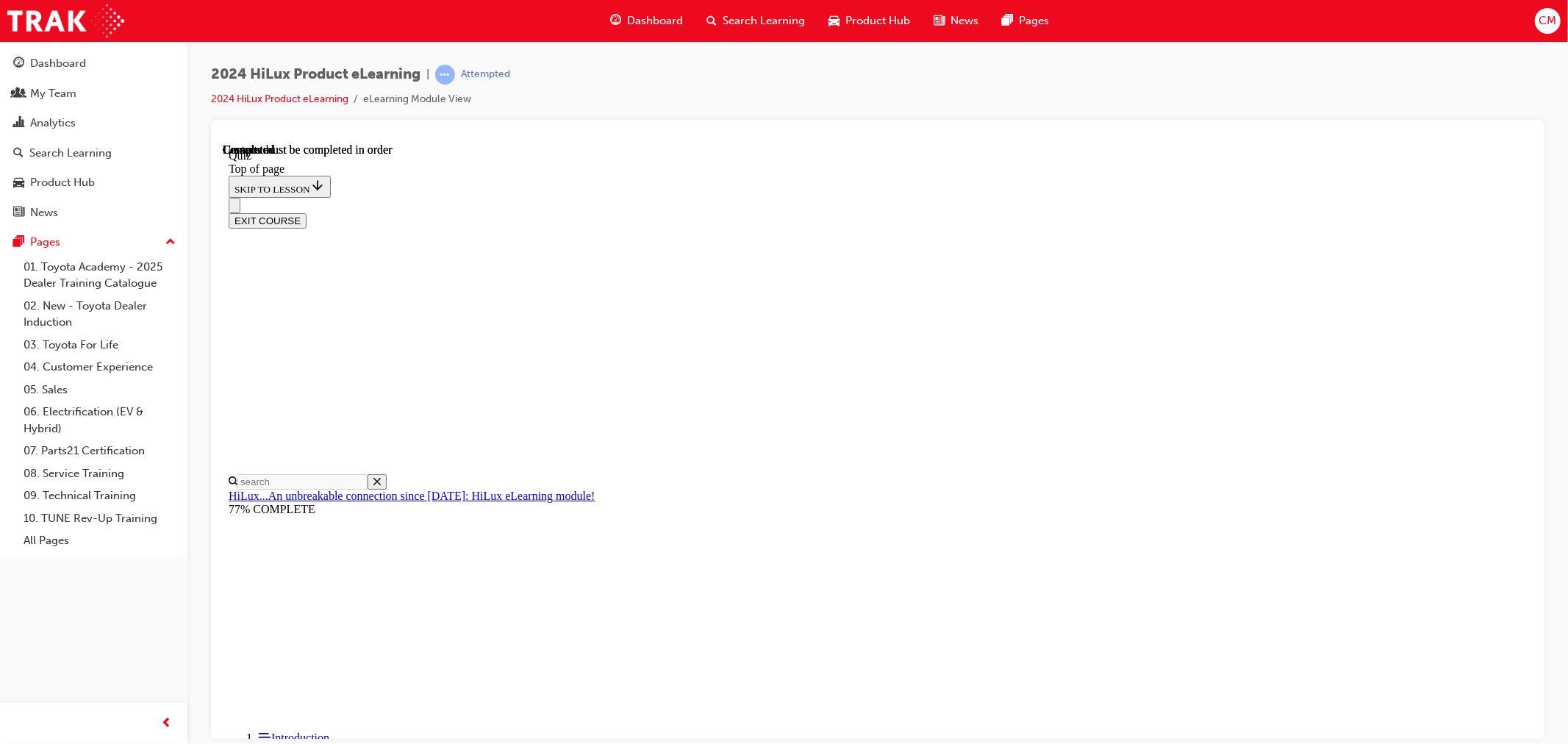
scroll to position [202, 0]
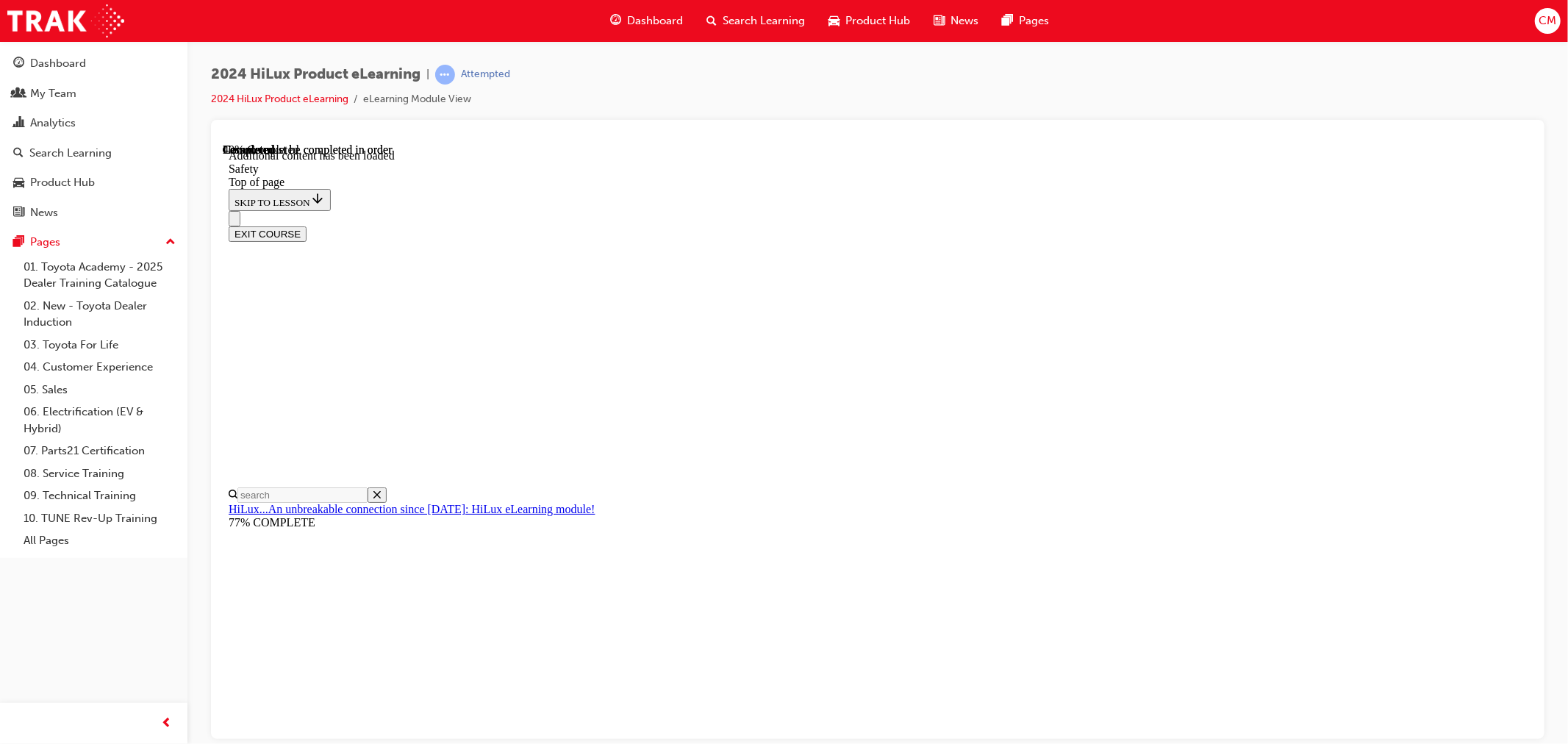
scroll to position [707, 0]
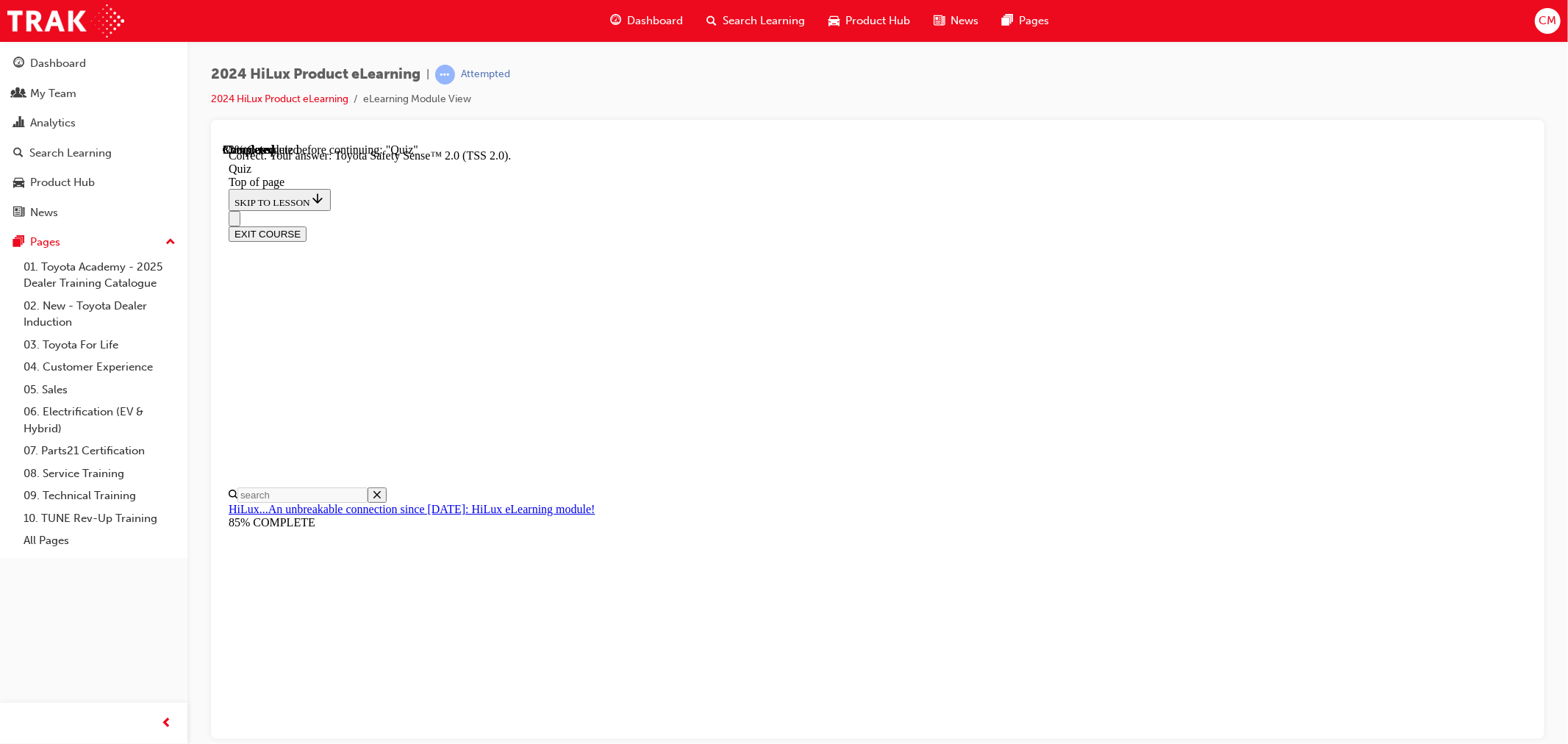
scroll to position [116, 0]
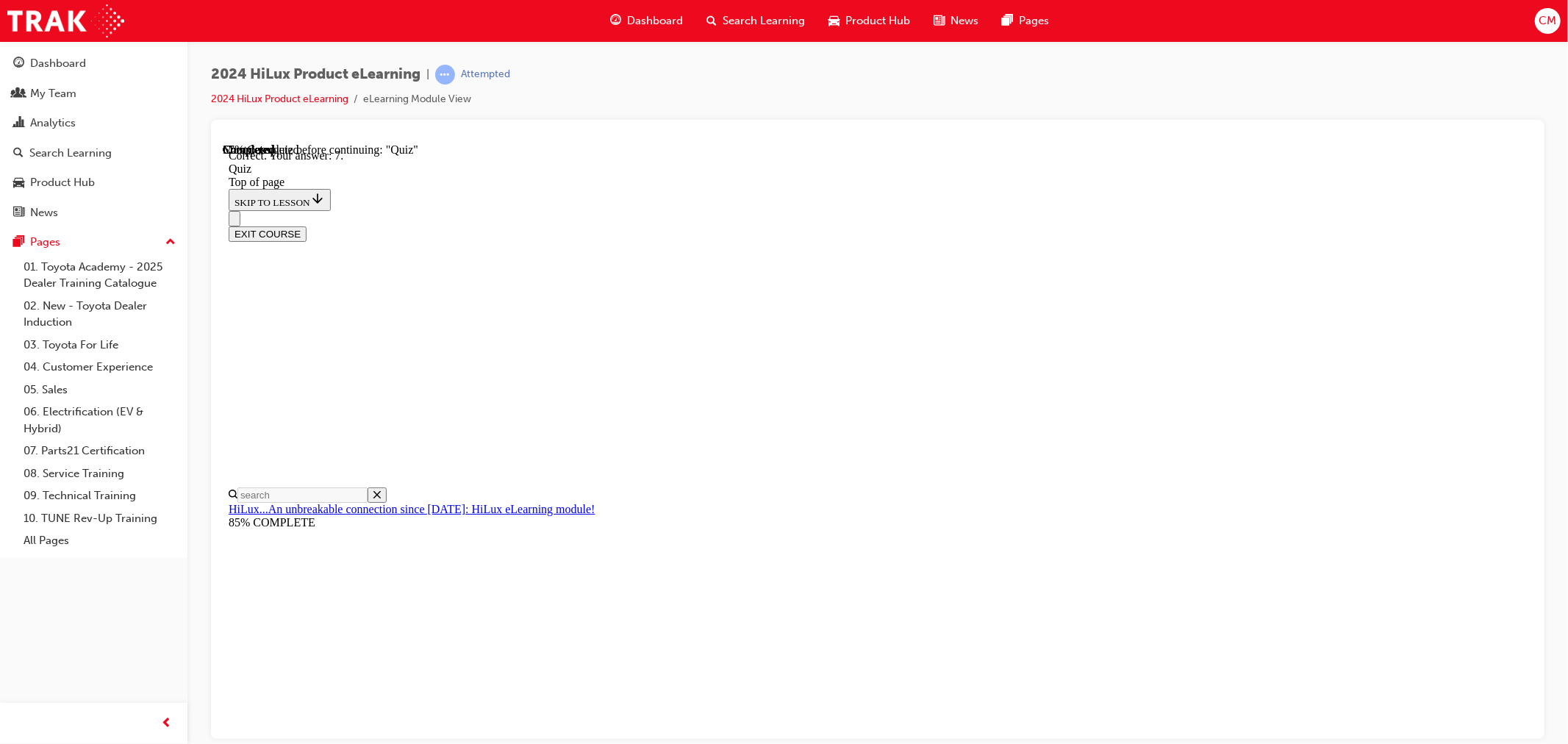
scroll to position [57, 0]
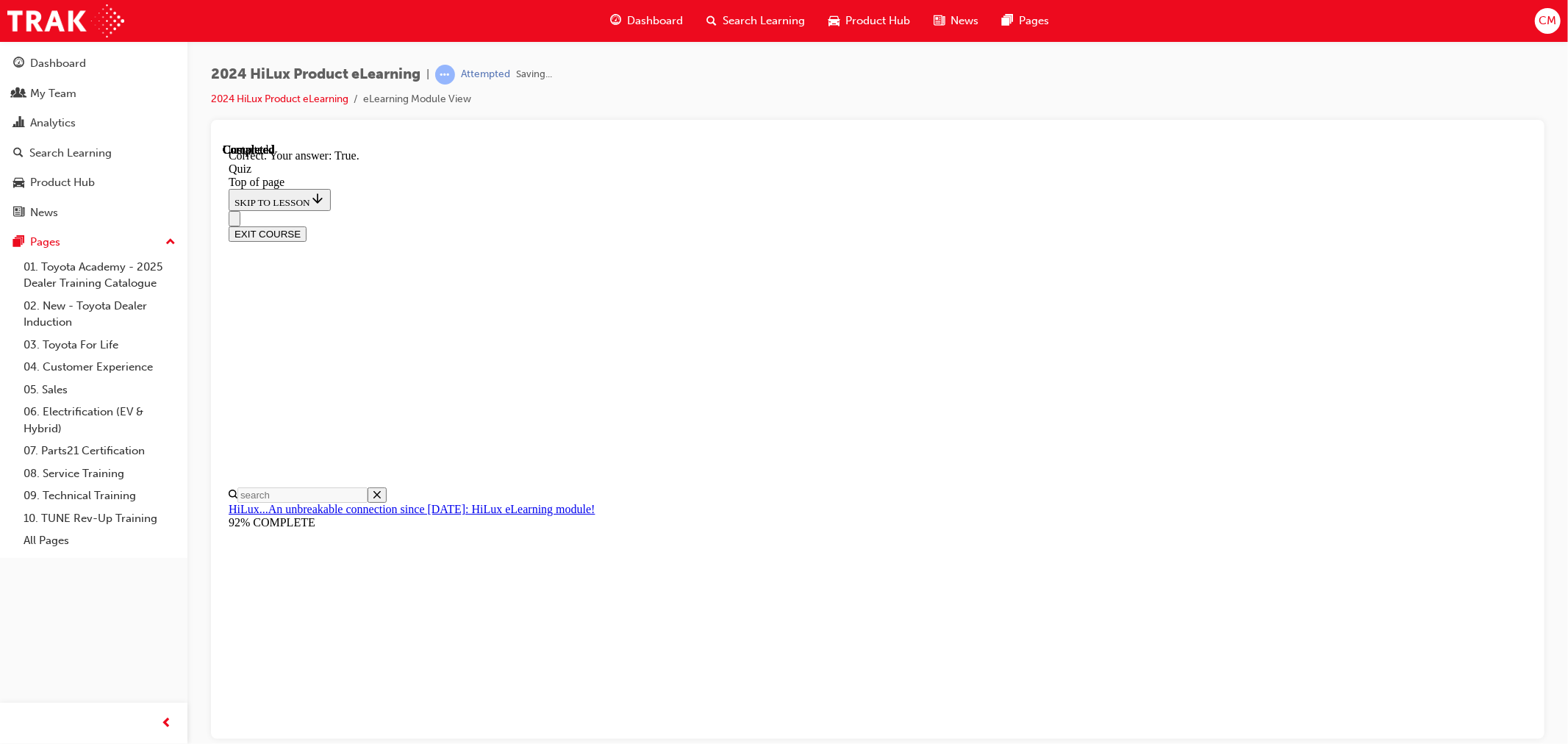
scroll to position [104, 0]
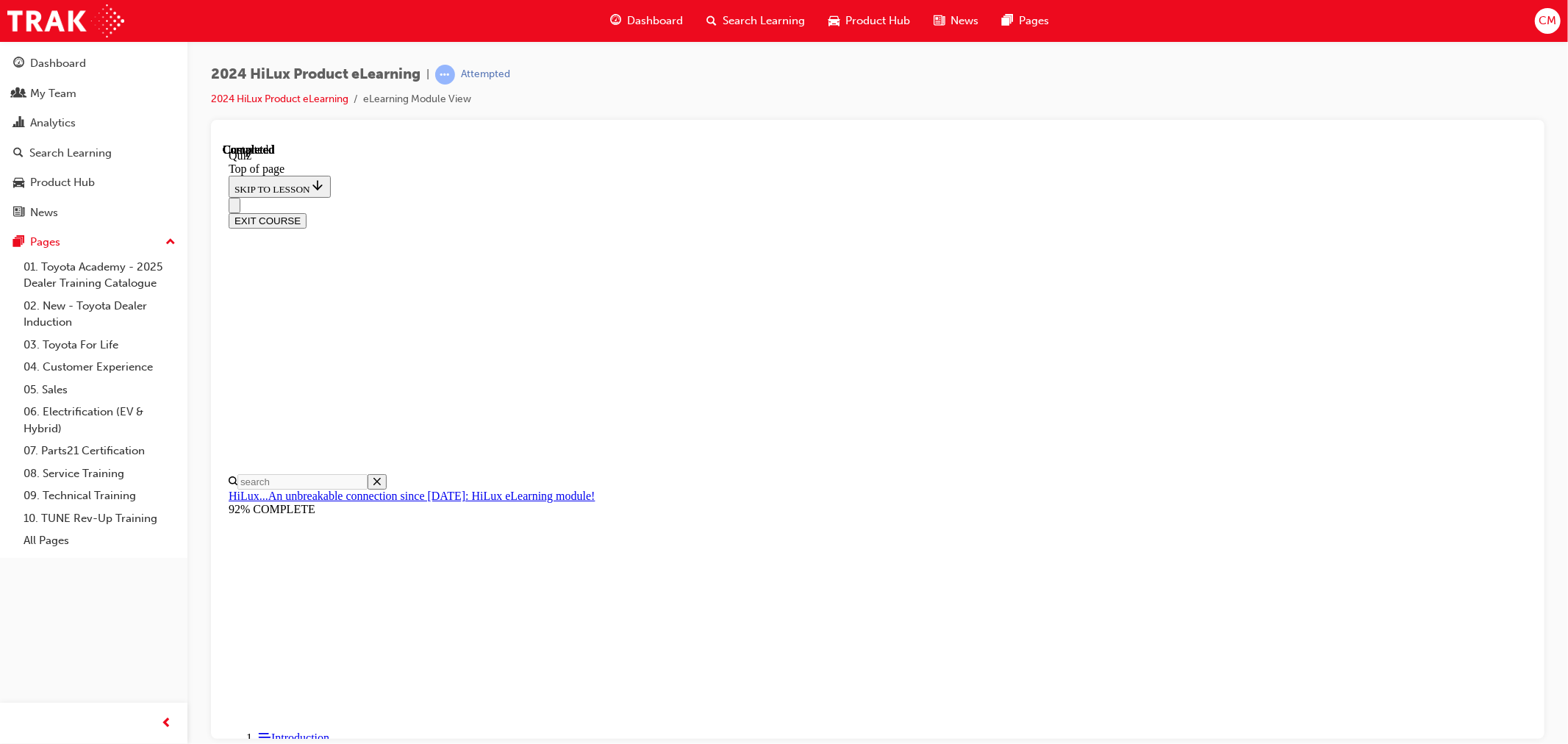
scroll to position [202, 0]
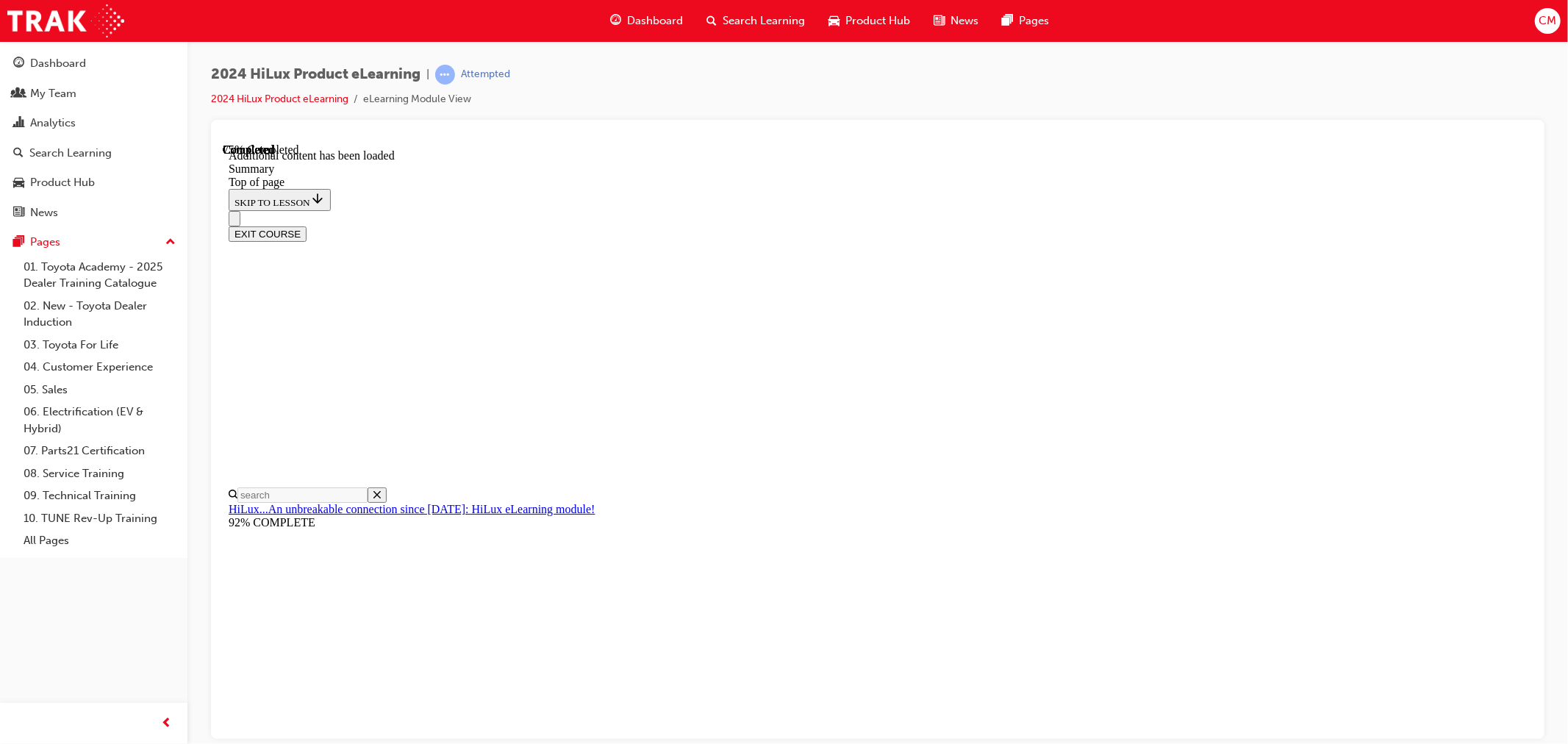
scroll to position [1391, 0]
click at [752, 22] on span "Search Learning" at bounding box center [763, 21] width 83 height 17
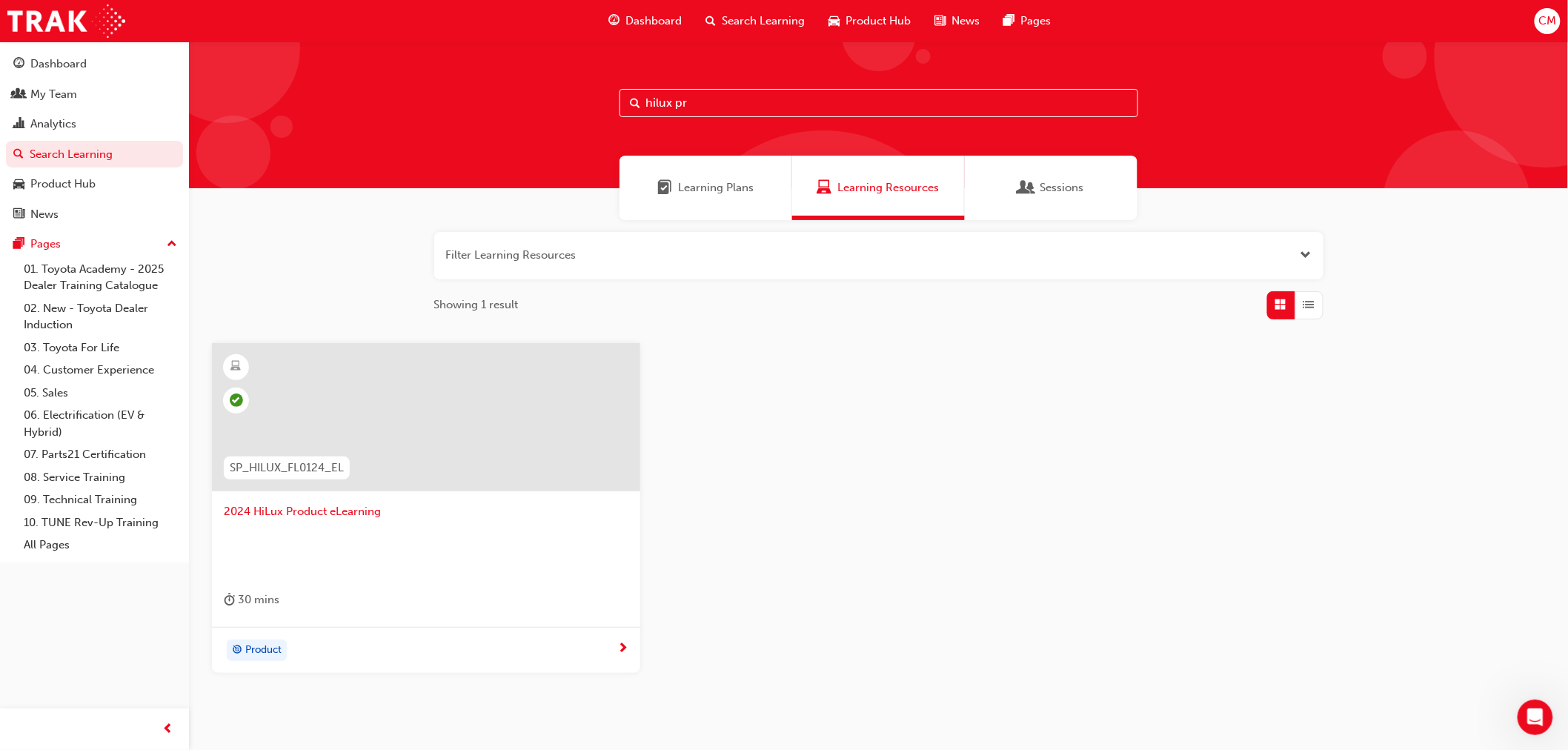
drag, startPoint x: 700, startPoint y: 106, endPoint x: 316, endPoint y: 106, distance: 384.0
click at [316, 106] on div "hilux pr" at bounding box center [879, 114] width 1379 height 146
type input "corolla hatch"
click at [313, 512] on span "2024 Corolla Hatch Product Training" at bounding box center [426, 512] width 405 height 17
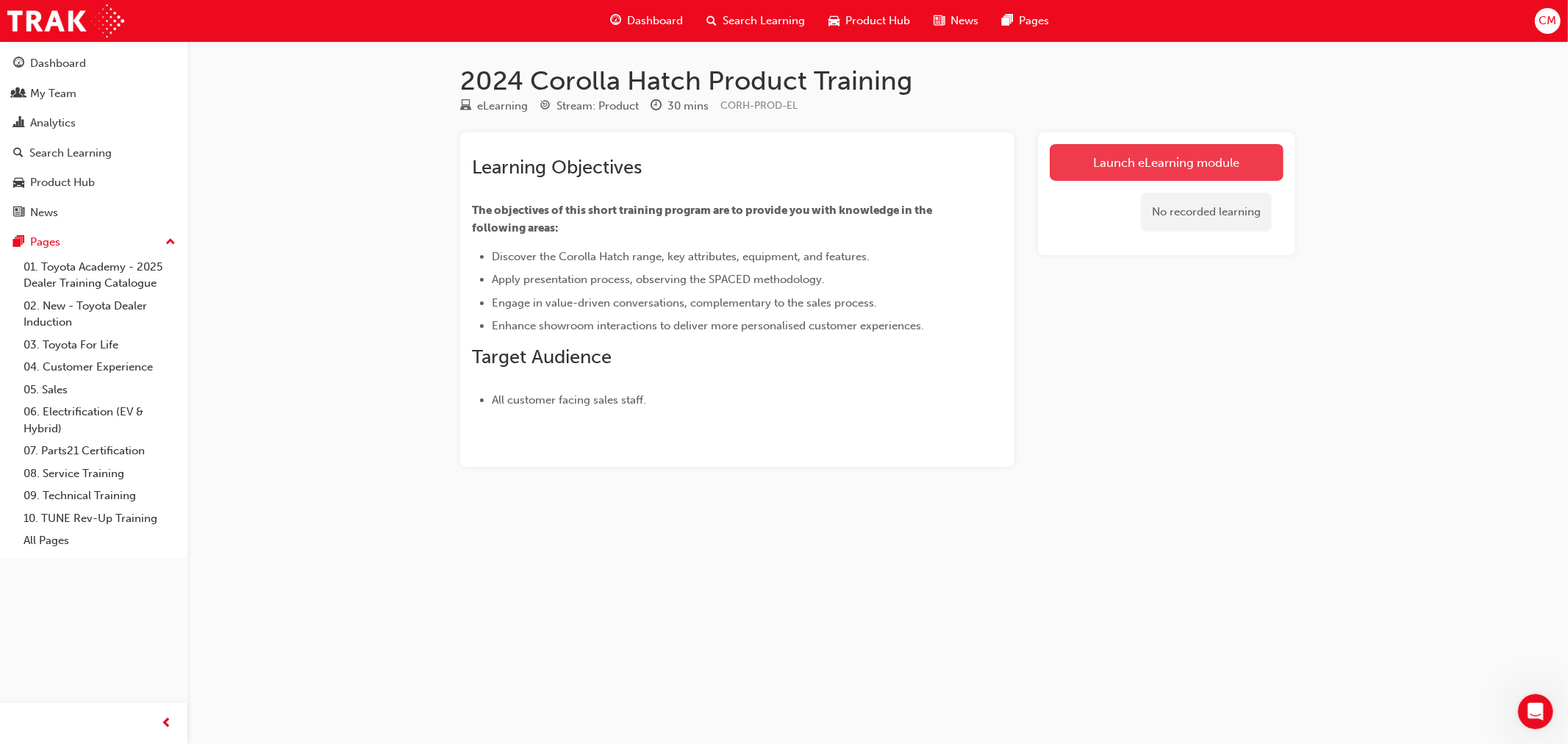
click at [1115, 169] on link "Launch eLearning module" at bounding box center [1166, 162] width 234 height 37
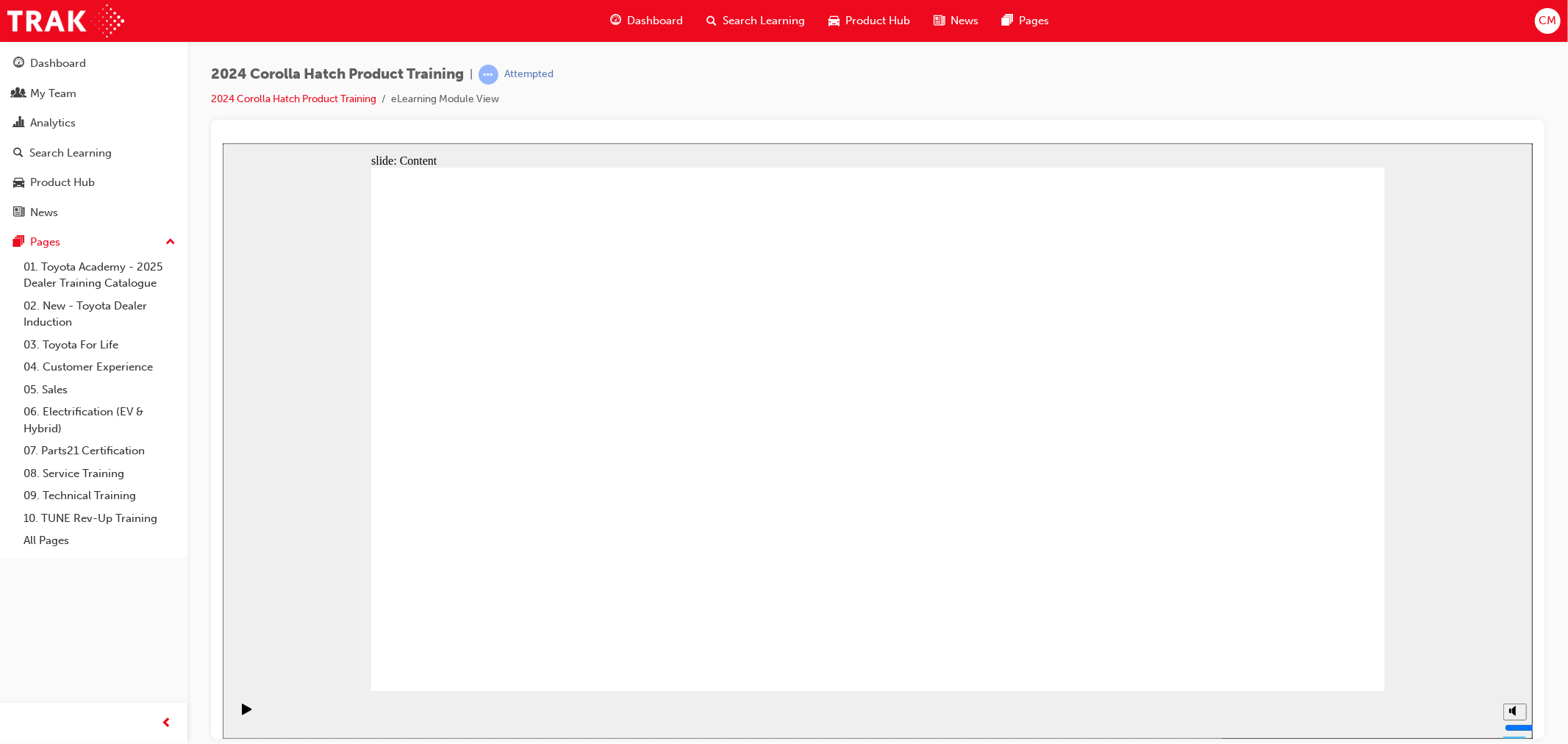
drag, startPoint x: 1333, startPoint y: 670, endPoint x: 1305, endPoint y: 653, distance: 32.8
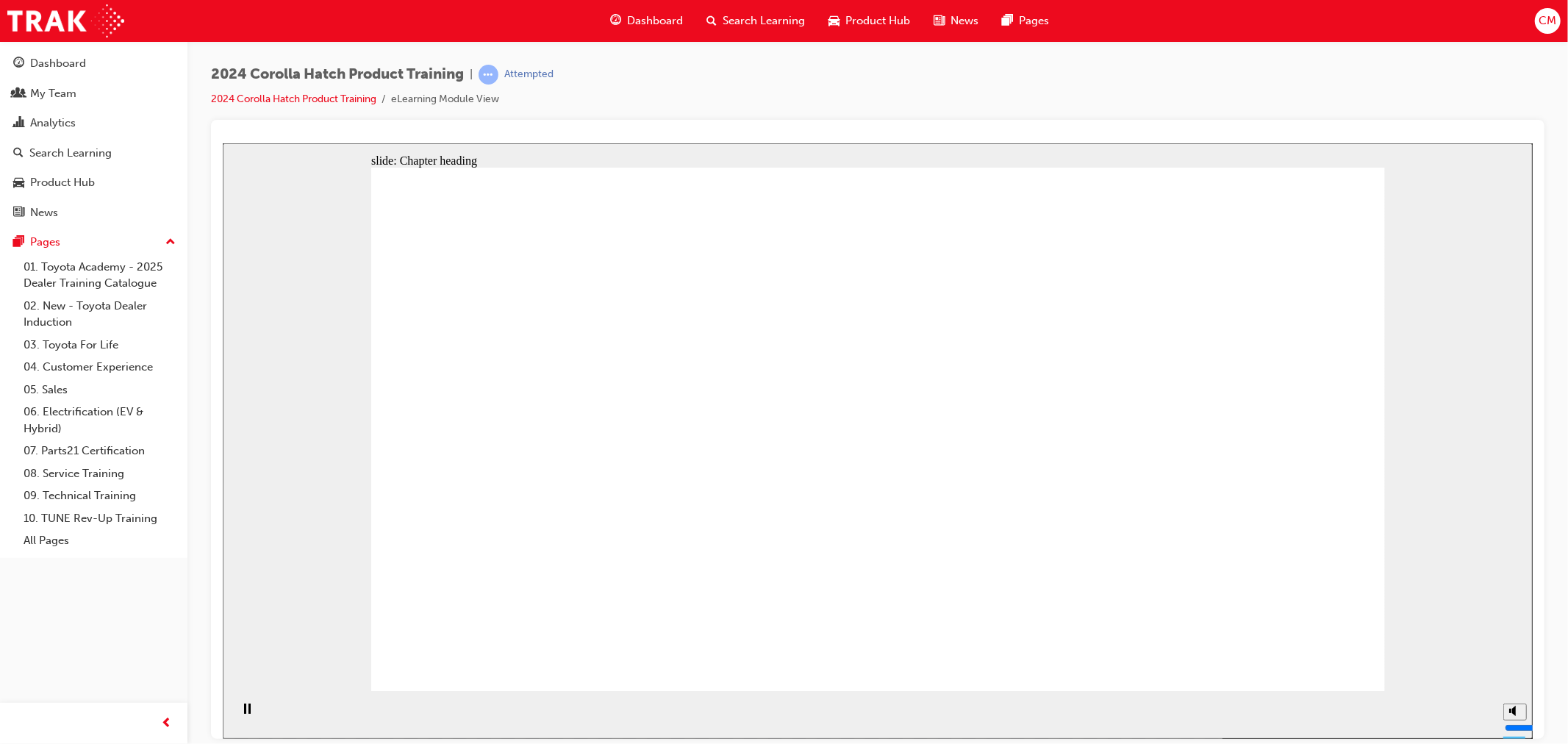
drag, startPoint x: 1342, startPoint y: 659, endPoint x: 1294, endPoint y: 660, distance: 48.0
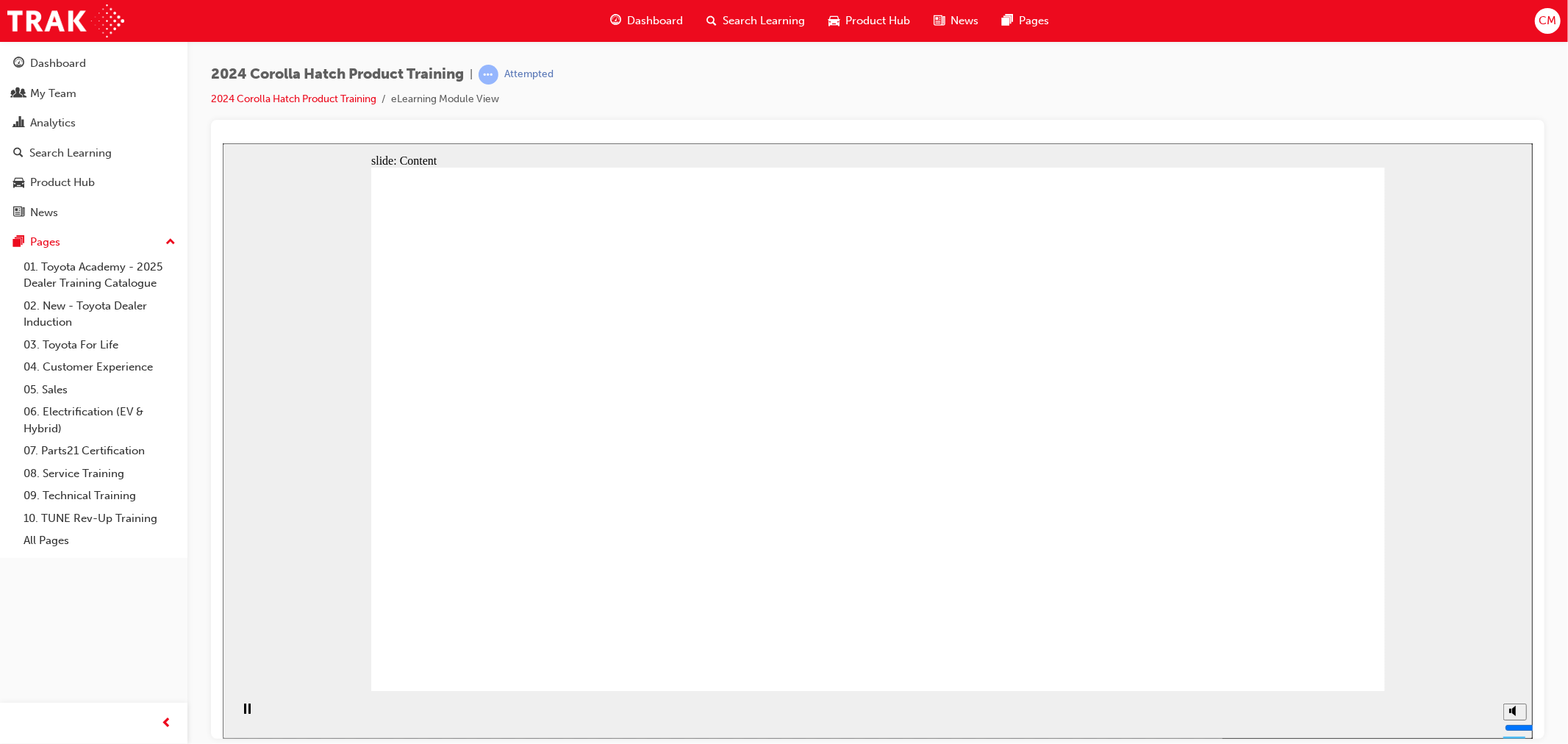
drag, startPoint x: 512, startPoint y: 481, endPoint x: 590, endPoint y: 483, distance: 78.0
drag, startPoint x: 616, startPoint y: 484, endPoint x: 644, endPoint y: 486, distance: 28.1
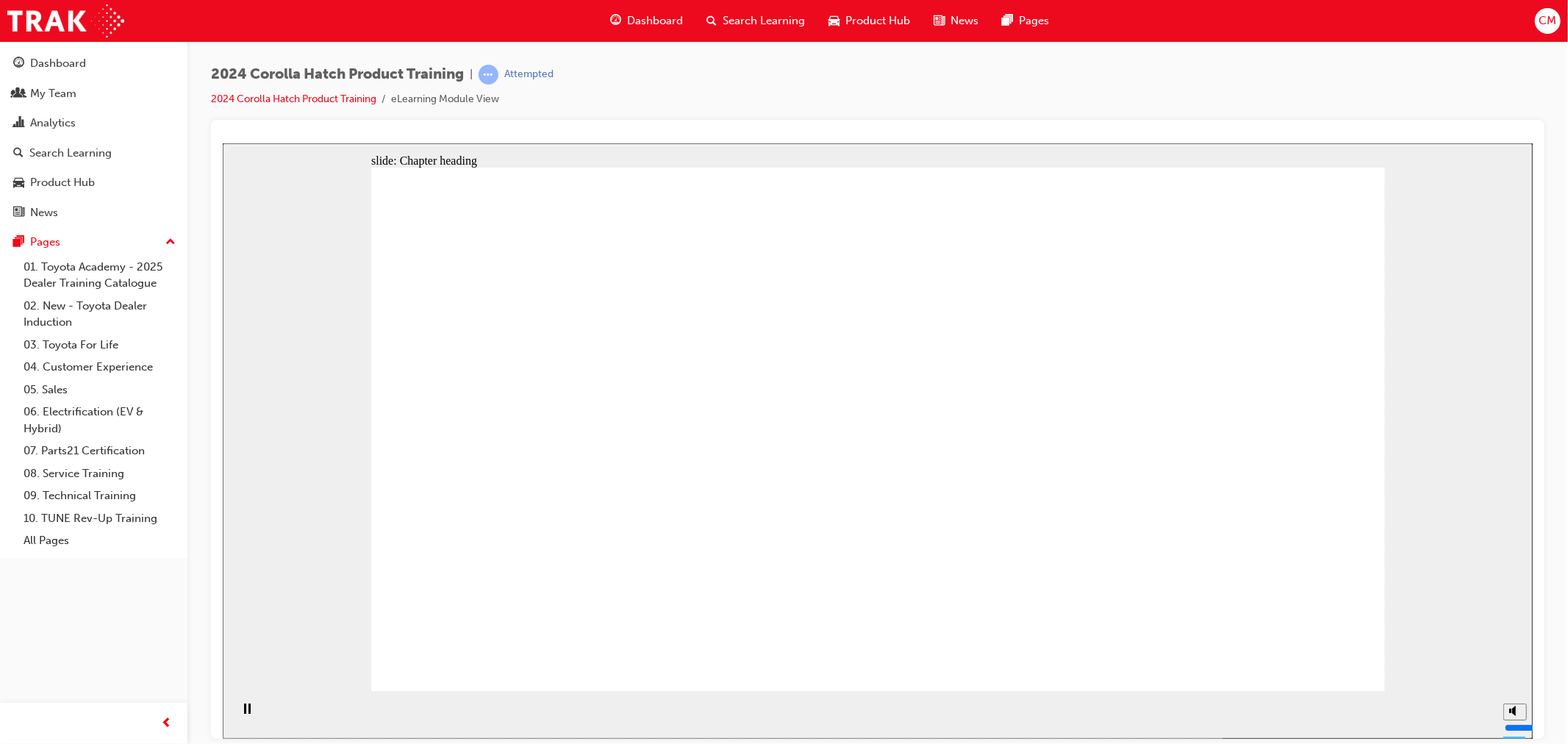
drag, startPoint x: 1341, startPoint y: 659, endPoint x: 1291, endPoint y: 644, distance: 52.2
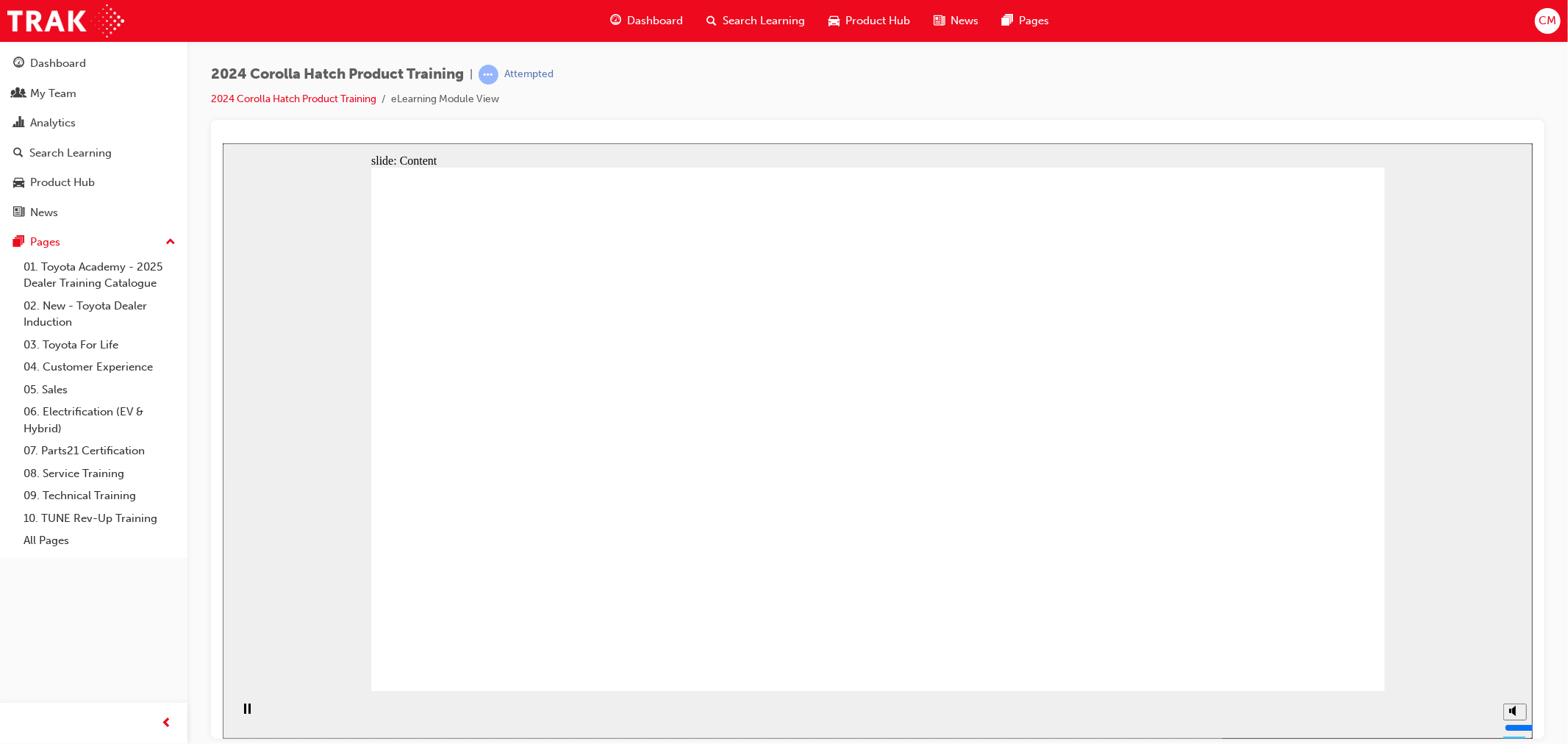
drag, startPoint x: 1322, startPoint y: 638, endPoint x: 1316, endPoint y: 651, distance: 14.3
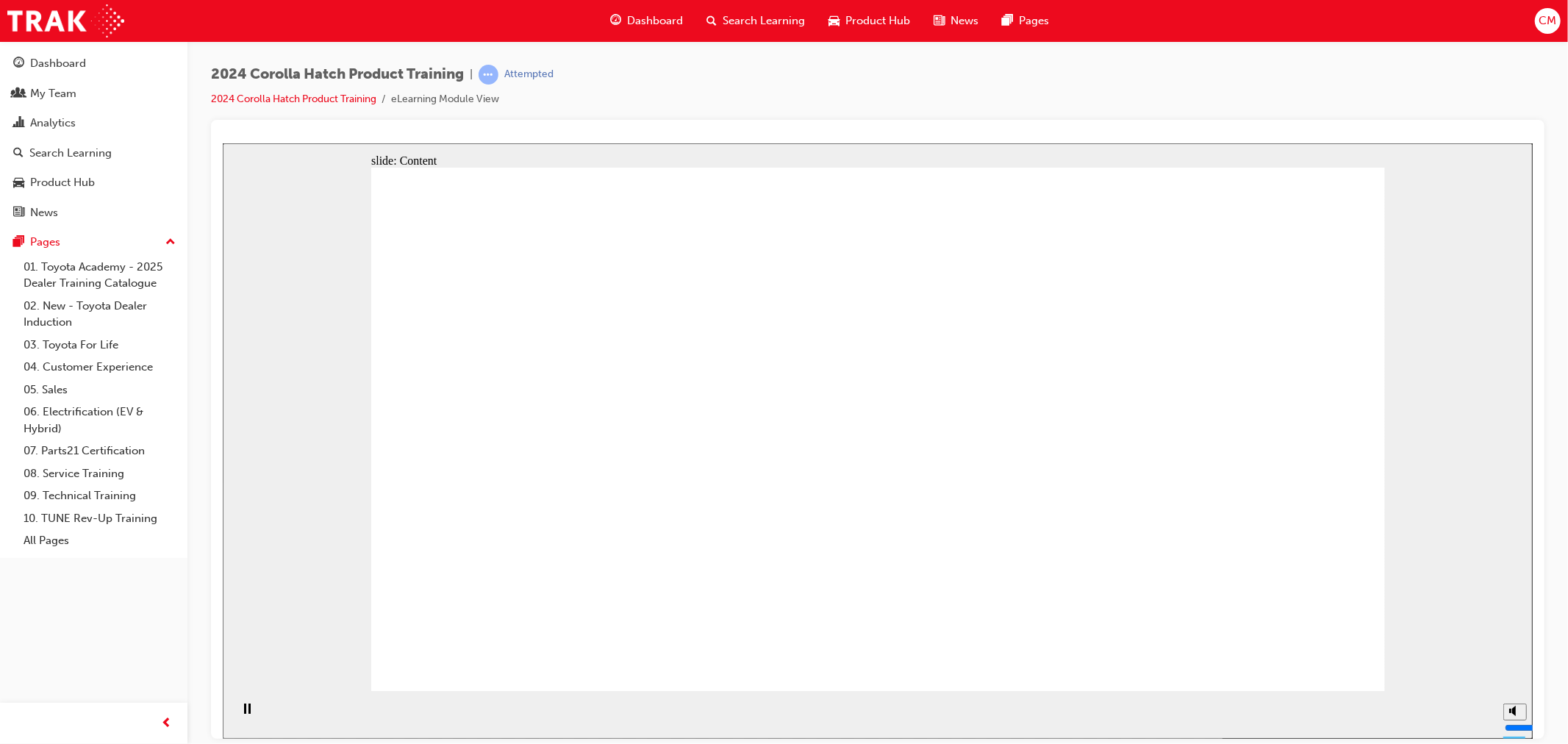
drag, startPoint x: 777, startPoint y: 433, endPoint x: 787, endPoint y: 430, distance: 10.4
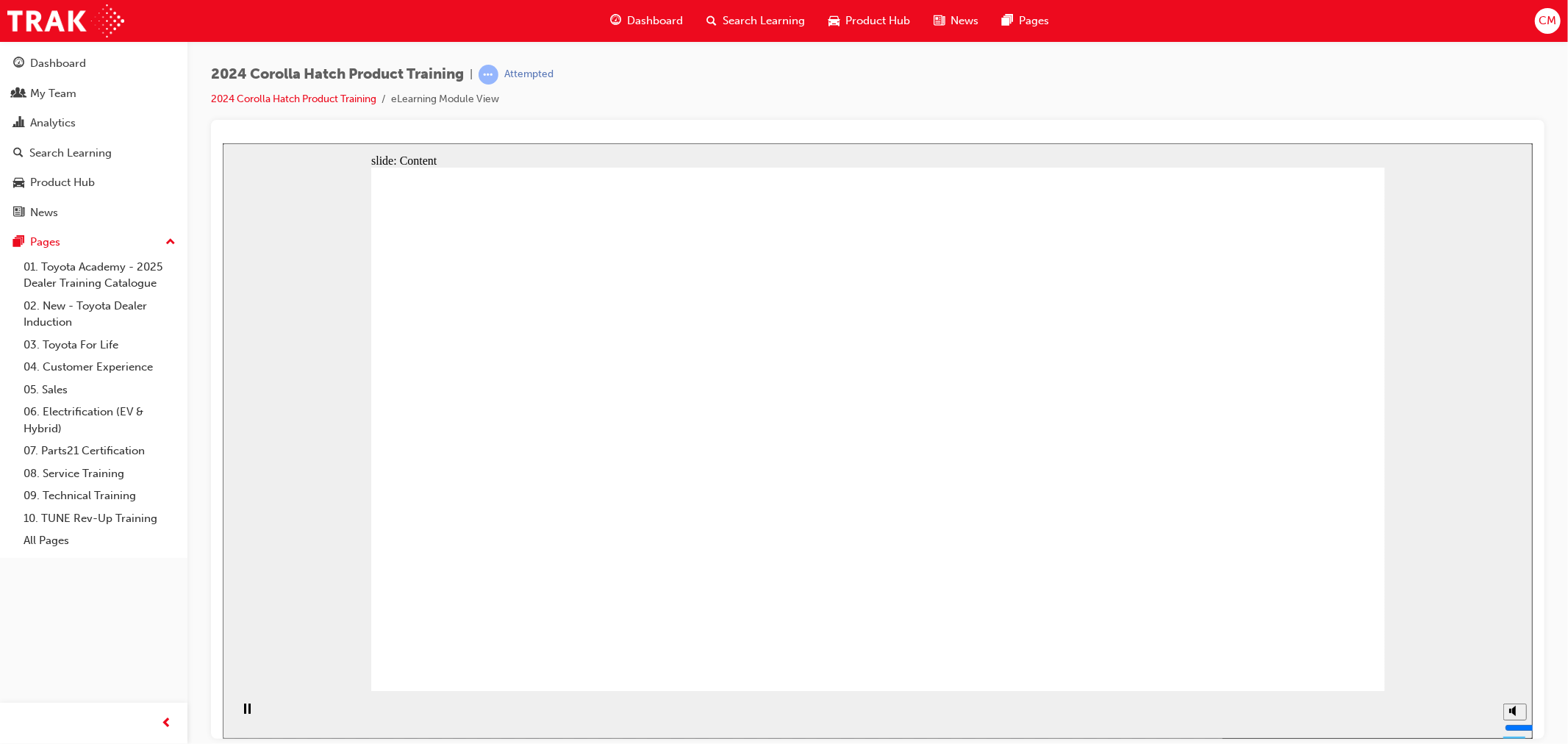
radio input "true"
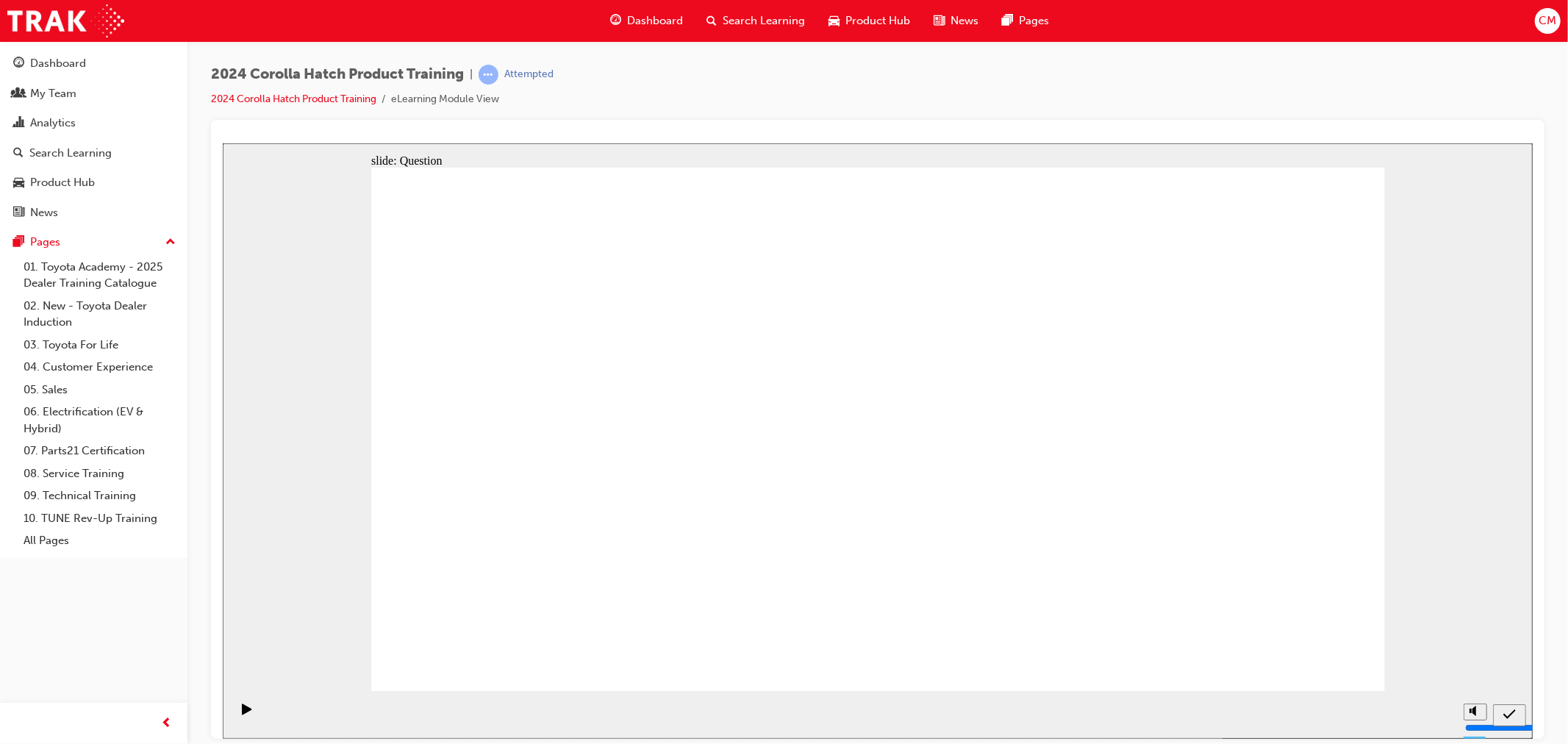
radio input "true"
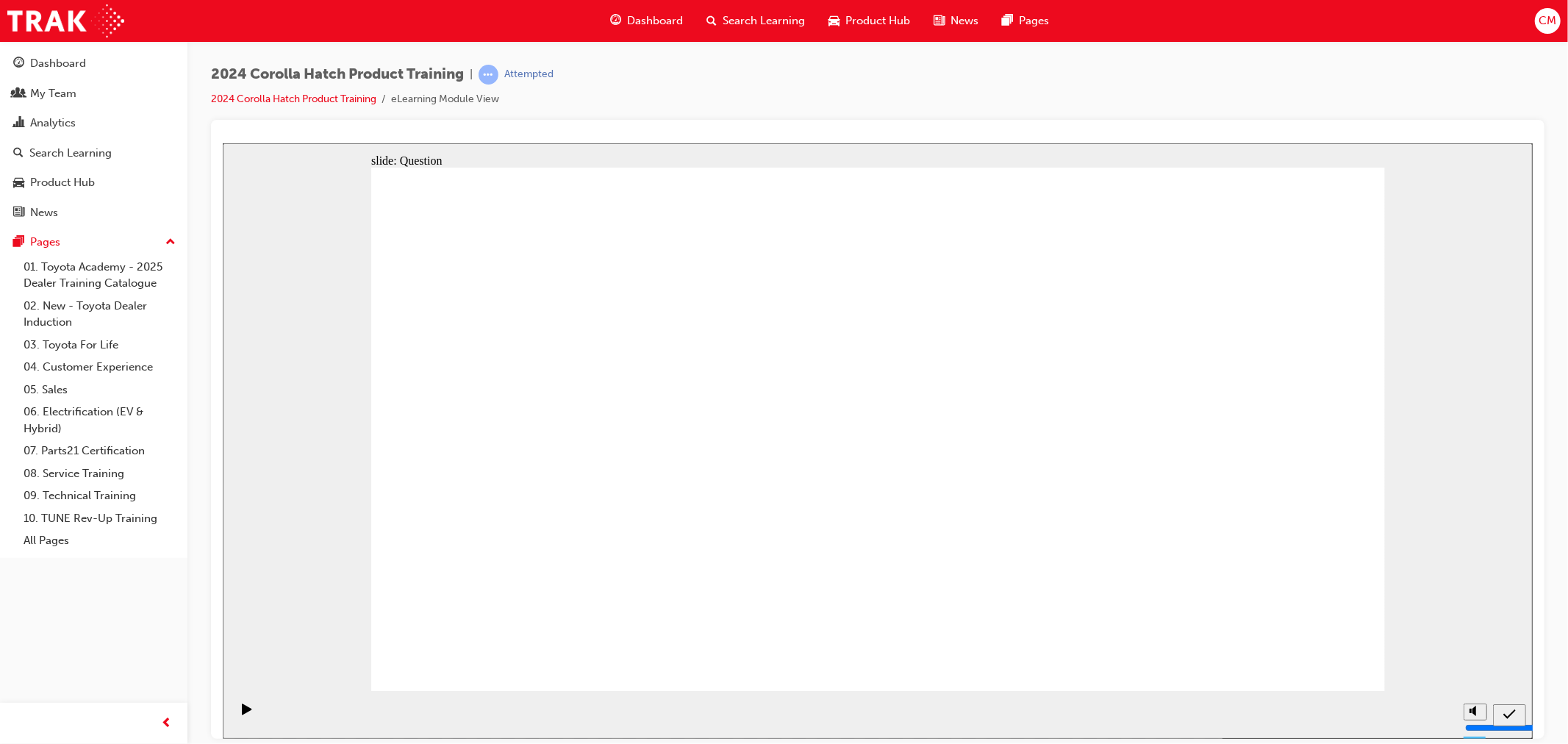
radio input "true"
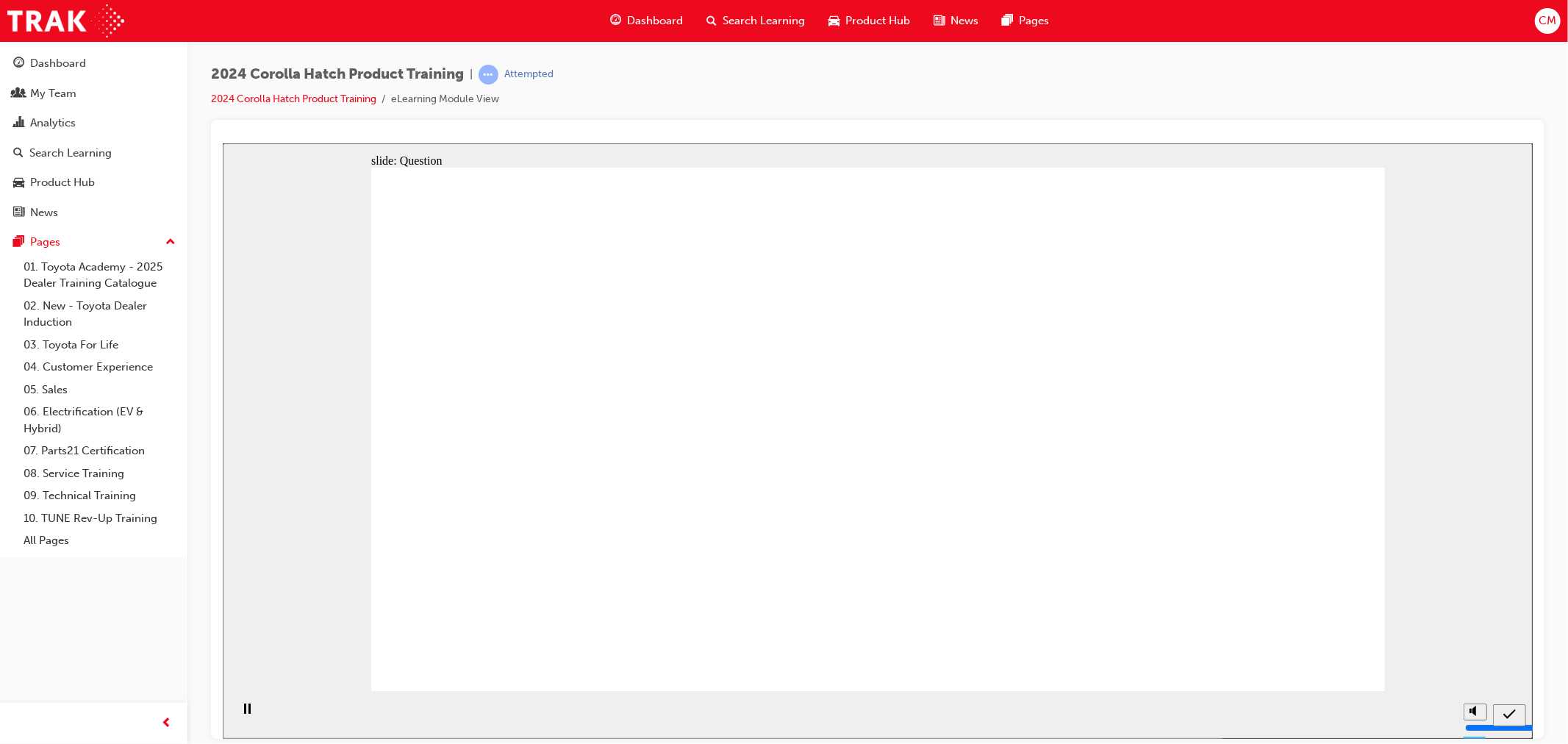
radio input "true"
drag, startPoint x: 731, startPoint y: 387, endPoint x: 560, endPoint y: 540, distance: 229.5
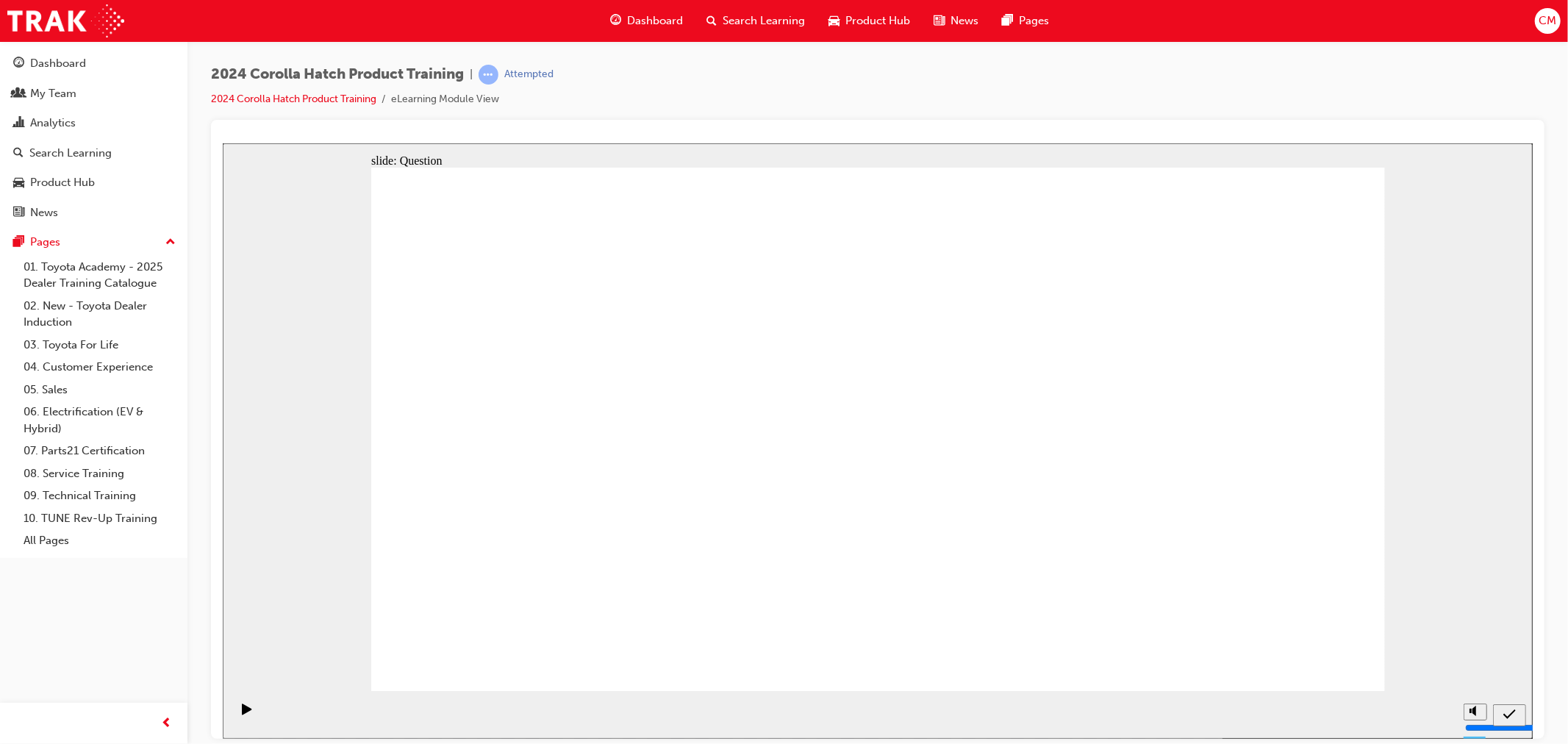
drag, startPoint x: 1045, startPoint y: 423, endPoint x: 883, endPoint y: 584, distance: 228.4
drag, startPoint x: 879, startPoint y: 405, endPoint x: 1063, endPoint y: 561, distance: 241.2
drag, startPoint x: 548, startPoint y: 405, endPoint x: 721, endPoint y: 577, distance: 244.0
drag, startPoint x: 1264, startPoint y: 394, endPoint x: 1268, endPoint y: 556, distance: 162.0
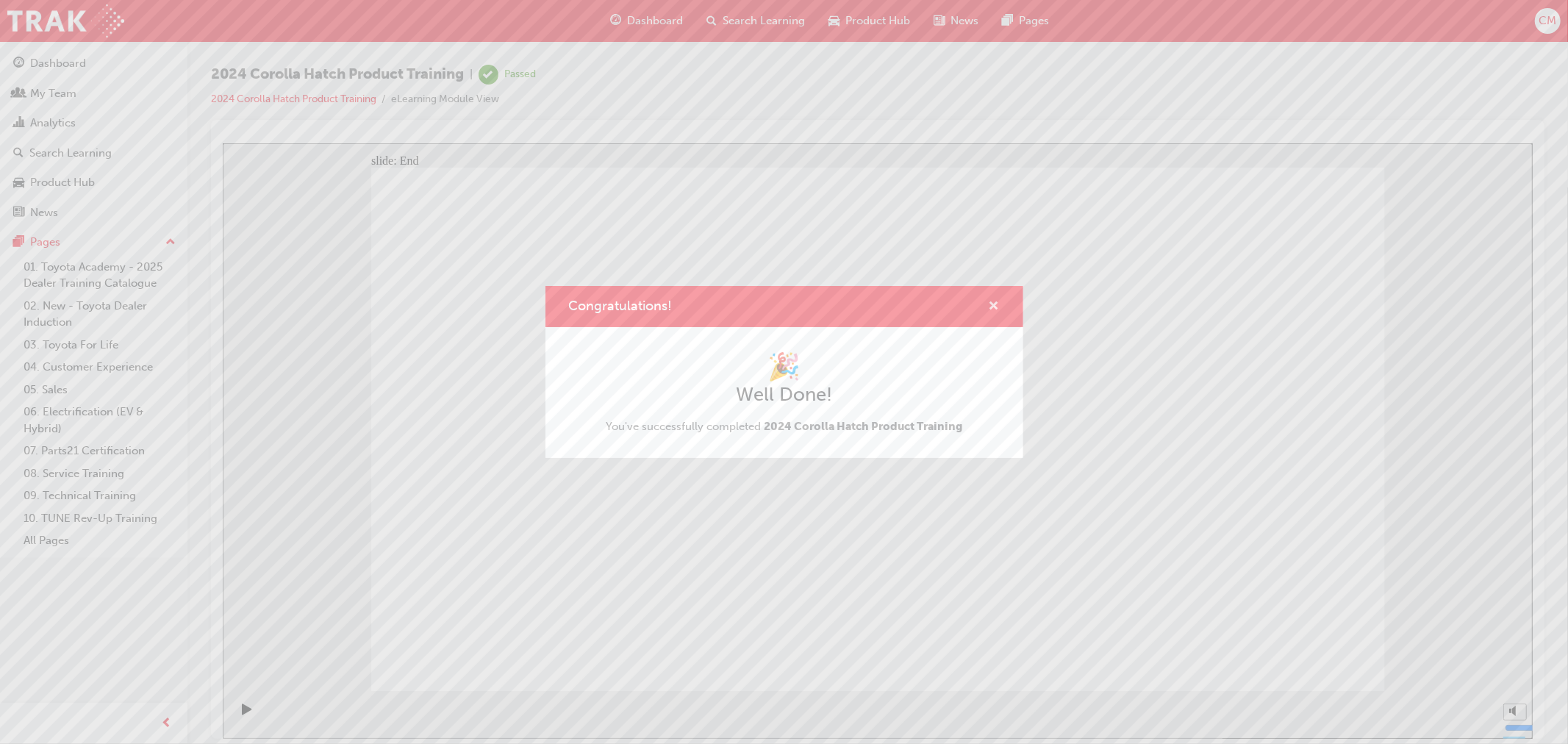
click at [993, 305] on span "cross-icon" at bounding box center [994, 307] width 11 height 13
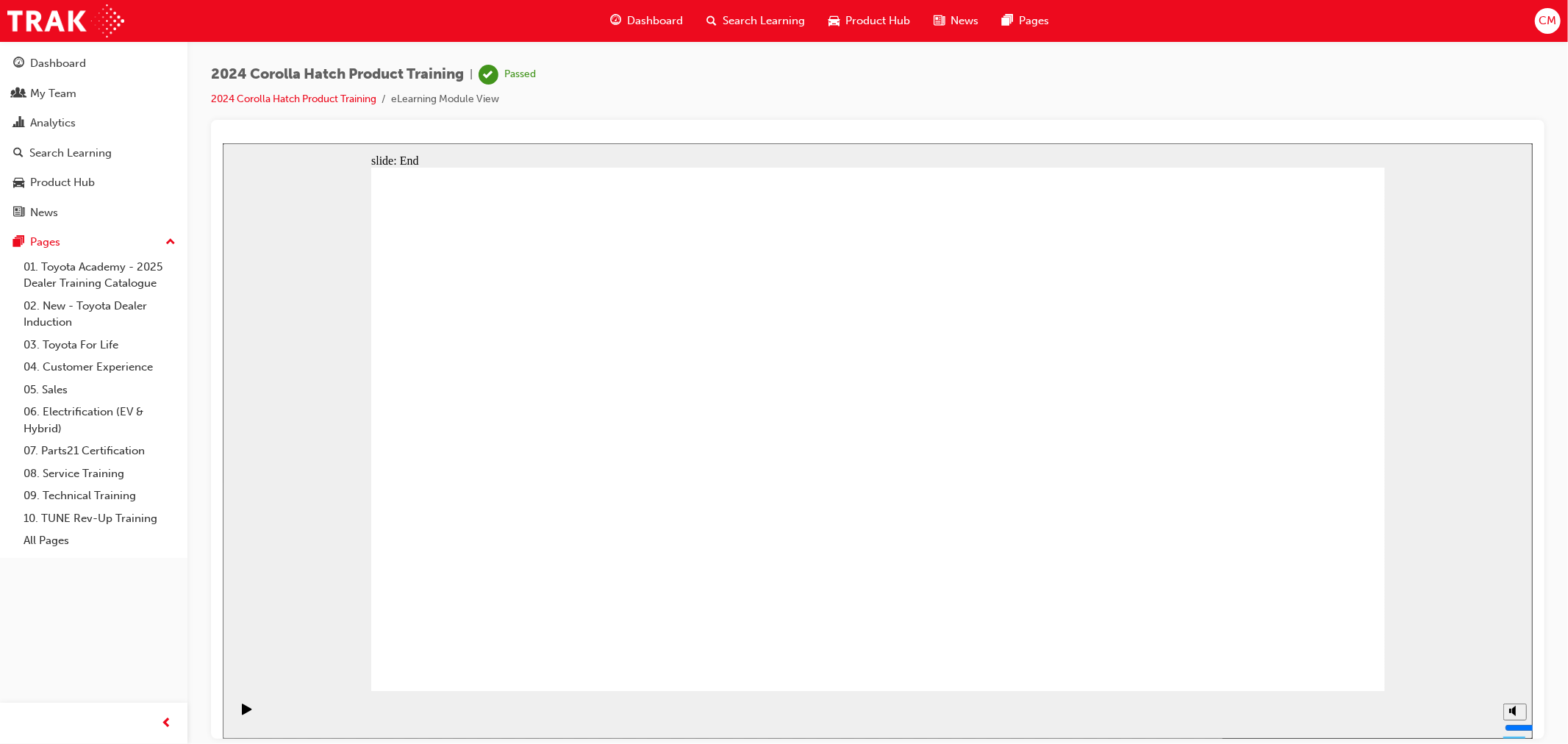
click at [762, 24] on span "Search Learning" at bounding box center [763, 21] width 83 height 17
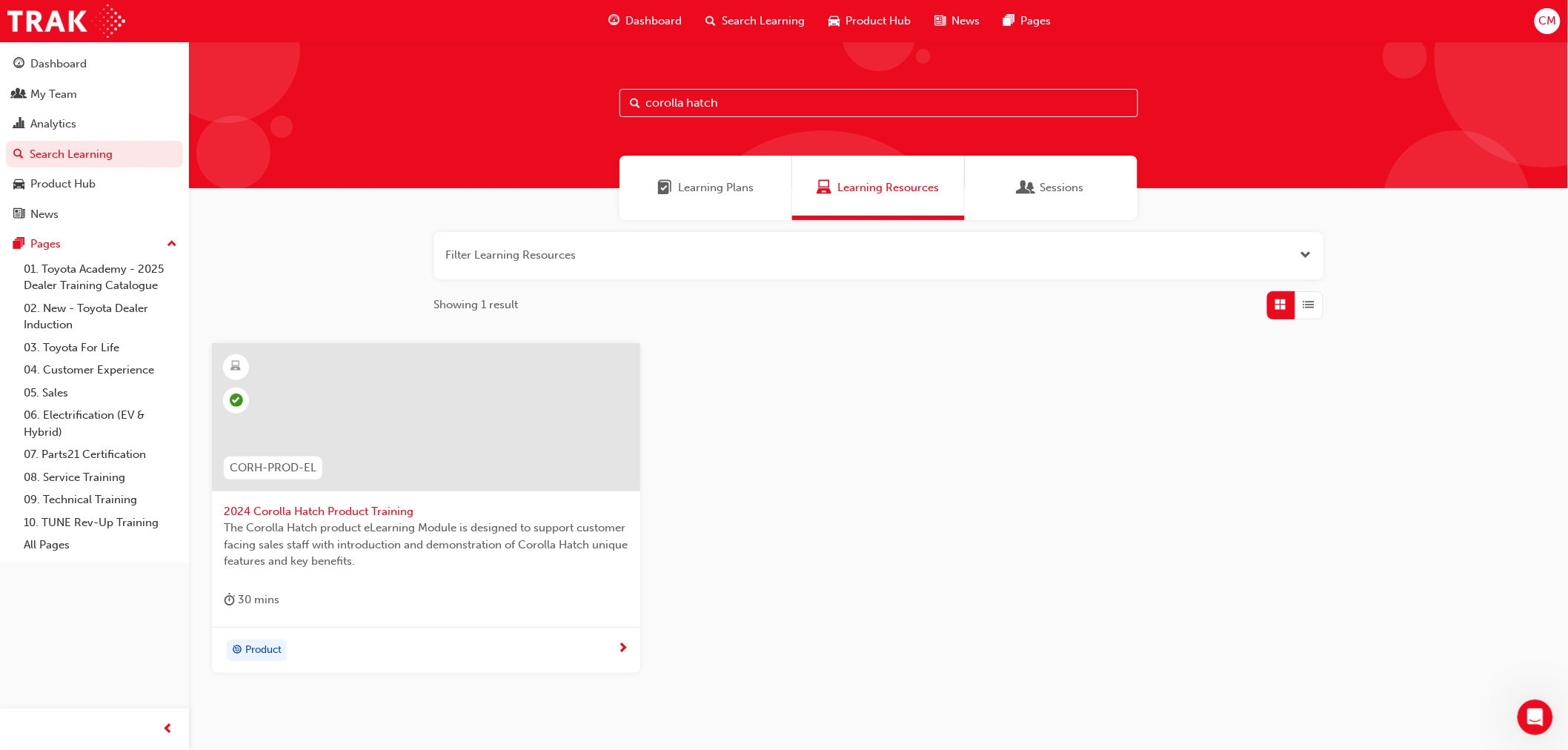
drag, startPoint x: 747, startPoint y: 93, endPoint x: 502, endPoint y: 98, distance: 245.1
click at [502, 98] on div "corolla hatch" at bounding box center [879, 114] width 1379 height 146
type input "mytoyota c"
click at [319, 507] on span "myToyota Connect - eLearning" at bounding box center [426, 512] width 405 height 17
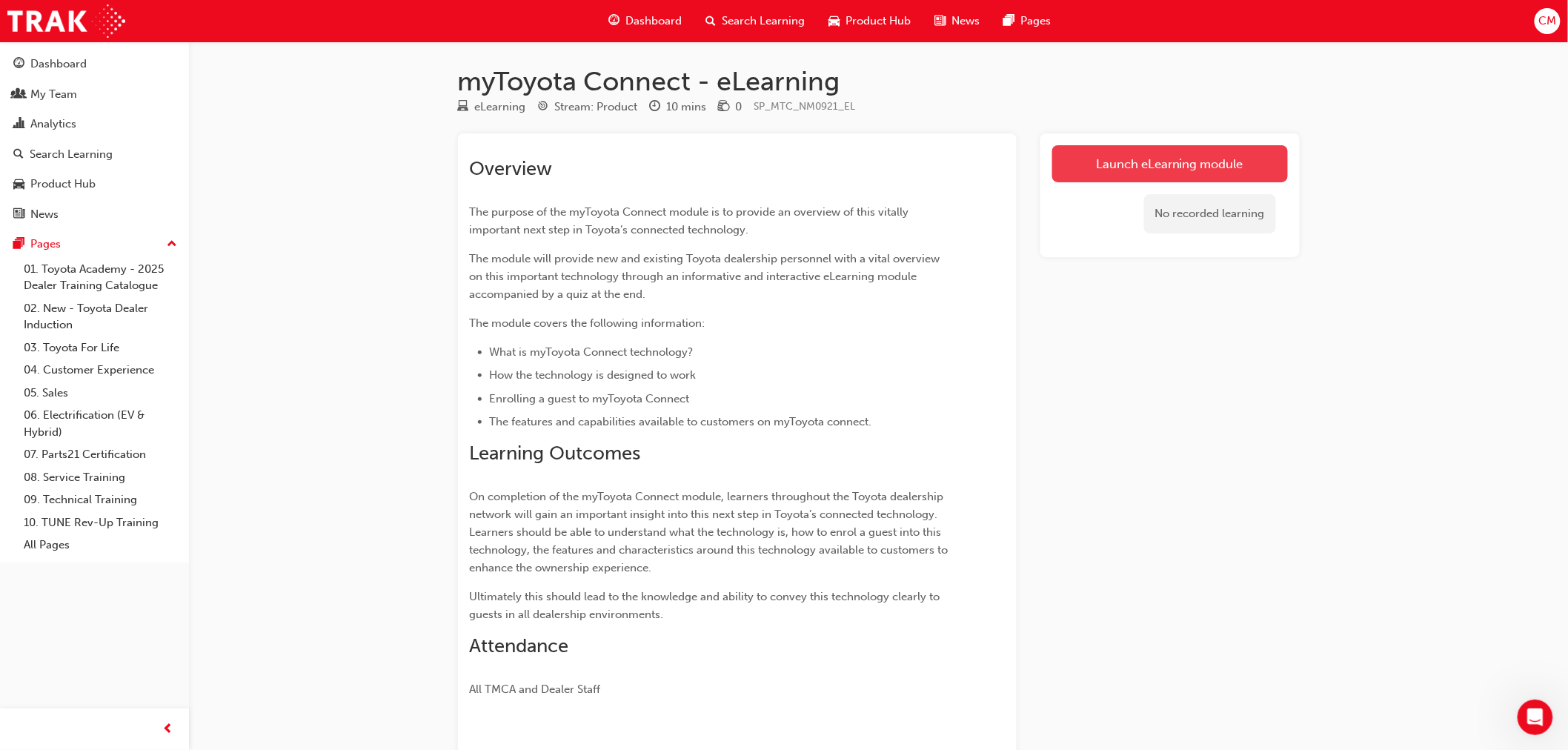
click at [1122, 173] on link "Launch eLearning module" at bounding box center [1170, 164] width 236 height 37
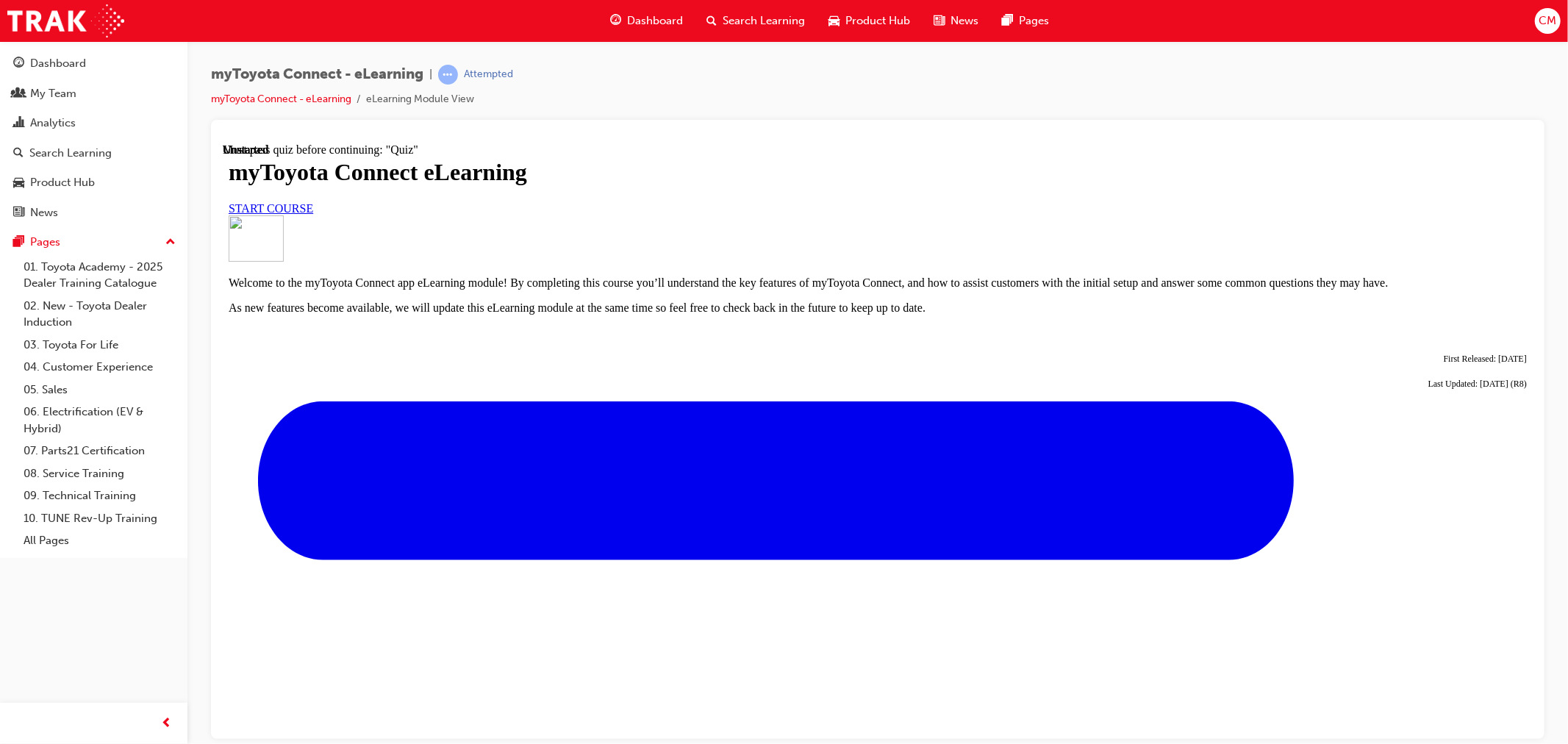
click at [312, 214] on link "START COURSE" at bounding box center [270, 208] width 84 height 12
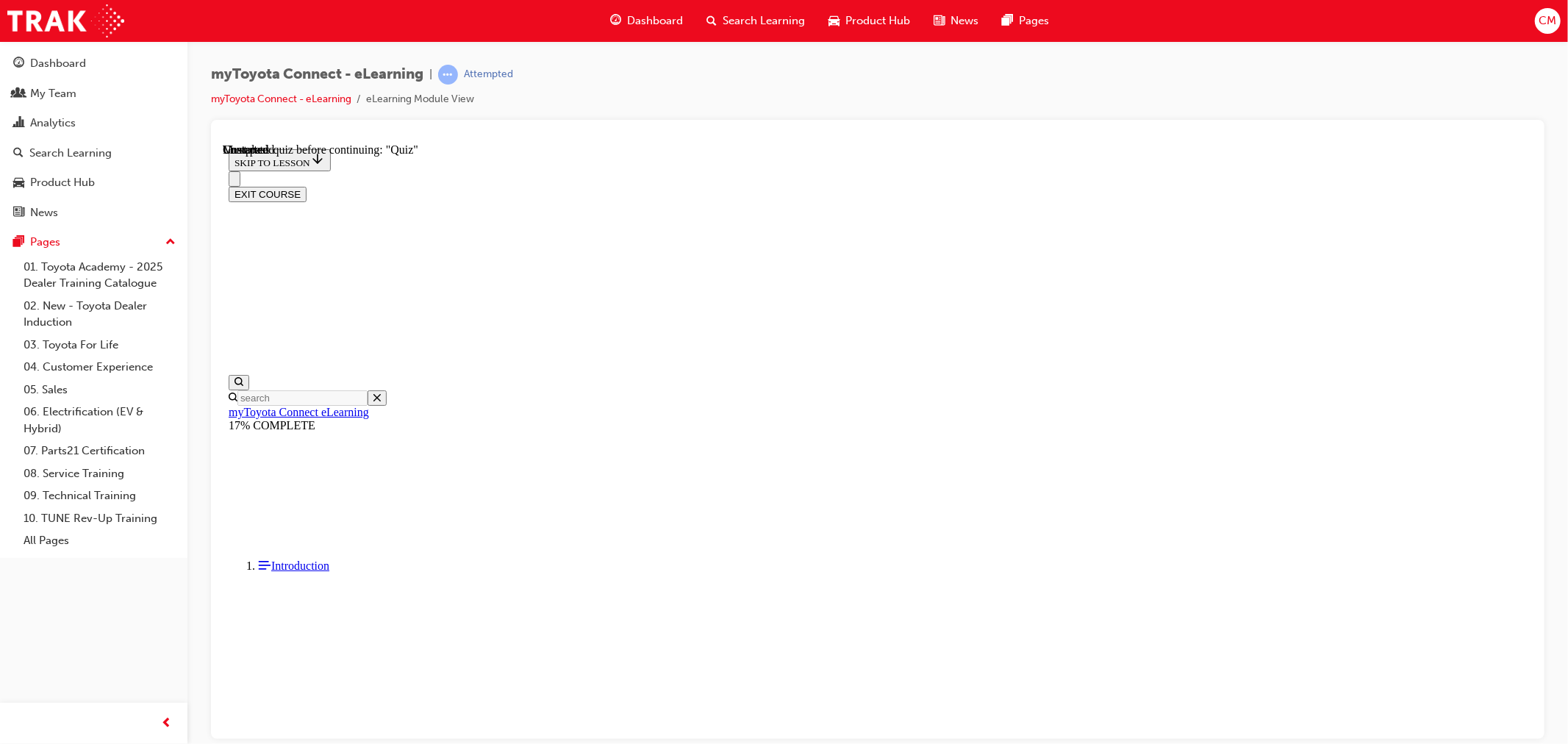
scroll to position [1214, 0]
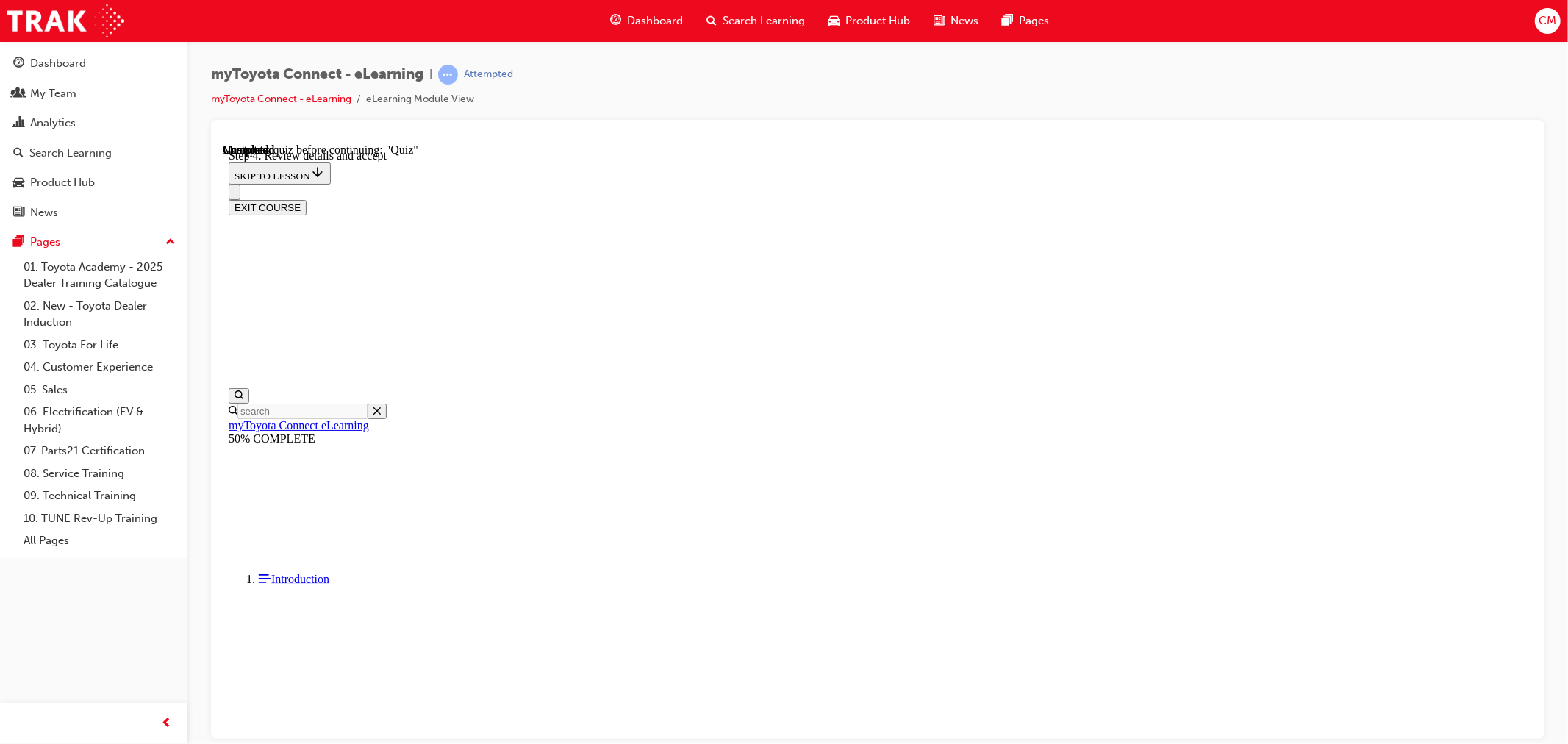
drag, startPoint x: 1366, startPoint y: 345, endPoint x: 1380, endPoint y: 344, distance: 14.0
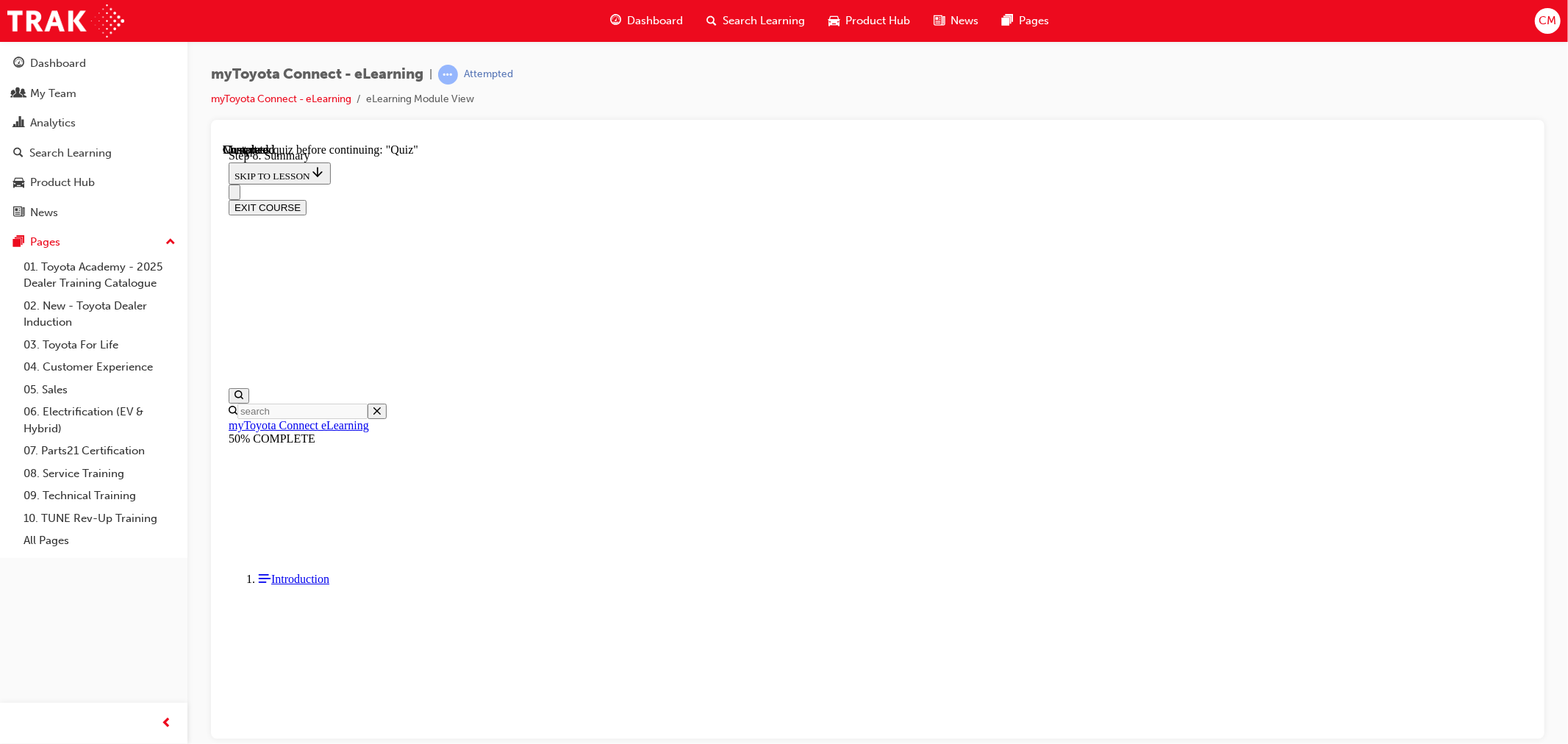
scroll to position [534, 0]
drag, startPoint x: 878, startPoint y: 489, endPoint x: 899, endPoint y: 502, distance: 24.7
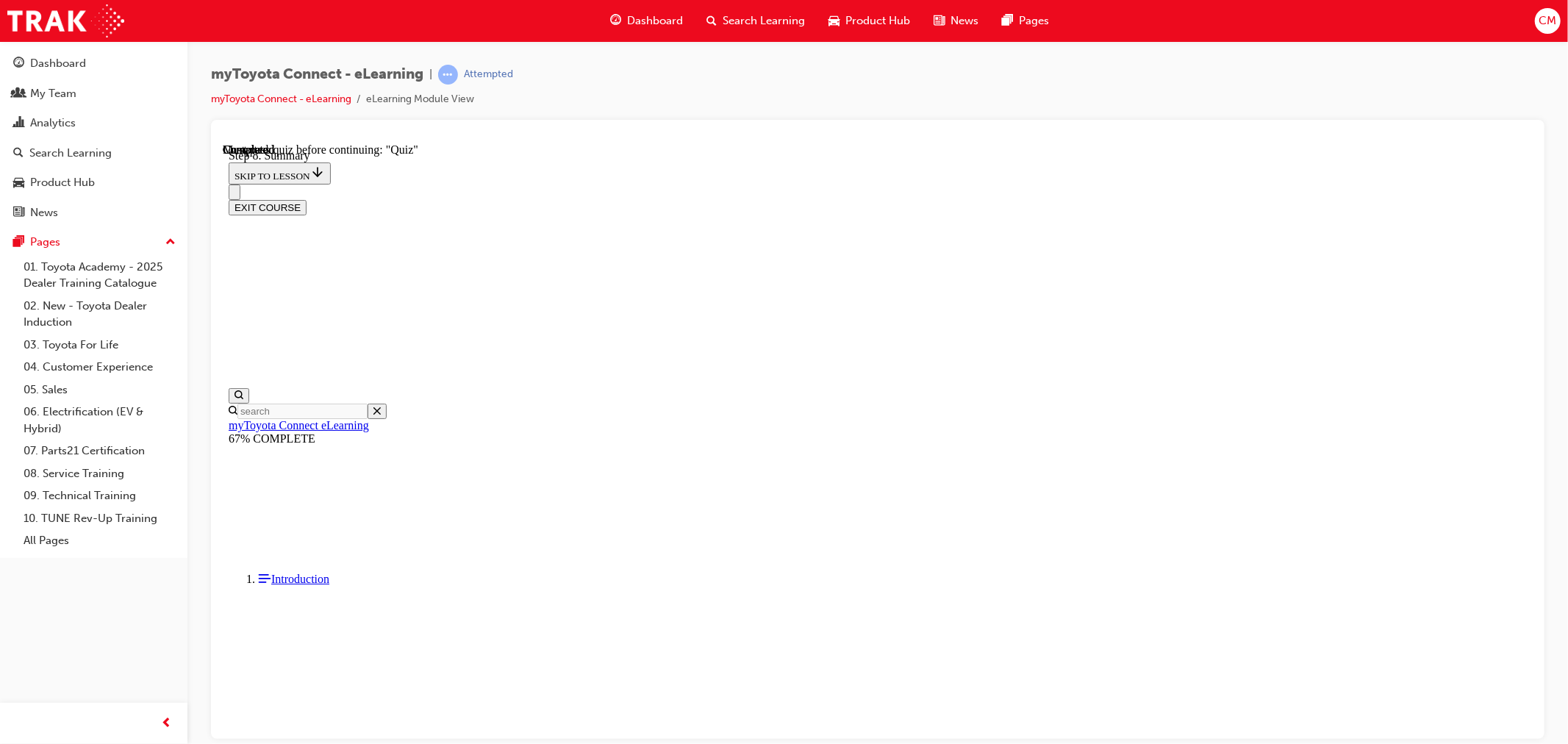
scroll to position [1717, 0]
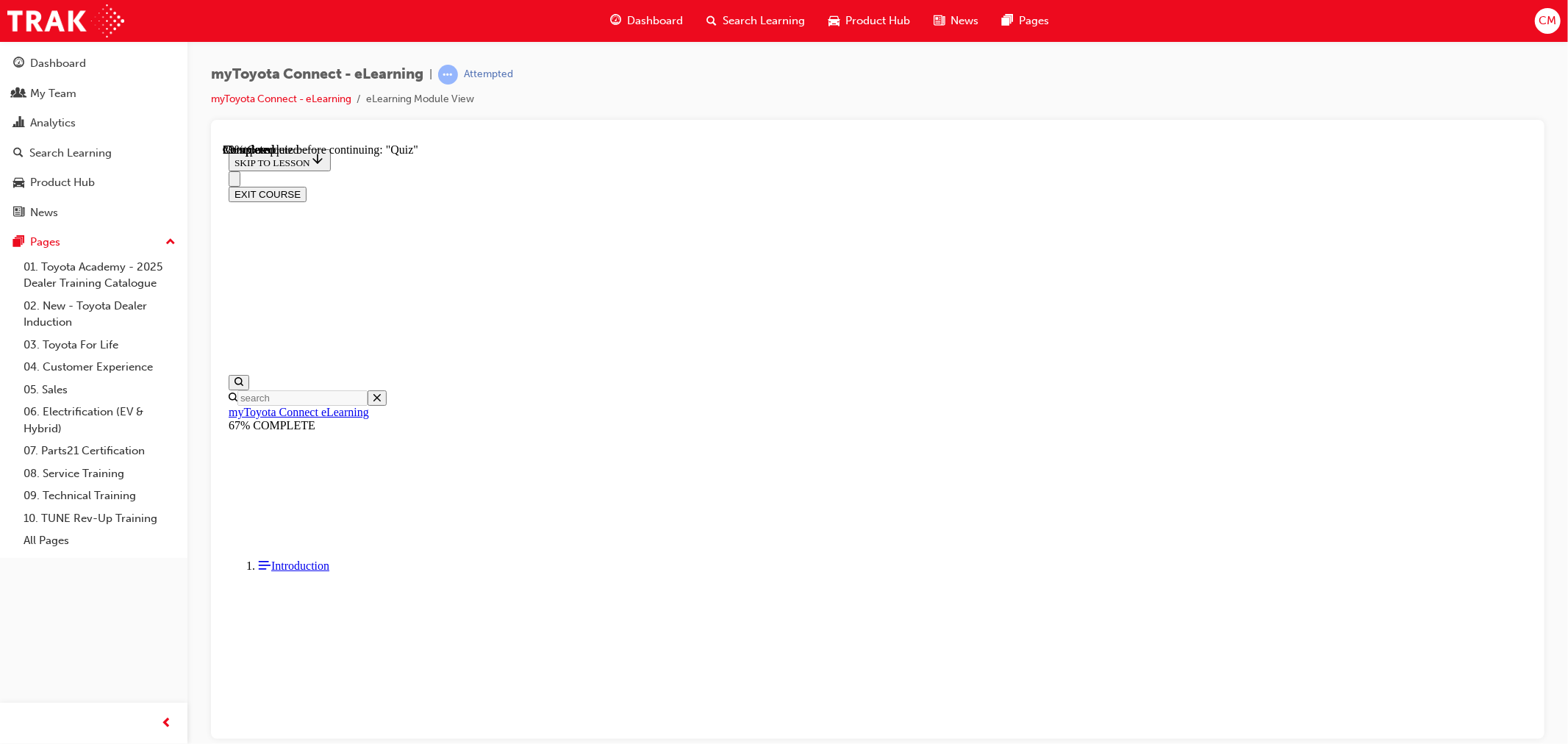
scroll to position [164, 0]
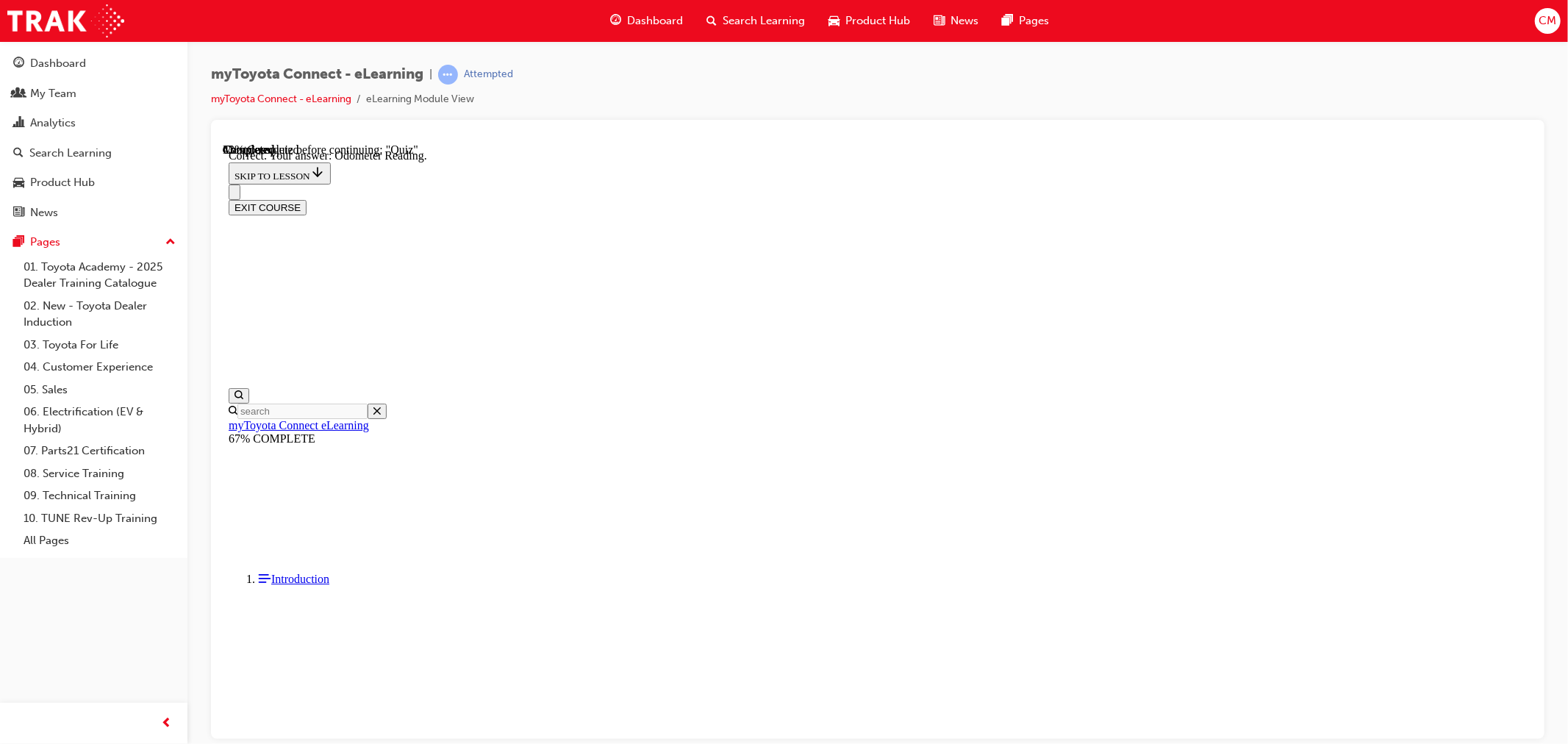
scroll to position [57, 0]
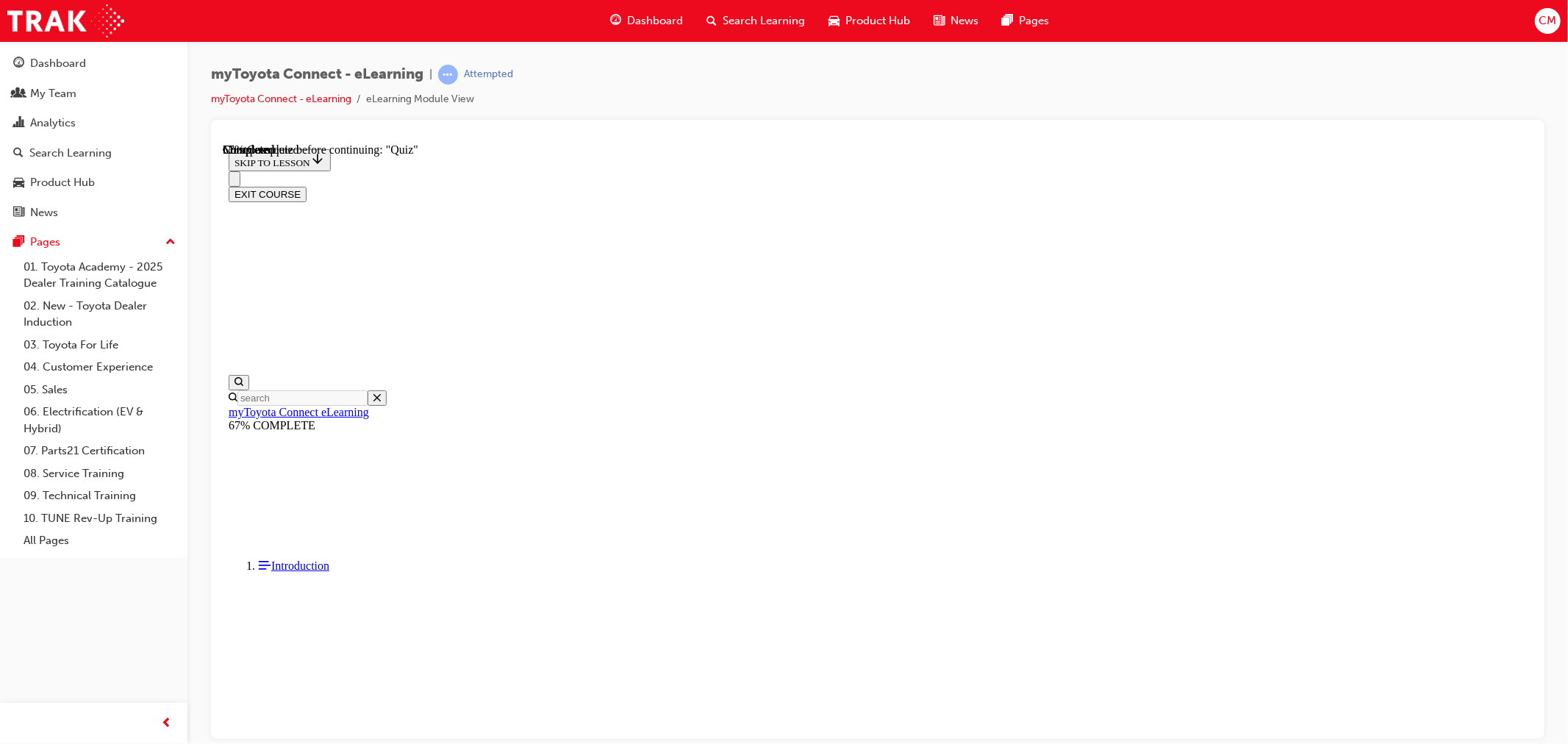
scroll to position [89, 0]
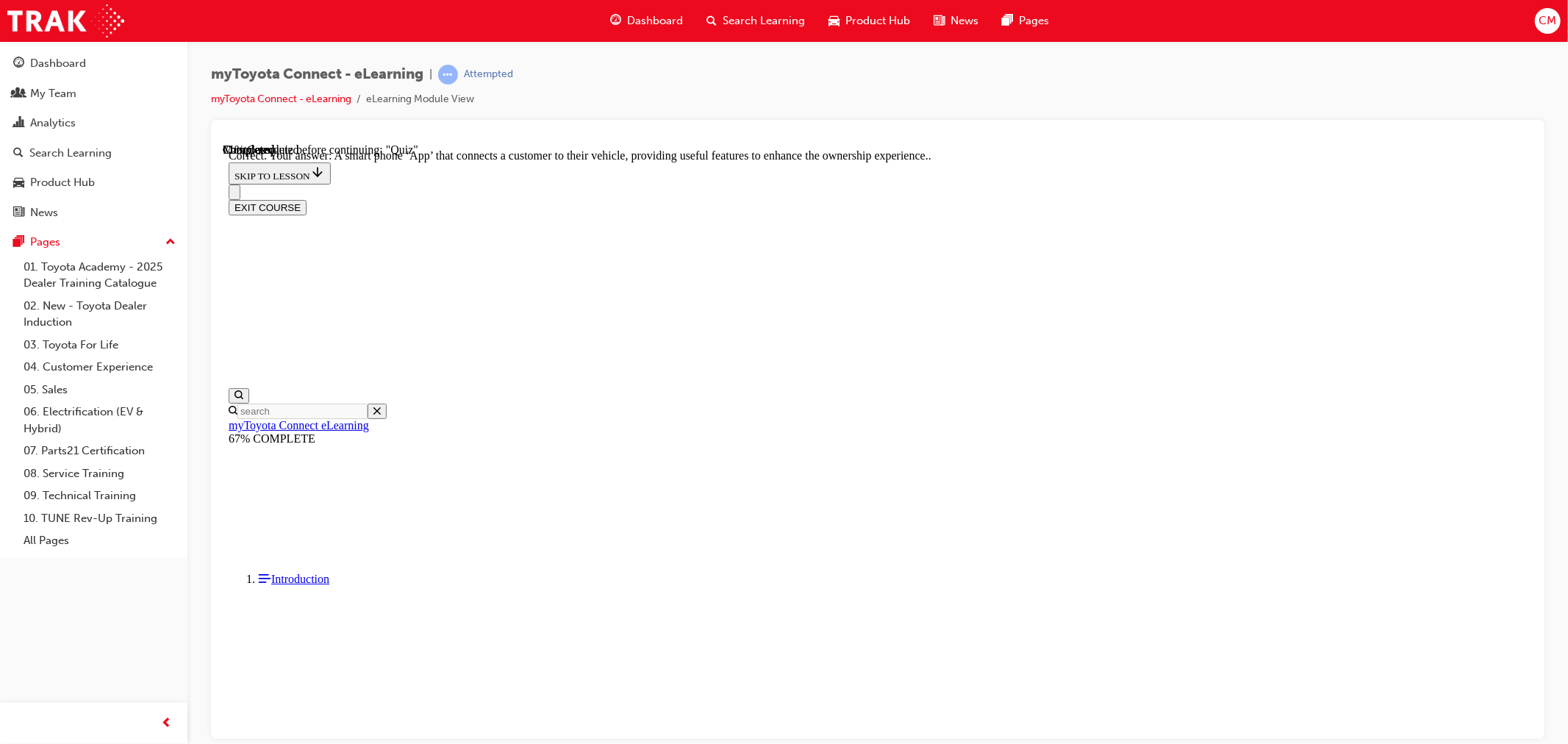
scroll to position [202, 0]
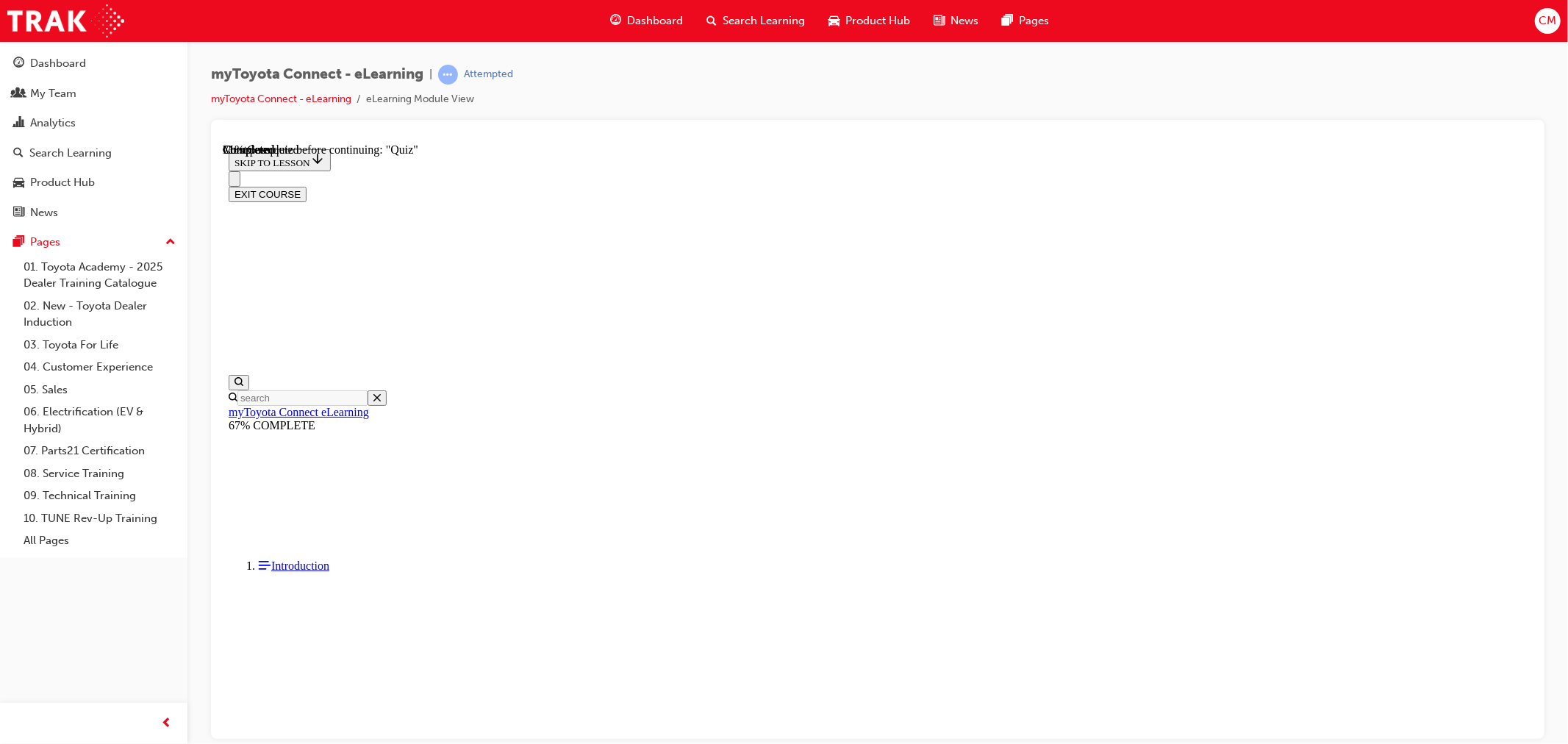
scroll to position [113, 0]
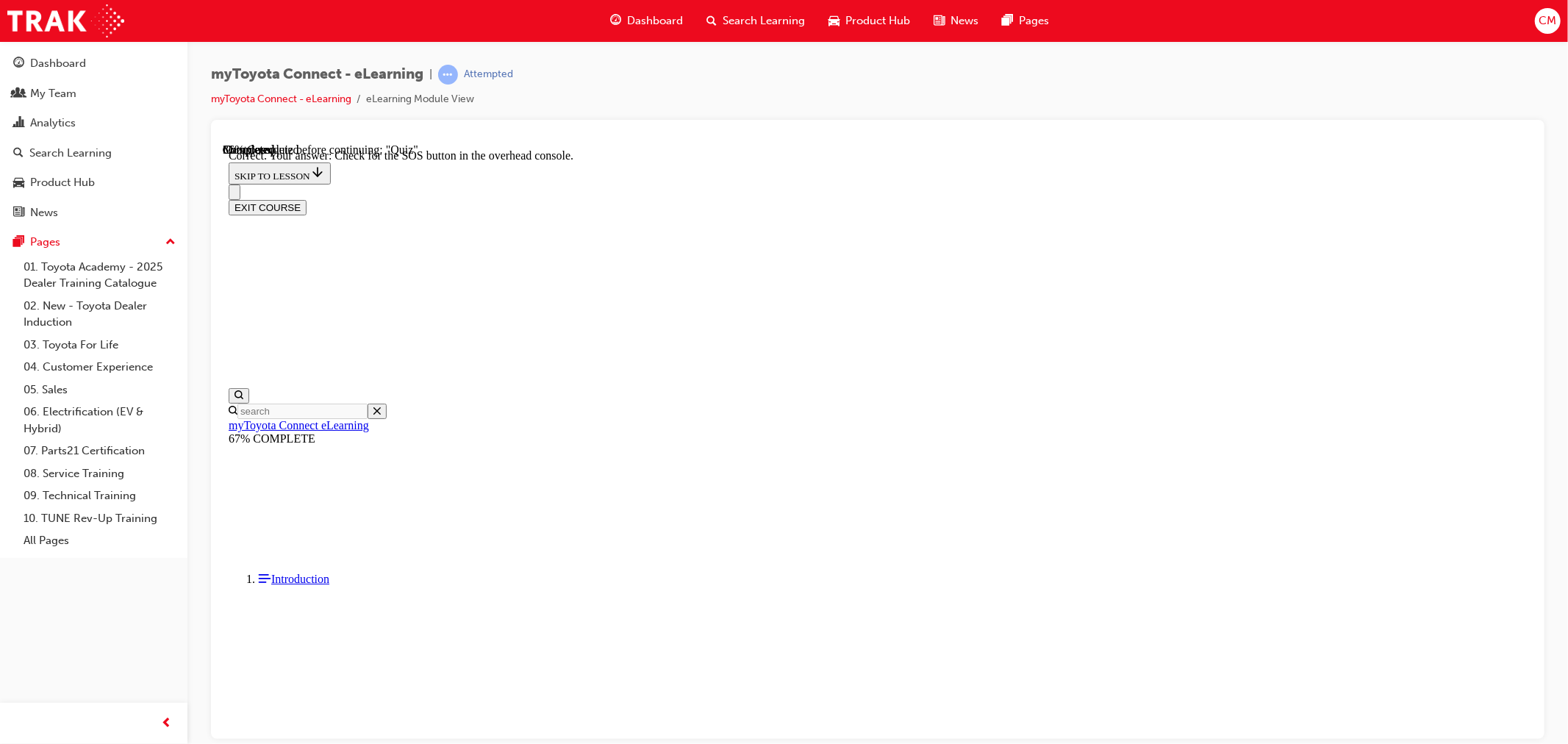
scroll to position [158, 0]
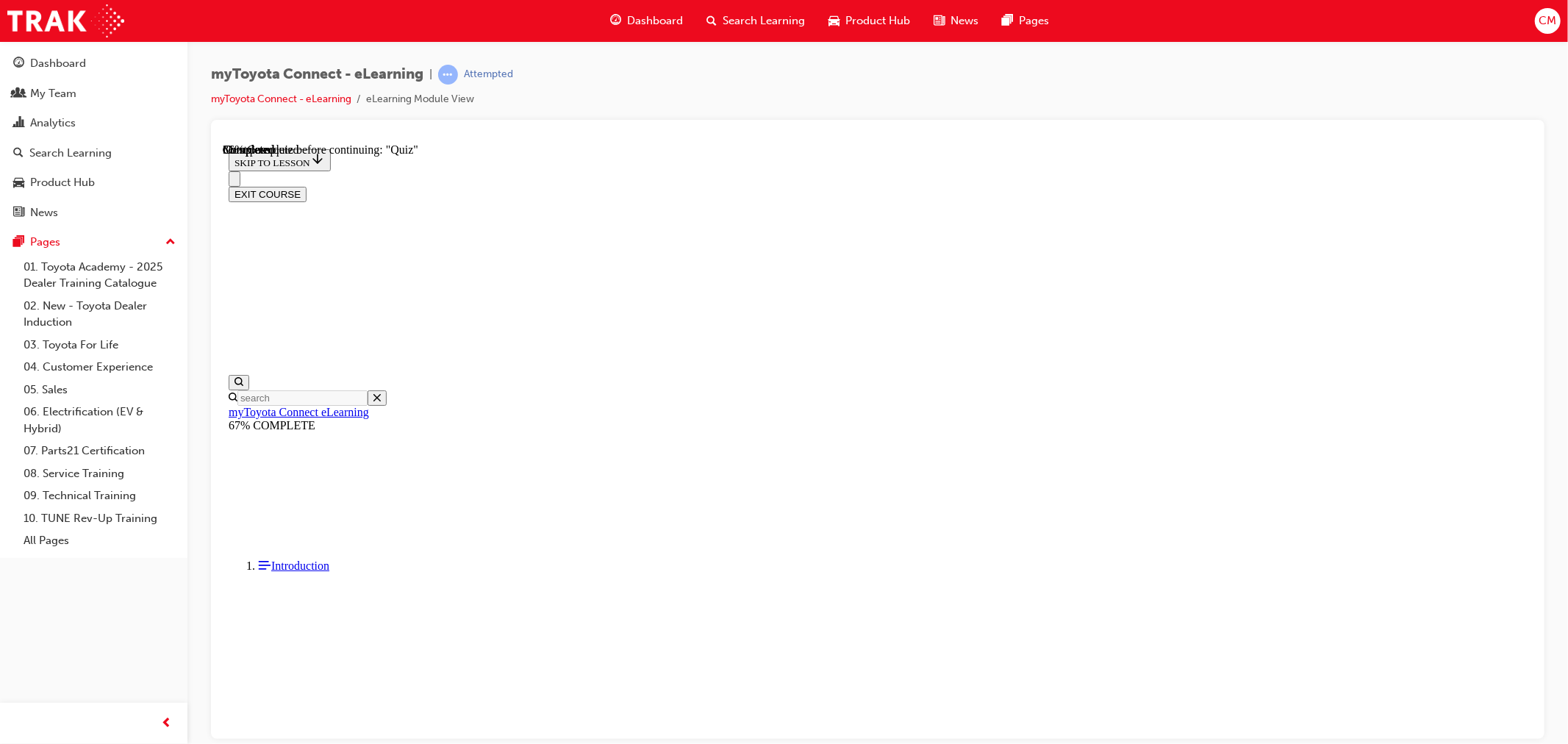
scroll to position [53, 0]
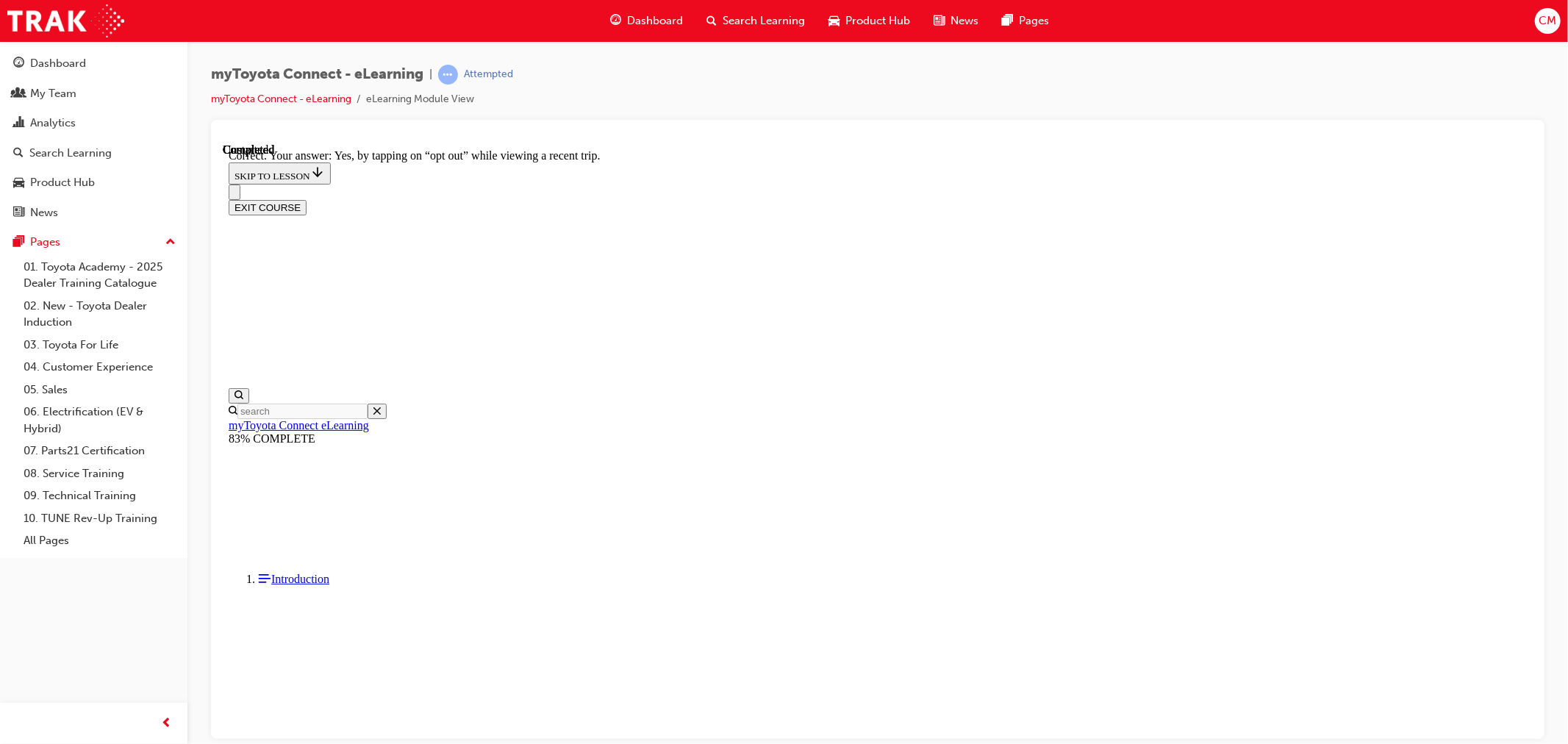
scroll to position [99, 0]
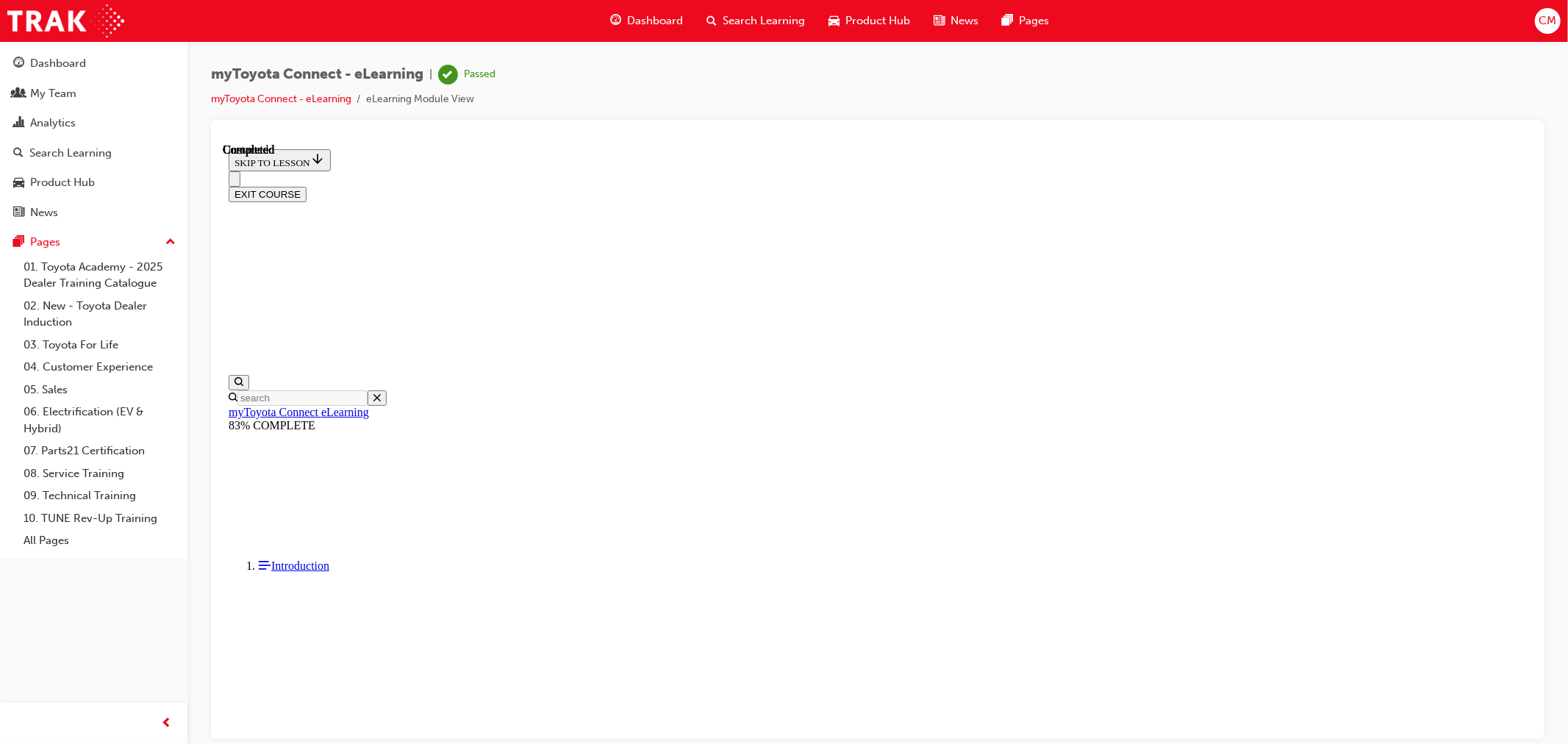
scroll to position [202, 0]
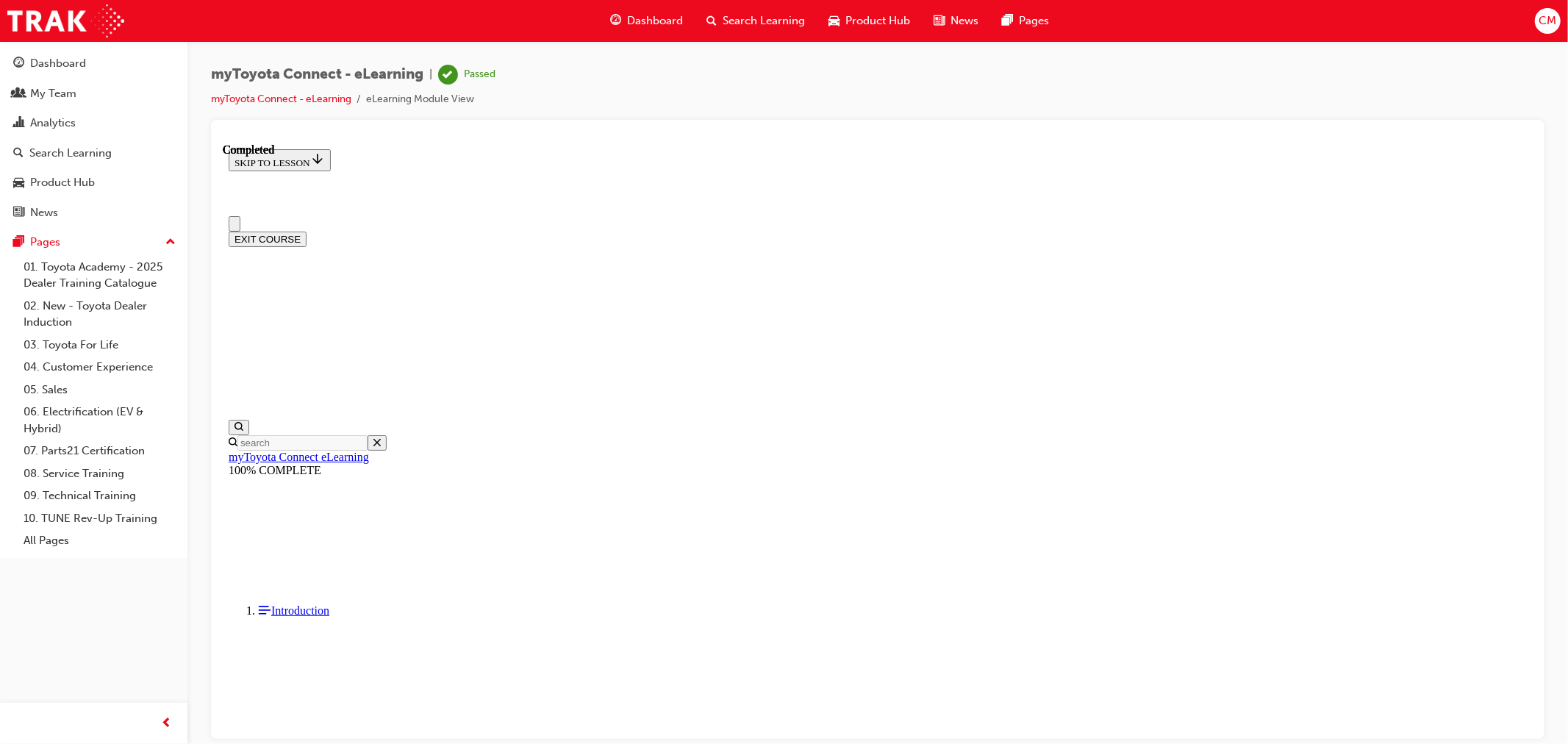
click at [769, 22] on span "Search Learning" at bounding box center [763, 21] width 83 height 17
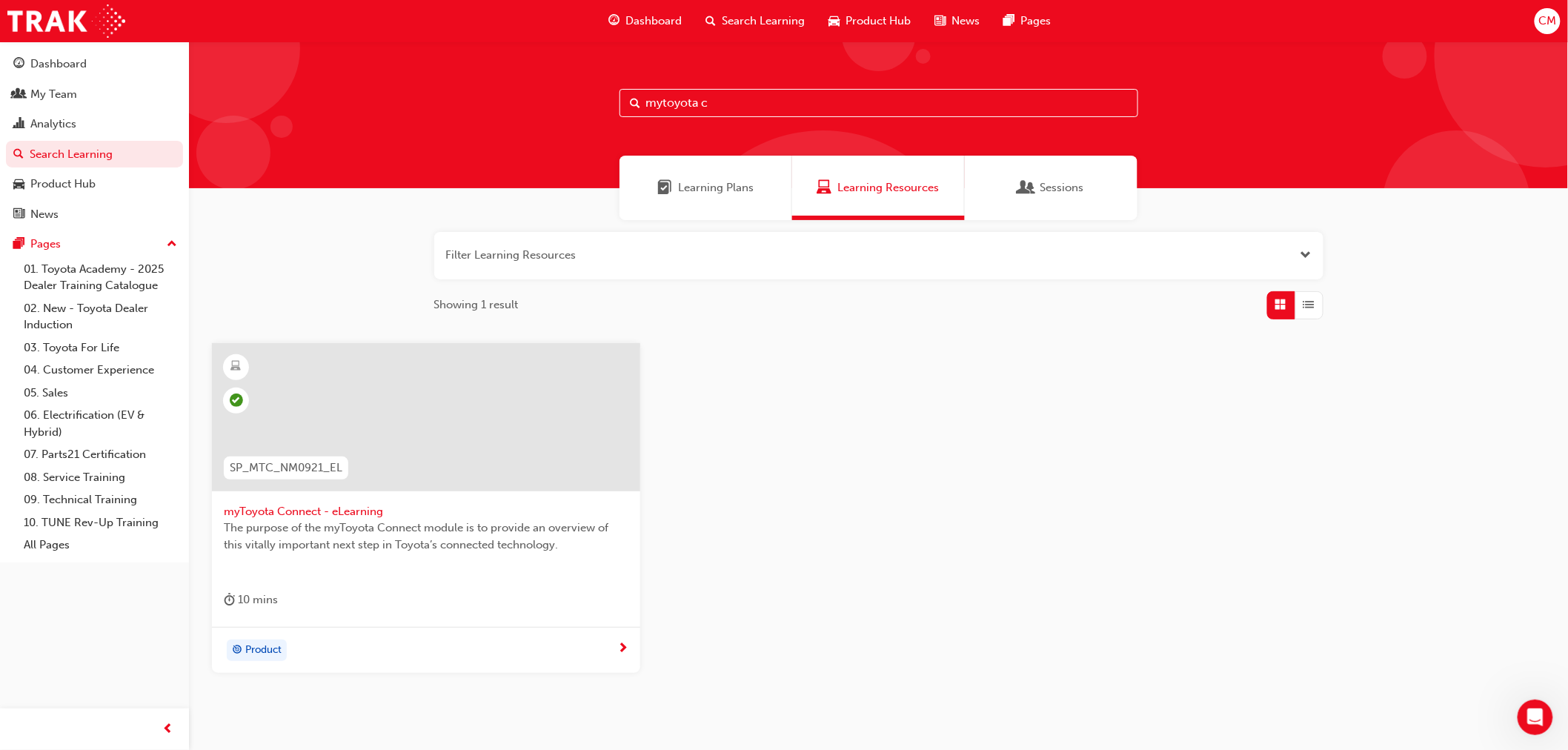
drag, startPoint x: 727, startPoint y: 104, endPoint x: 554, endPoint y: 104, distance: 173.0
click at [554, 104] on div "mytoyota c" at bounding box center [879, 114] width 1379 height 146
type input "subs"
click at [336, 507] on span "Subscription eLearning for Connected Services" at bounding box center [426, 512] width 405 height 17
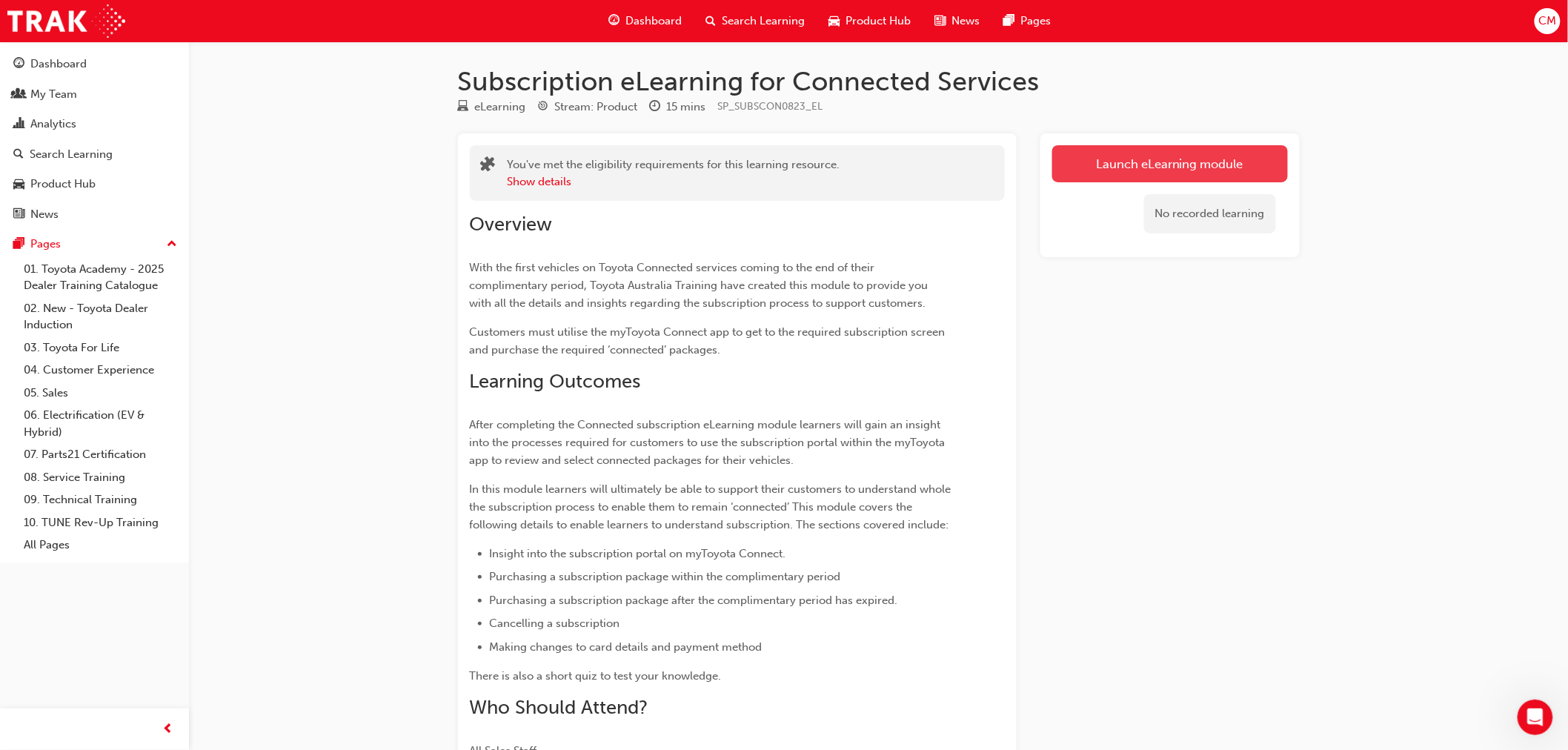
click at [1198, 150] on link "Launch eLearning module" at bounding box center [1170, 164] width 236 height 37
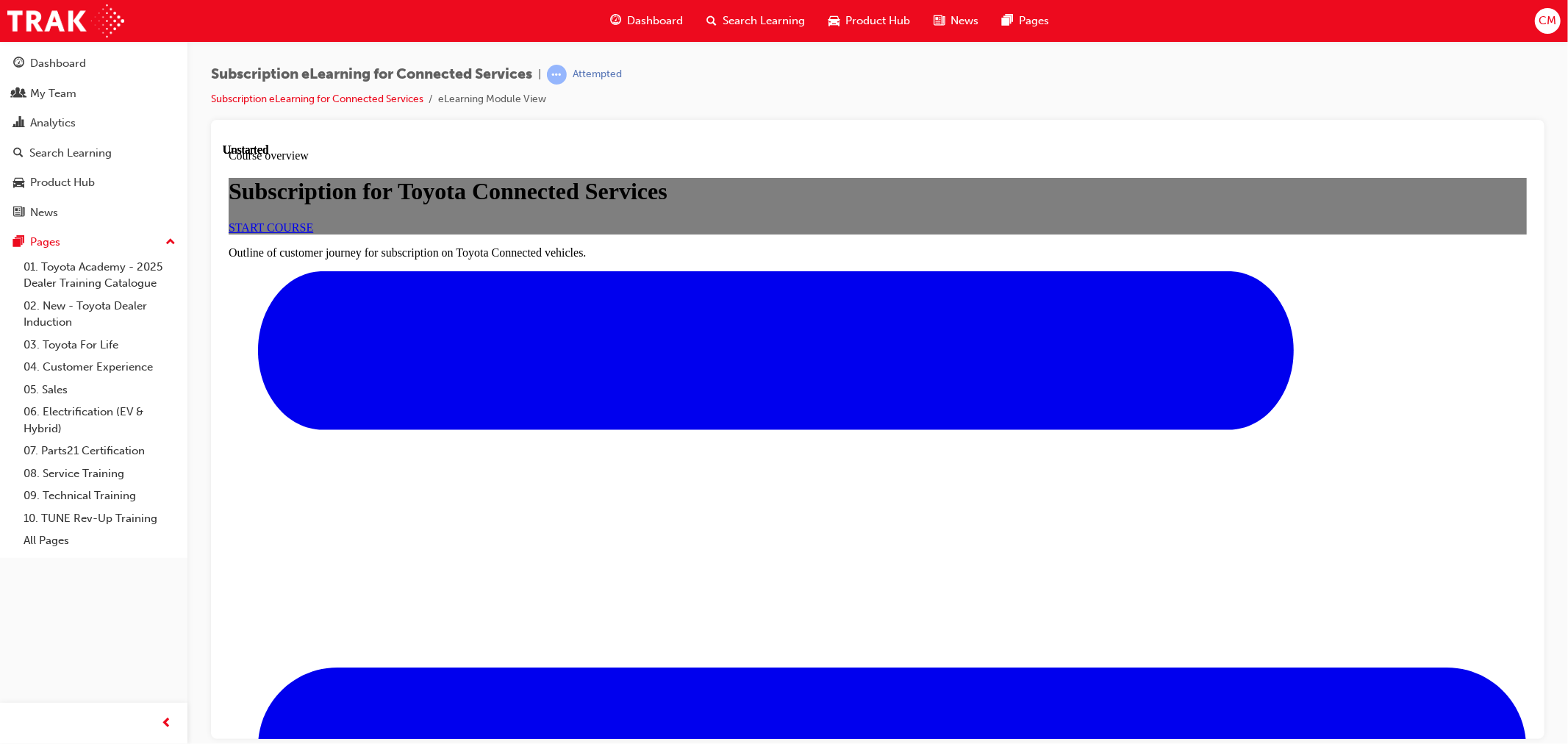
click at [312, 233] on link "START COURSE" at bounding box center [270, 226] width 84 height 12
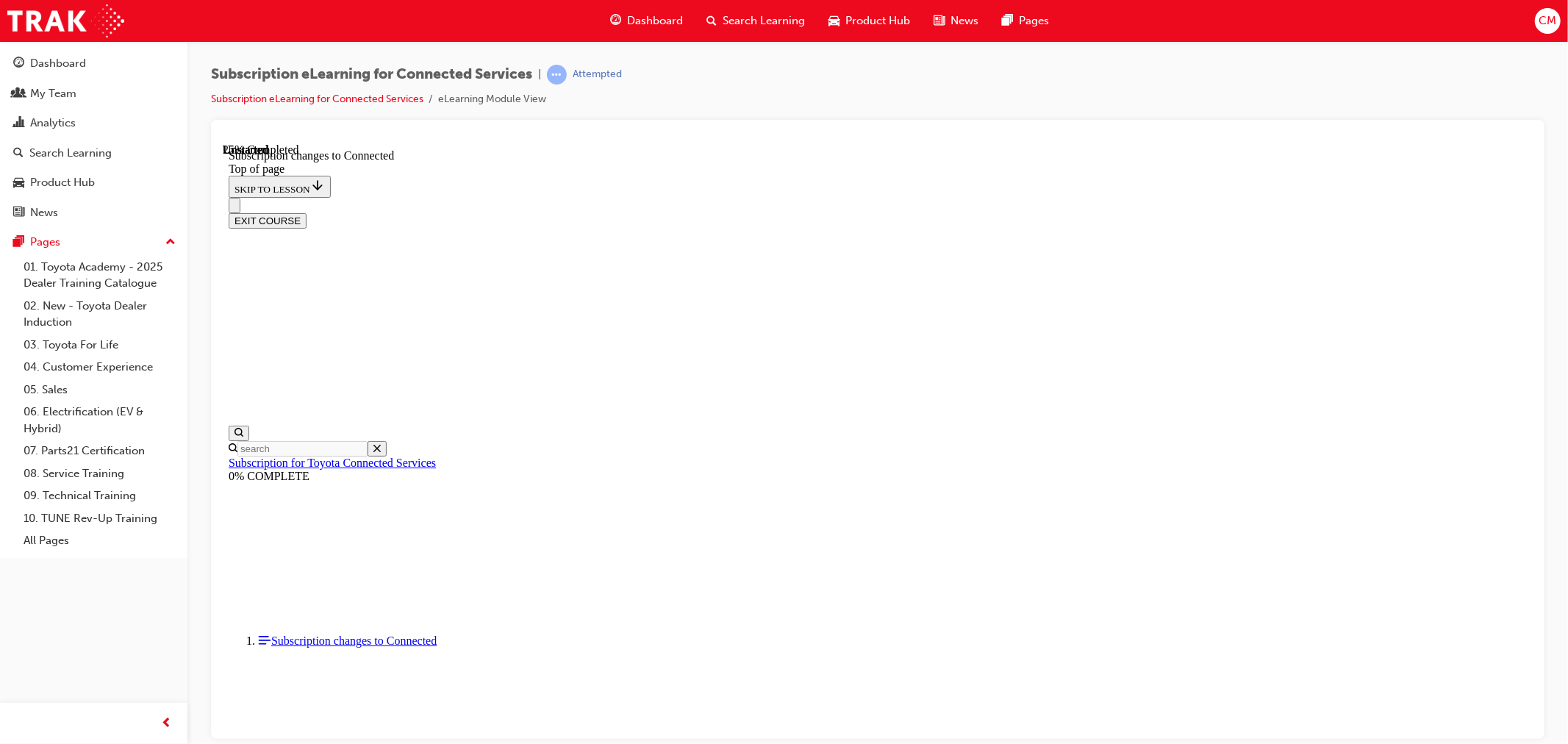
scroll to position [729, 0]
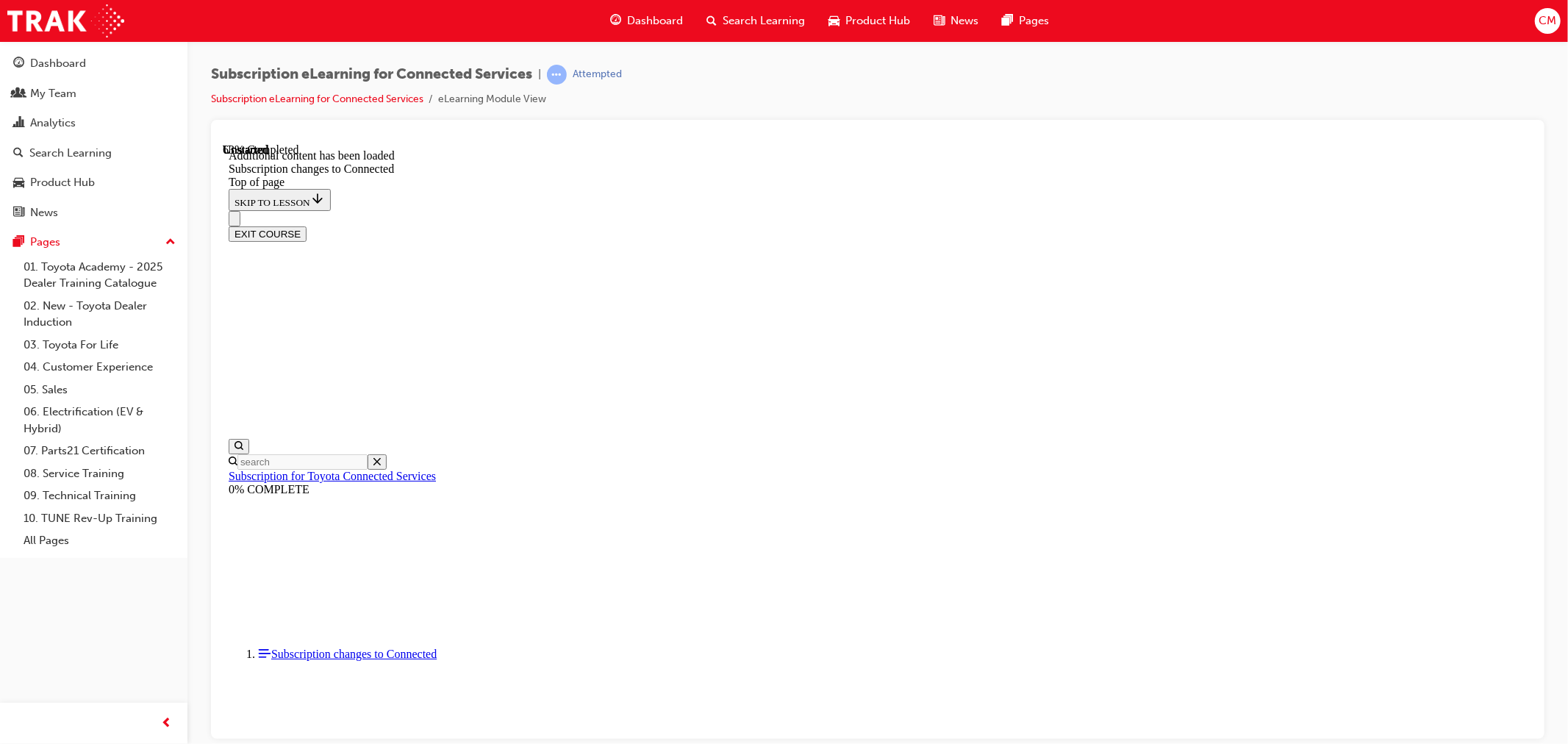
scroll to position [1710, 0]
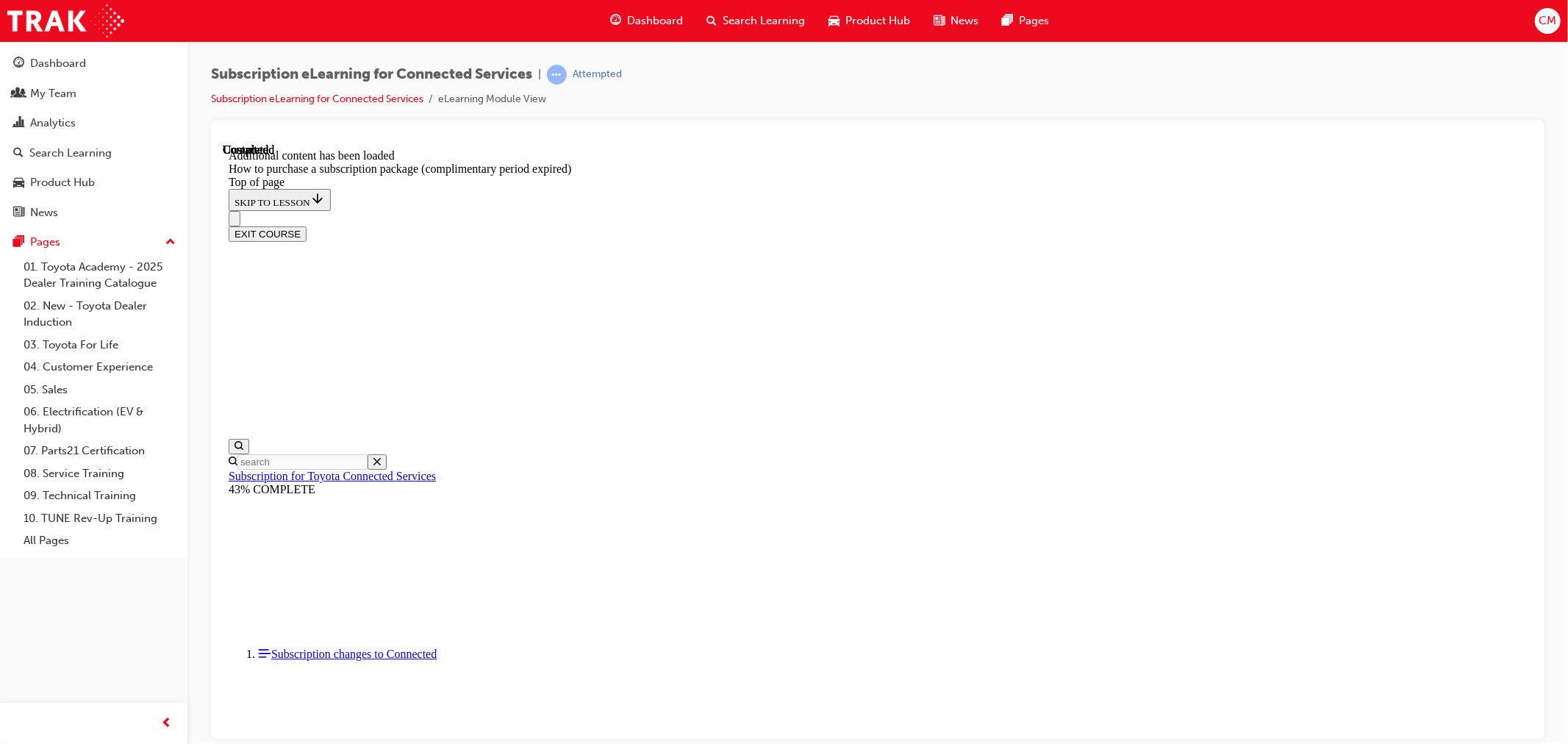
scroll to position [1391, 0]
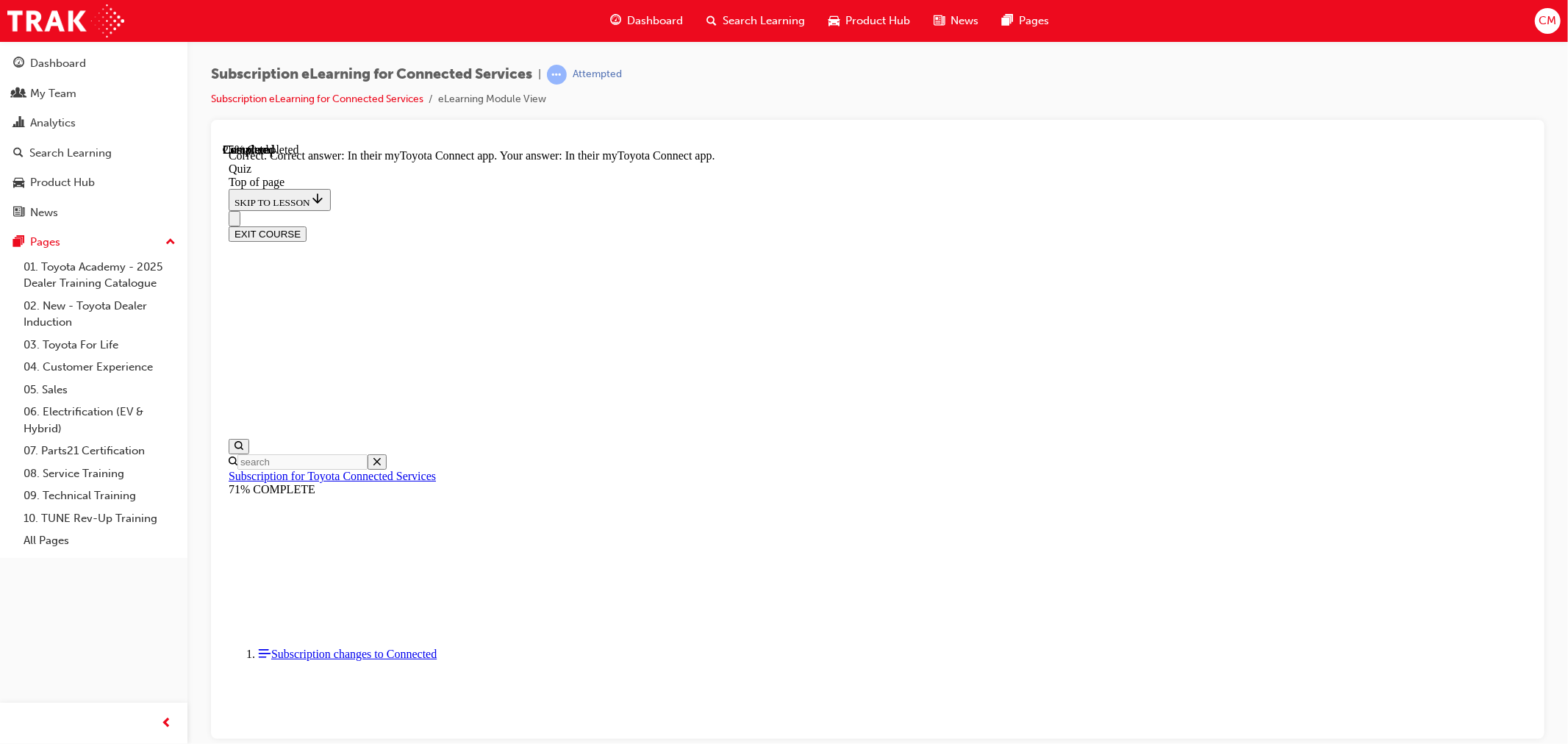
drag, startPoint x: 978, startPoint y: 664, endPoint x: 1045, endPoint y: 644, distance: 69.9
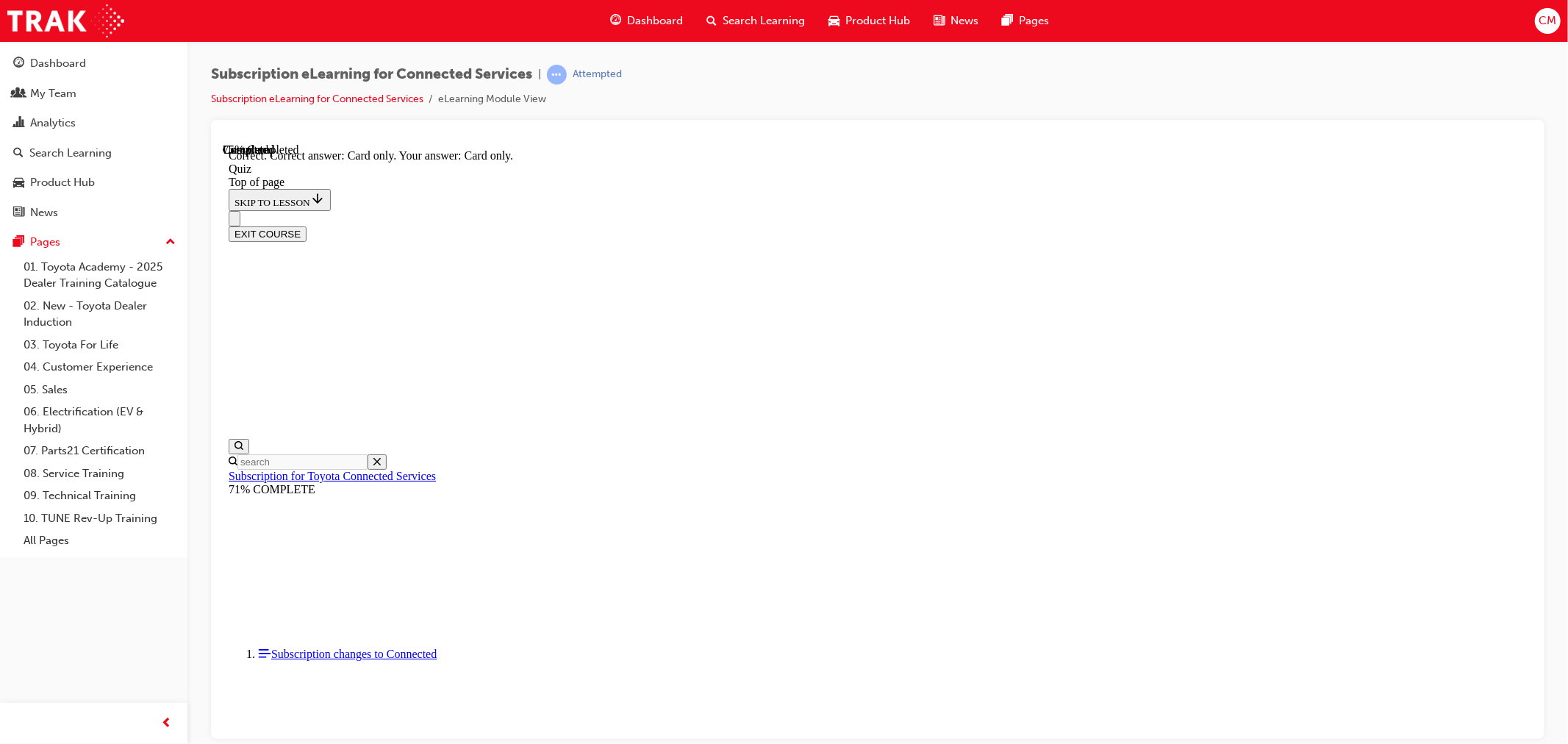
scroll to position [121, 0]
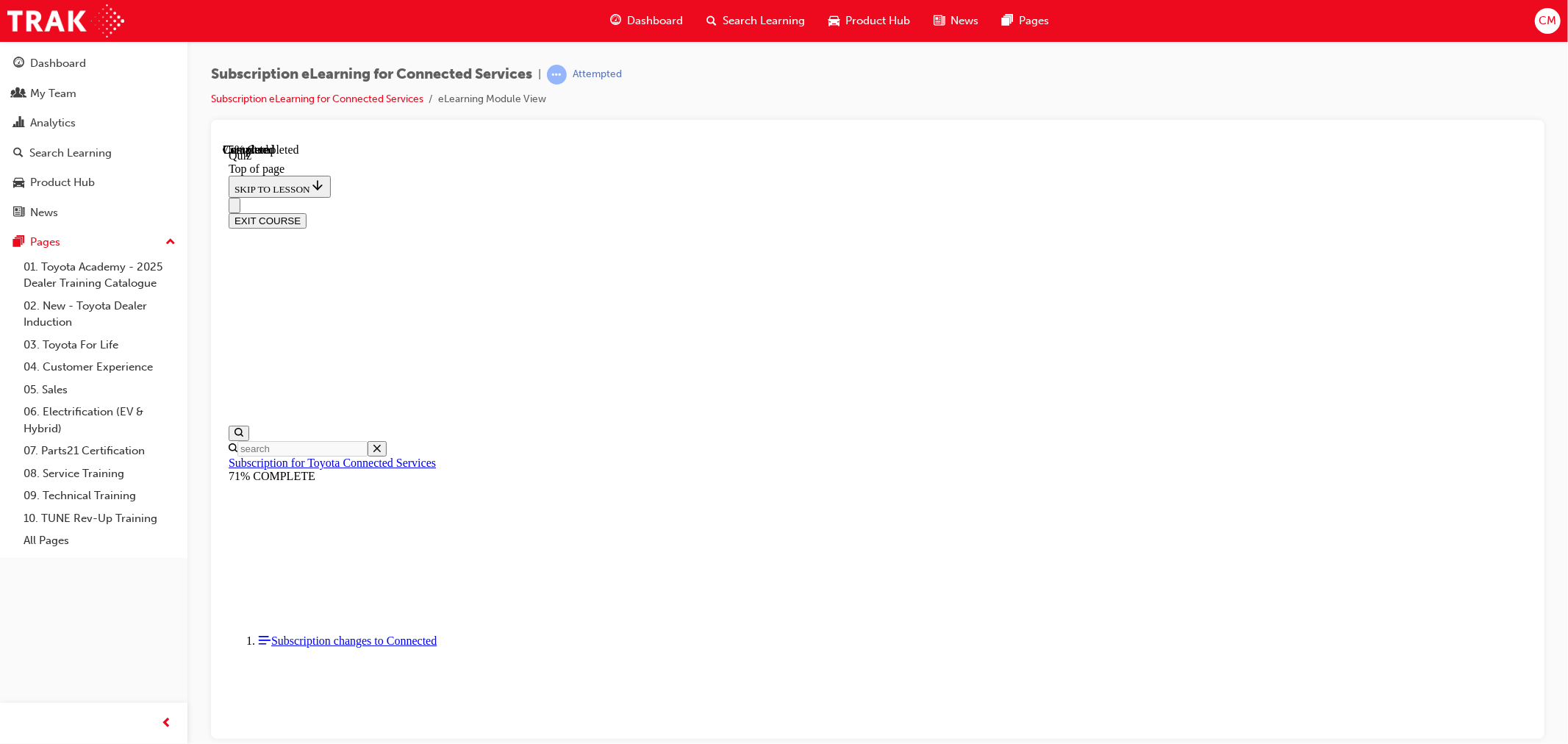
scroll to position [45, 0]
drag, startPoint x: 936, startPoint y: 423, endPoint x: 982, endPoint y: 457, distance: 57.2
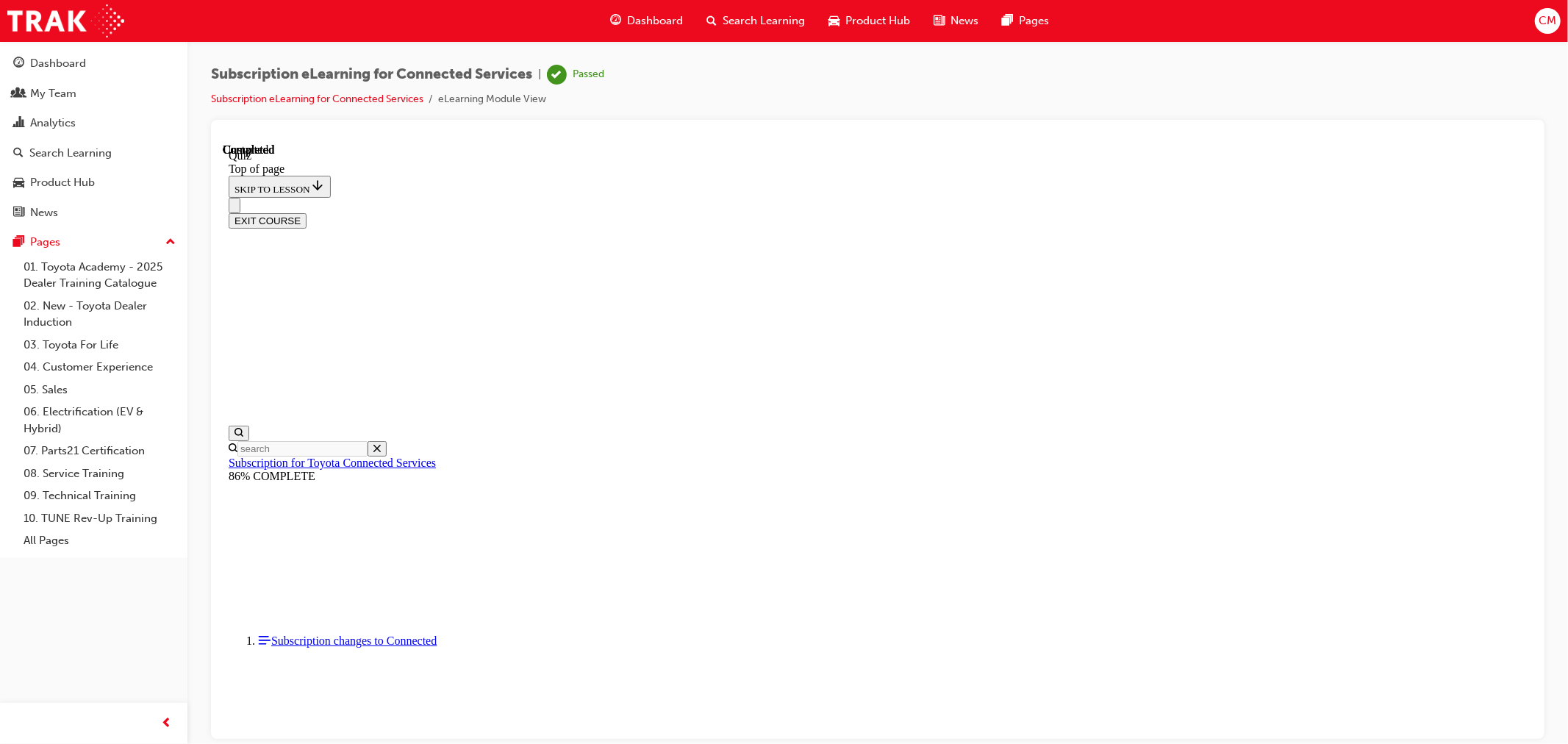
scroll to position [202, 0]
click at [1542, 22] on span "CM" at bounding box center [1546, 21] width 18 height 17
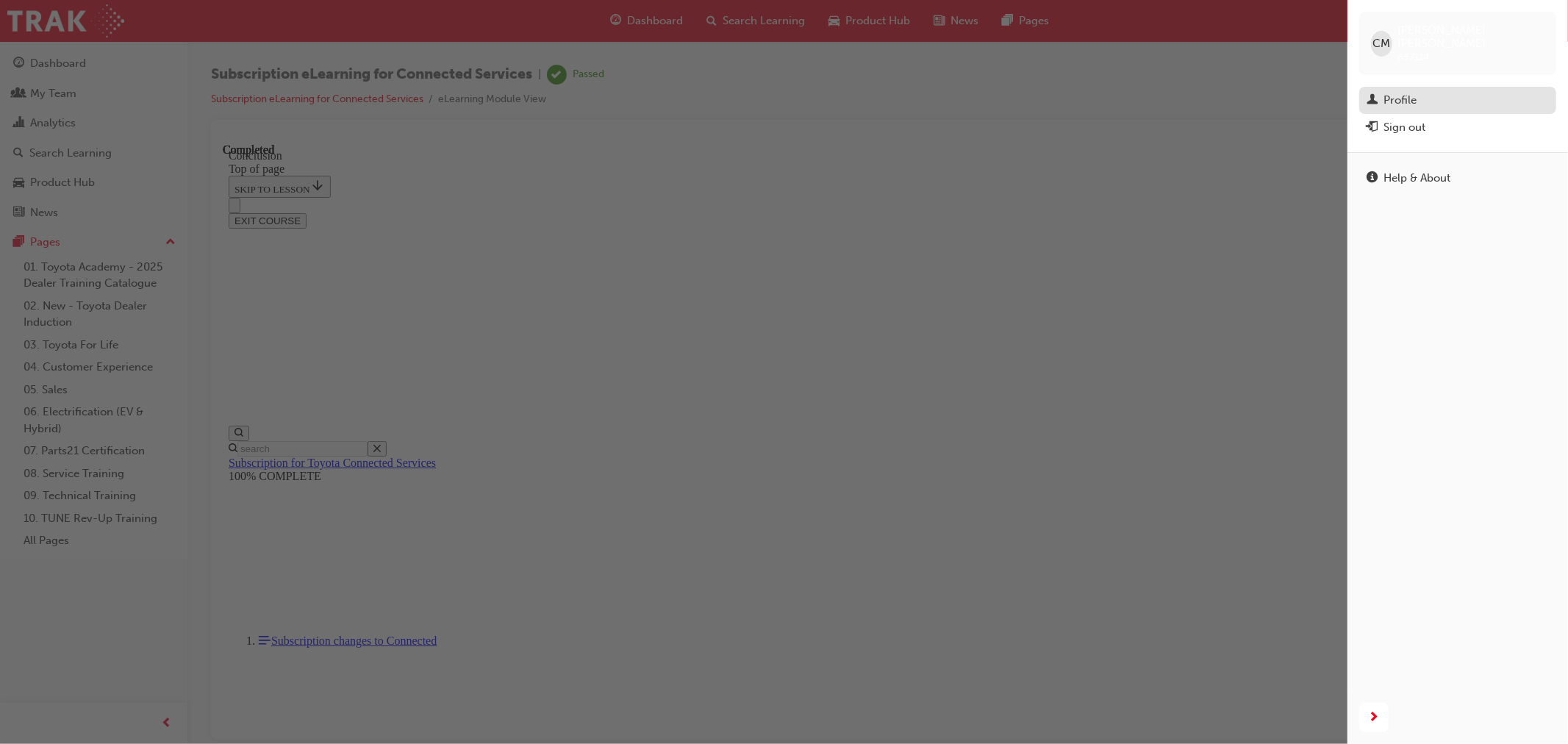
click at [1407, 92] on div "Profile" at bounding box center [1400, 100] width 33 height 17
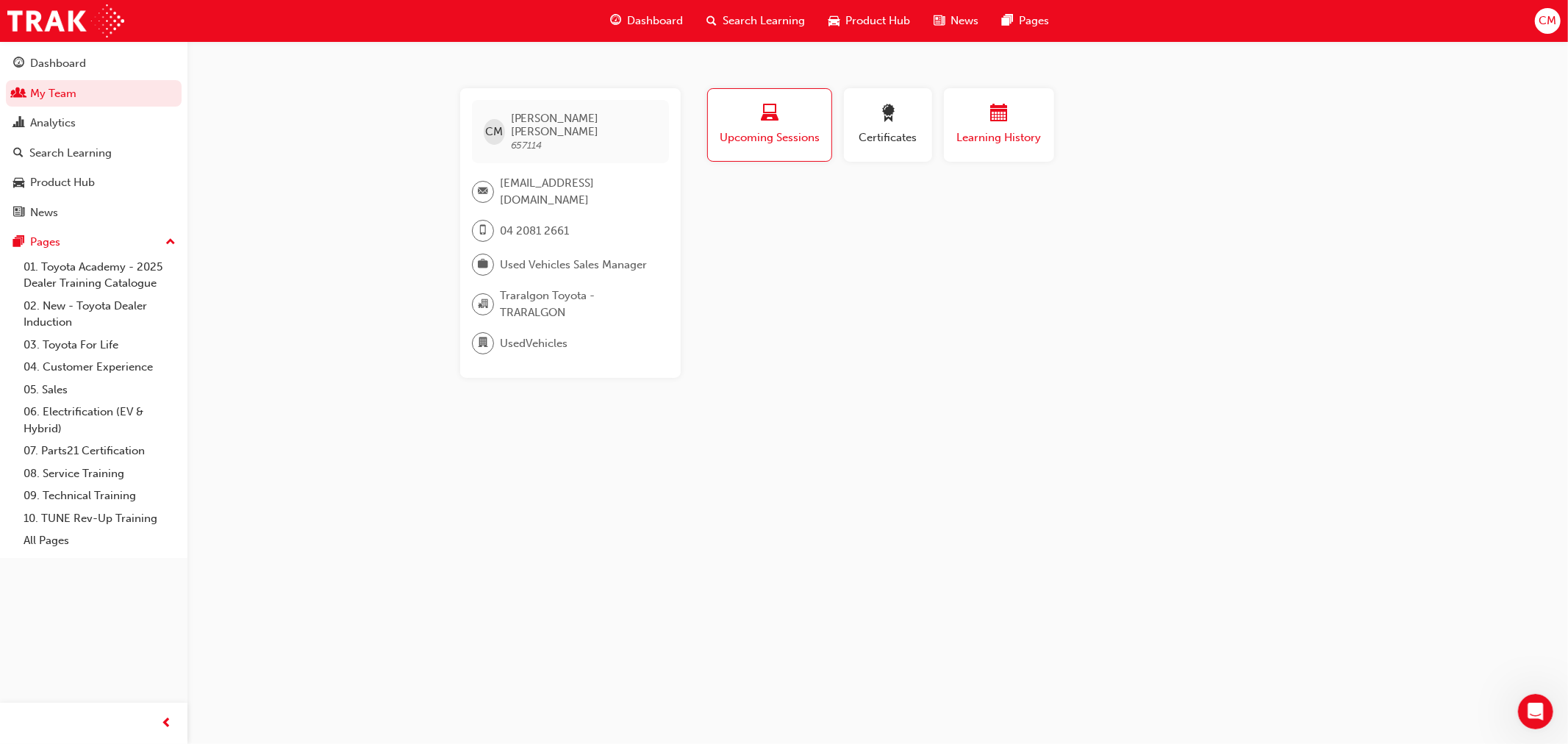
click at [1005, 120] on span "calendar-icon" at bounding box center [999, 114] width 18 height 20
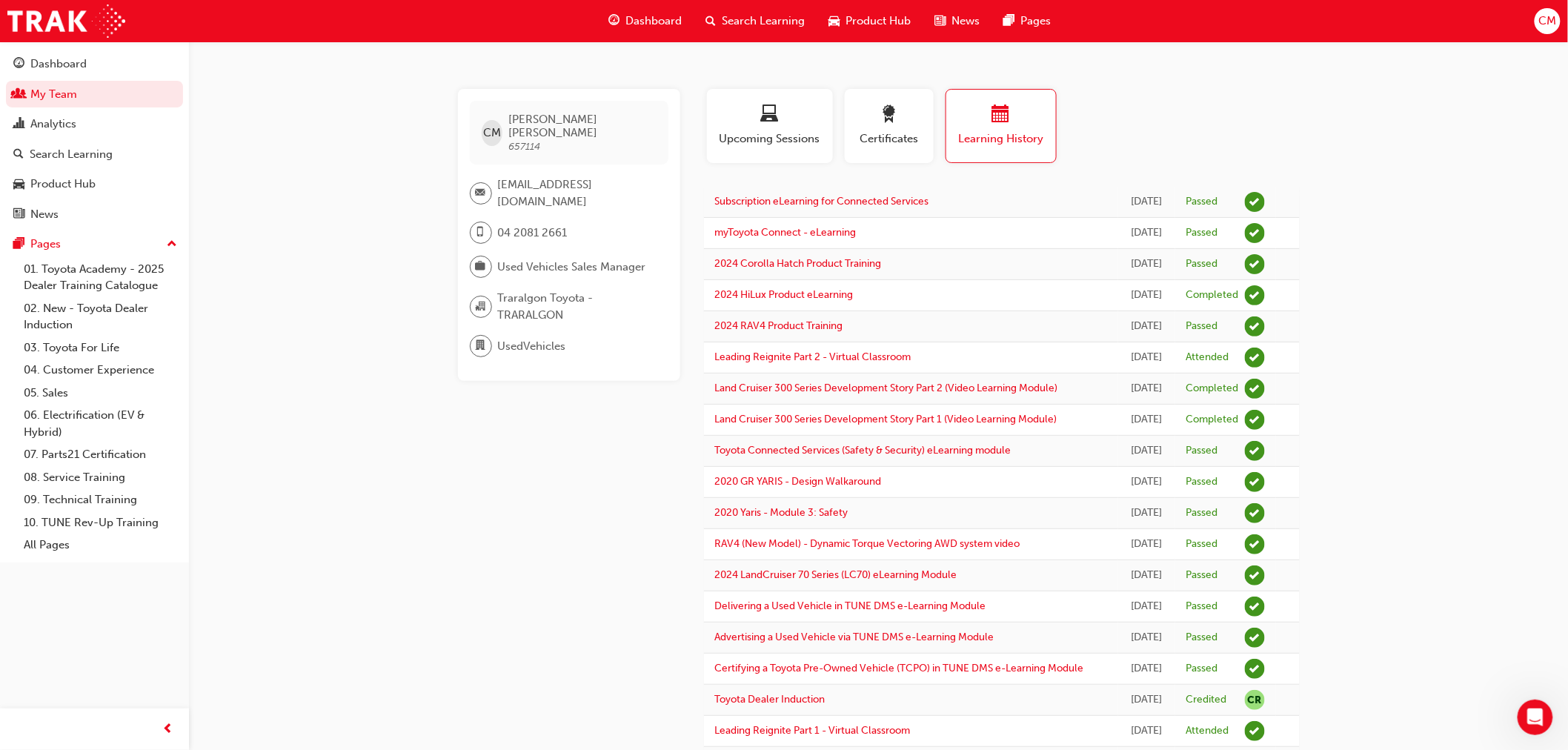
click at [451, 579] on div "CM Craig McIntosh 657114 cmcintosh@traralgontoyota.com.au 04 2081 2661 Used Veh…" at bounding box center [879, 542] width 890 height 907
click at [1539, 23] on span "CM" at bounding box center [1547, 21] width 18 height 17
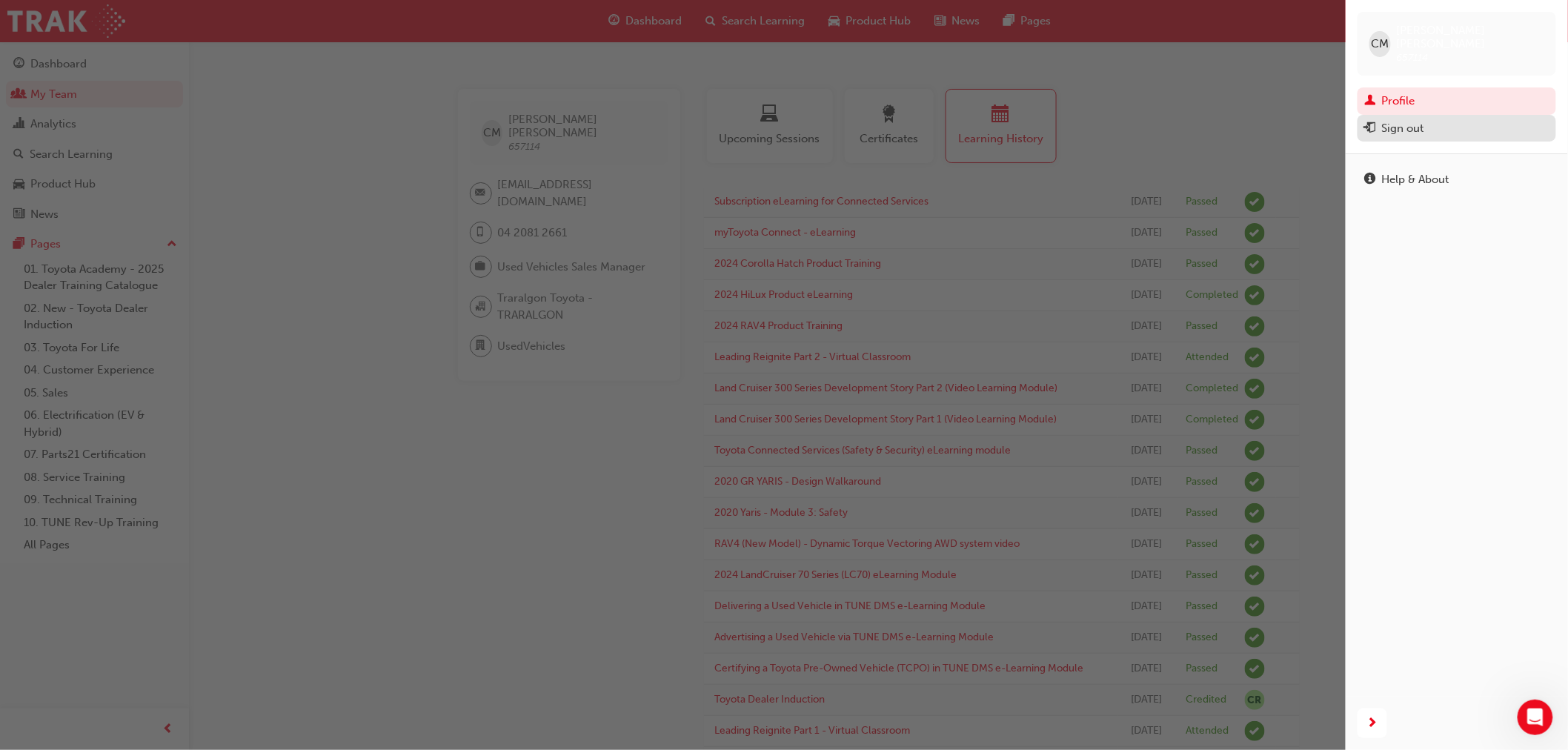
click at [1381, 124] on div "Sign out" at bounding box center [1457, 129] width 184 height 19
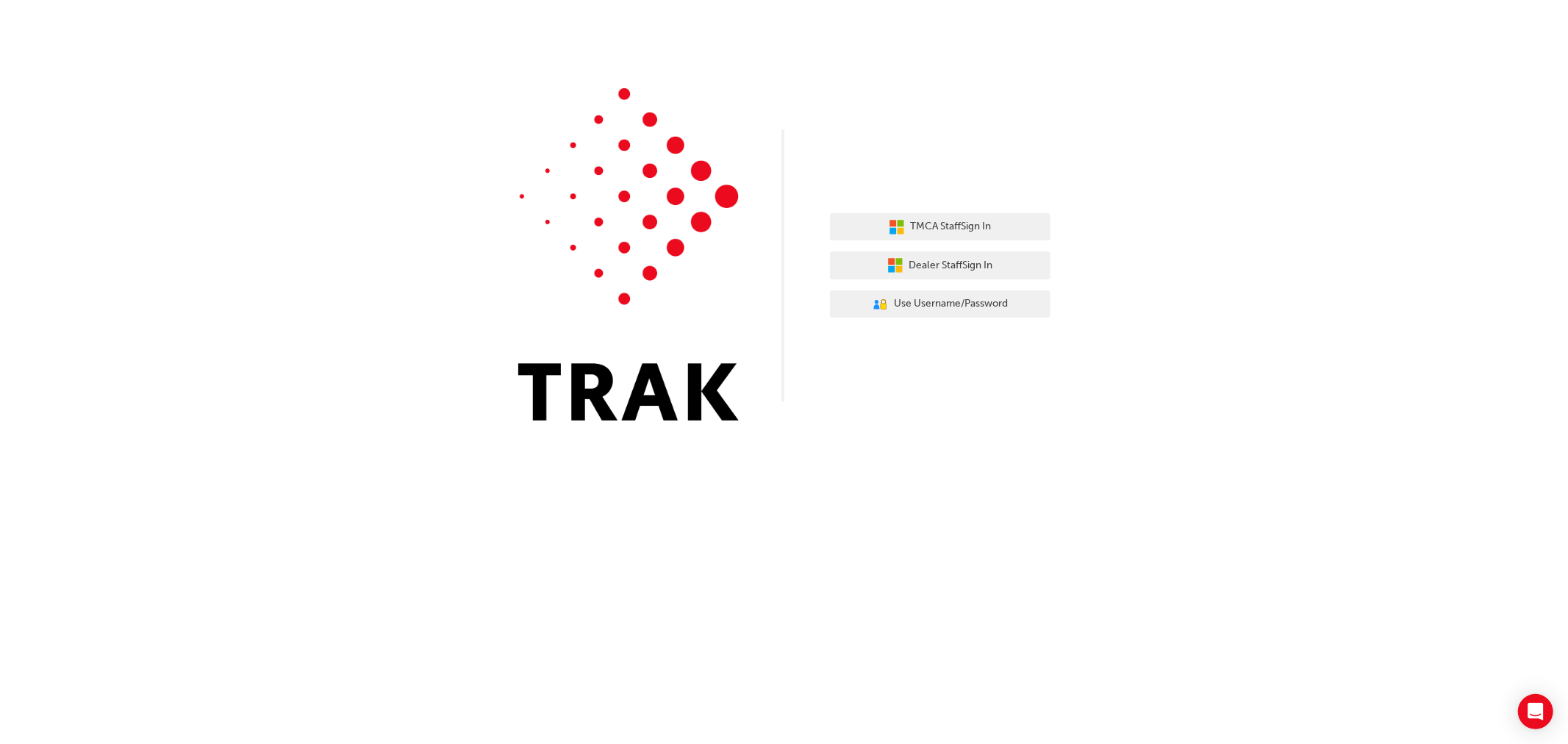
drag, startPoint x: 1334, startPoint y: 366, endPoint x: 1270, endPoint y: 334, distance: 71.6
click at [1325, 356] on div "TMCA Staff Sign In Dealer Staff Sign In User Authentication Icon - Blue Person,…" at bounding box center [784, 221] width 1568 height 443
click at [955, 254] on button "Dealer Staff Sign In" at bounding box center [939, 265] width 220 height 28
